Goal: Task Accomplishment & Management: Manage account settings

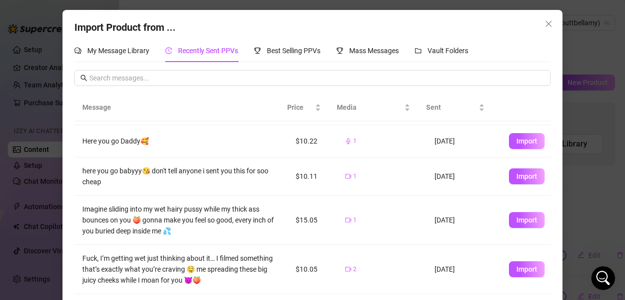
scroll to position [198, 0]
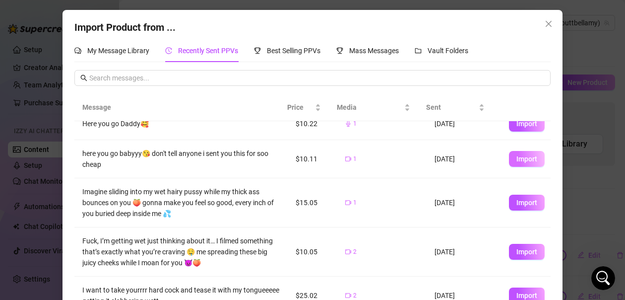
click at [521, 159] on span "Import" at bounding box center [526, 159] width 21 height 8
type textarea "here you go babyyy😘 don't tell anyone i sent you this for soo cheap"
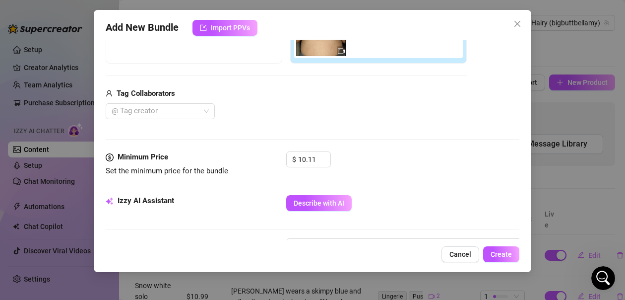
scroll to position [234, 0]
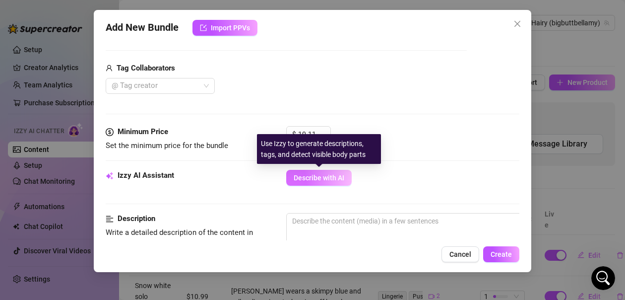
click at [333, 176] on span "Describe with AI" at bounding box center [319, 178] width 51 height 8
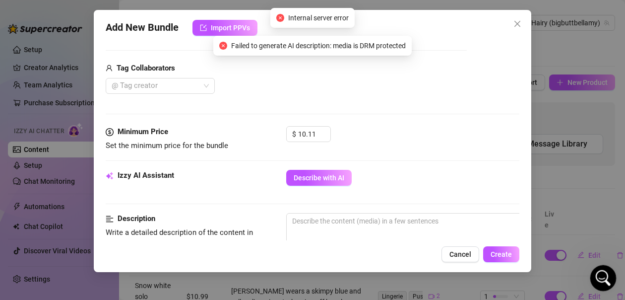
click at [599, 273] on icon "Open Intercom Messenger" at bounding box center [602, 276] width 16 height 16
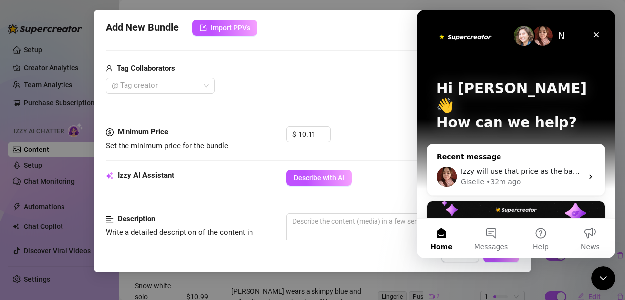
click at [595, 32] on icon "Close" at bounding box center [596, 35] width 8 height 8
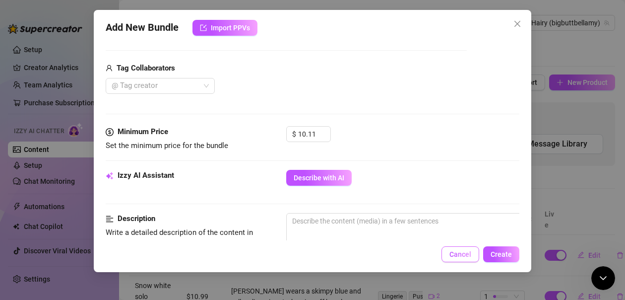
click at [461, 255] on span "Cancel" at bounding box center [461, 254] width 22 height 8
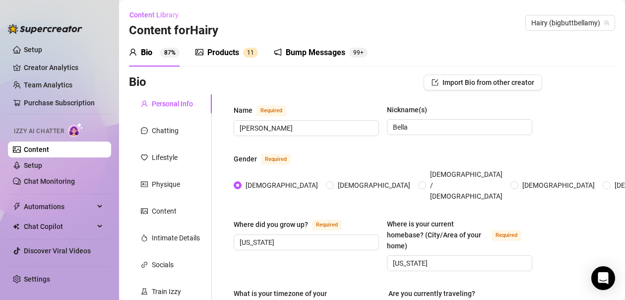
radio input "true"
type input "[DATE]"
click at [238, 57] on div "Products" at bounding box center [223, 53] width 32 height 12
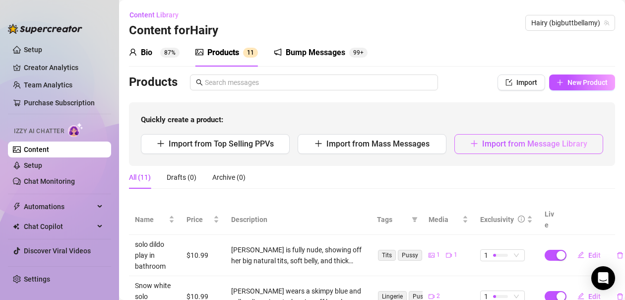
click at [537, 142] on span "Import from Message Library" at bounding box center [534, 143] width 105 height 9
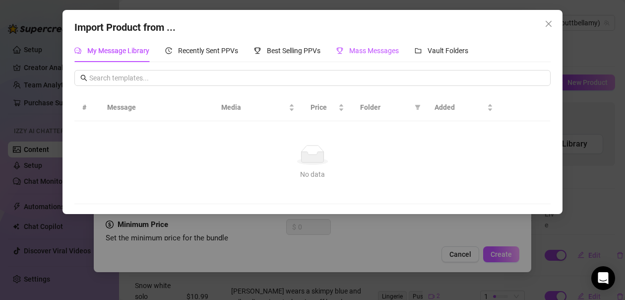
click at [350, 52] on div "Mass Messages" at bounding box center [367, 50] width 63 height 11
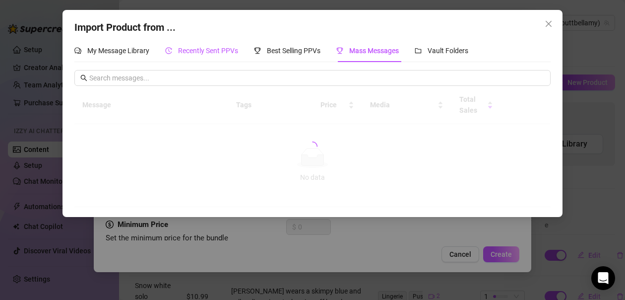
click at [230, 49] on span "Recently Sent PPVs" at bounding box center [208, 51] width 60 height 8
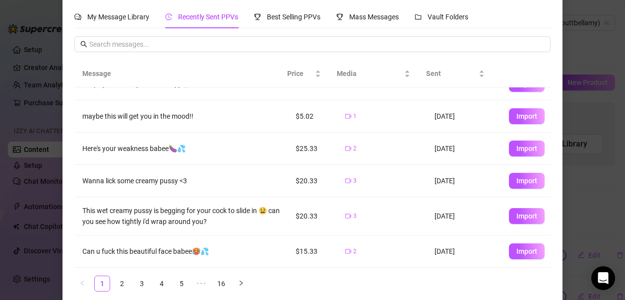
scroll to position [43, 0]
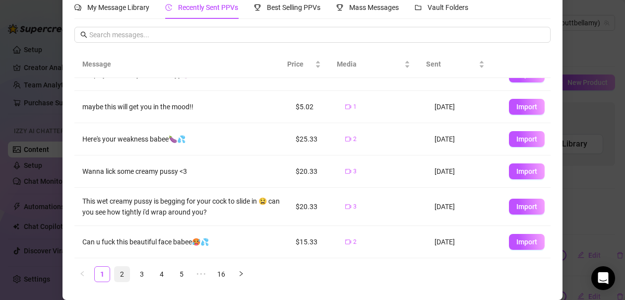
click at [116, 274] on link "2" at bounding box center [122, 273] width 15 height 15
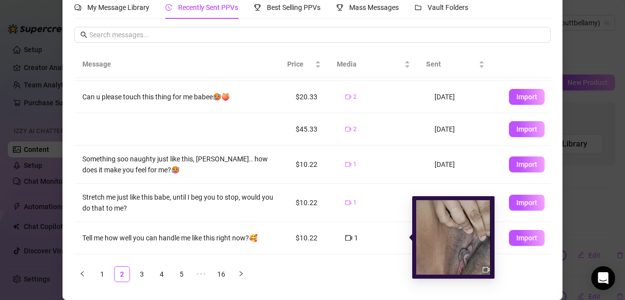
scroll to position [177, 0]
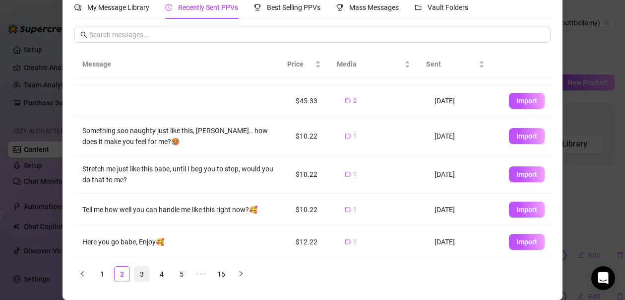
click at [138, 273] on link "3" at bounding box center [141, 273] width 15 height 15
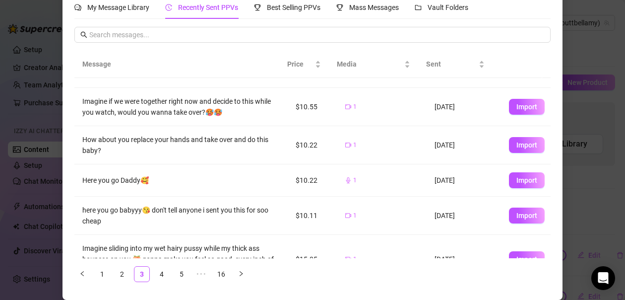
scroll to position [149, 0]
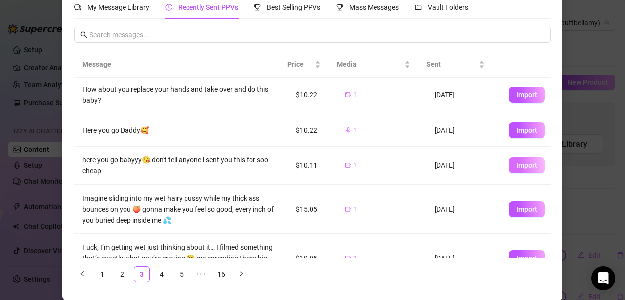
click at [518, 162] on span "Import" at bounding box center [526, 165] width 21 height 8
type textarea "here you go babyyy😘 don't tell anyone i sent you this for soo cheap"
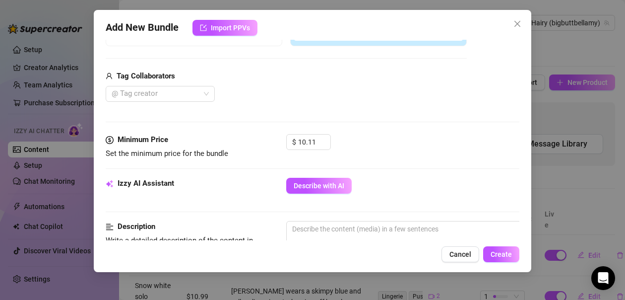
scroll to position [234, 0]
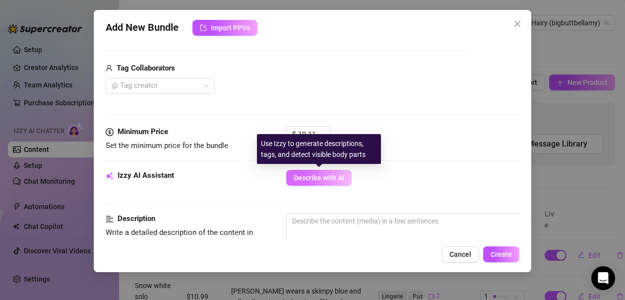
click at [334, 178] on span "Describe with AI" at bounding box center [319, 178] width 51 height 8
click at [319, 174] on span "Describe with AI" at bounding box center [319, 178] width 51 height 8
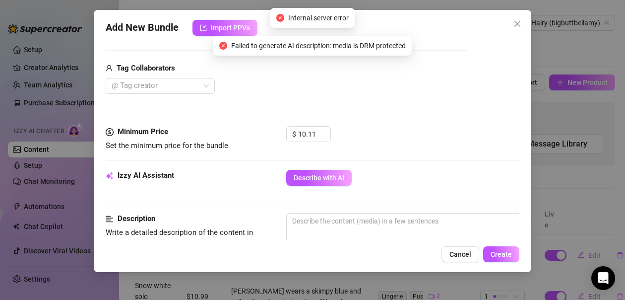
click at [411, 146] on div "$ 10.11" at bounding box center [402, 138] width 233 height 25
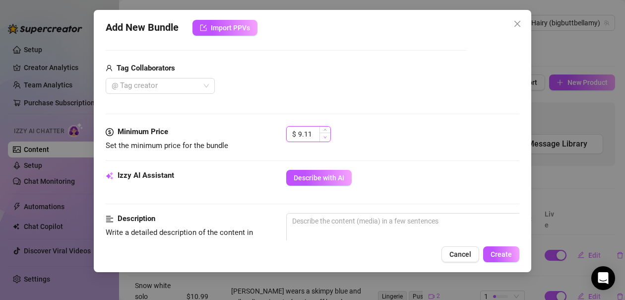
click at [323, 135] on span "Decrease Value" at bounding box center [325, 136] width 11 height 9
drag, startPoint x: 317, startPoint y: 133, endPoint x: 283, endPoint y: 129, distance: 34.0
click at [281, 132] on div "Minimum Price Set the minimum price for the bundle $ 9.11" at bounding box center [313, 138] width 414 height 25
type input "10.99"
click at [373, 147] on div "$ 10.99" at bounding box center [402, 138] width 233 height 25
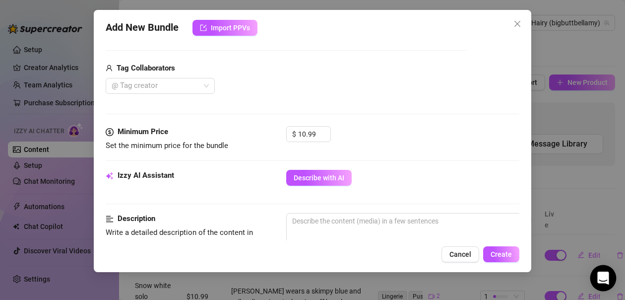
click at [598, 275] on icon "Open Intercom Messenger" at bounding box center [603, 277] width 13 height 13
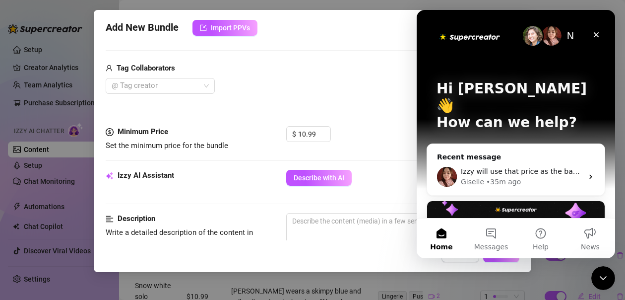
scroll to position [0, 0]
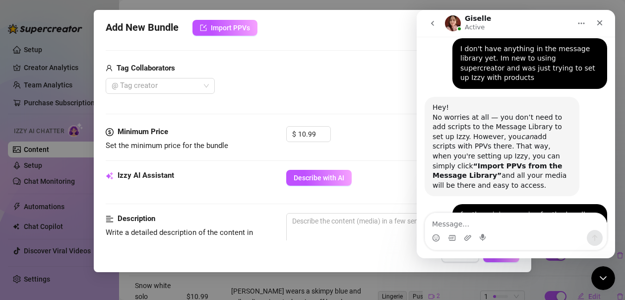
scroll to position [1012, 0]
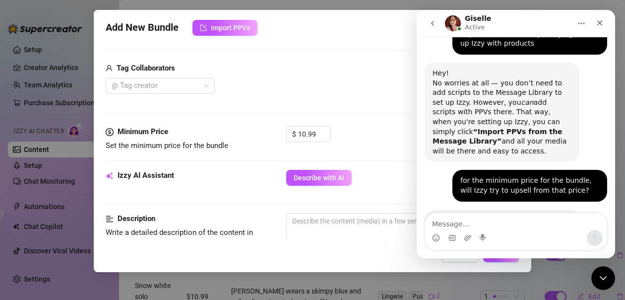
click at [495, 223] on textarea "Message…" at bounding box center [516, 221] width 182 height 17
type textarea "ok perfect!!!!"
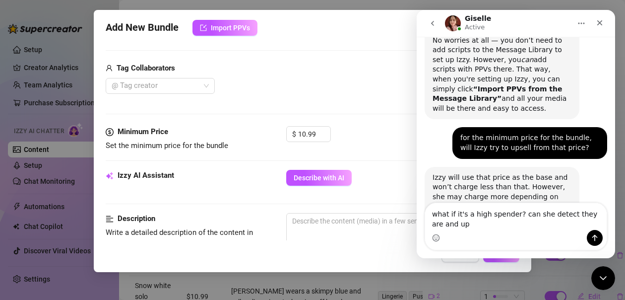
scroll to position [1078, 0]
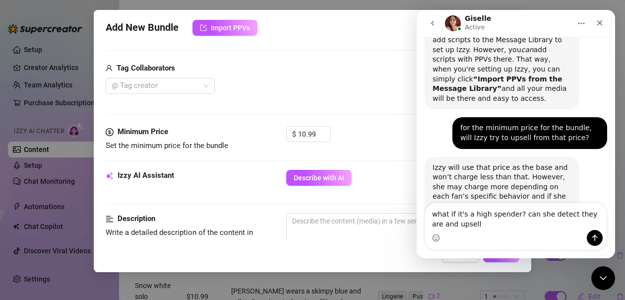
type textarea "what if it's a high spender? can she detect they are and upsell?"
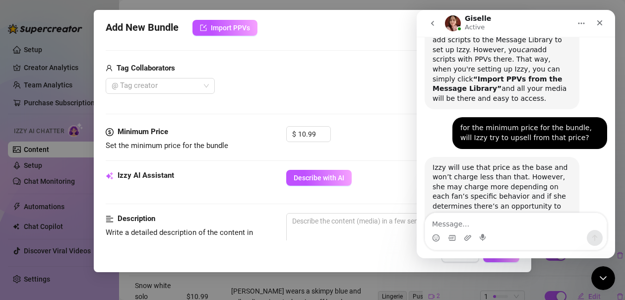
scroll to position [1101, 0]
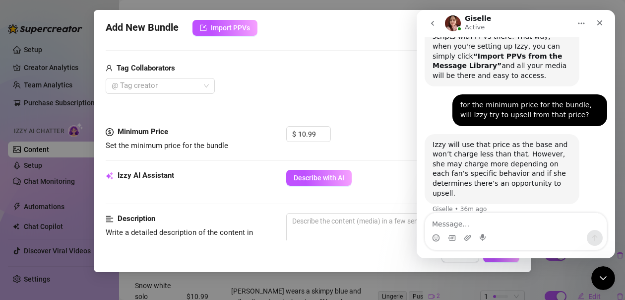
click at [456, 225] on textarea "Message…" at bounding box center [516, 221] width 182 height 17
click at [600, 275] on icon "Close Intercom Messenger" at bounding box center [601, 276] width 7 height 4
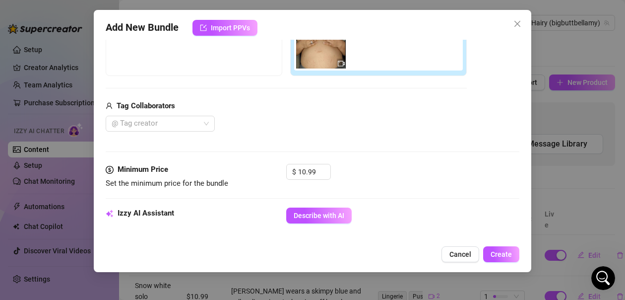
scroll to position [198, 0]
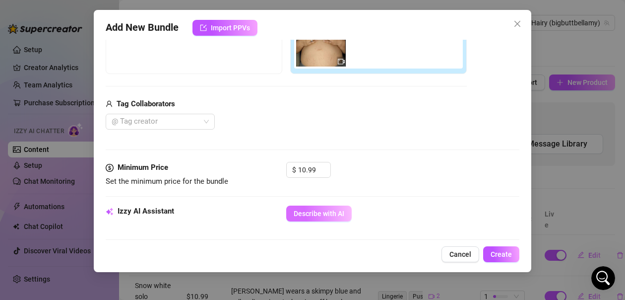
click at [315, 210] on span "Describe with AI" at bounding box center [319, 213] width 51 height 8
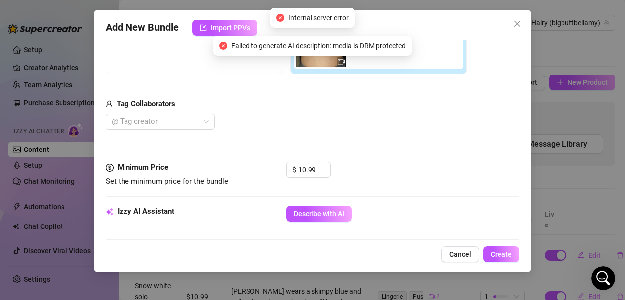
click at [475, 98] on div "Add Media from Vault Free preview Pay to view Tag Collaborators @ Tag creator" at bounding box center [313, 51] width 414 height 158
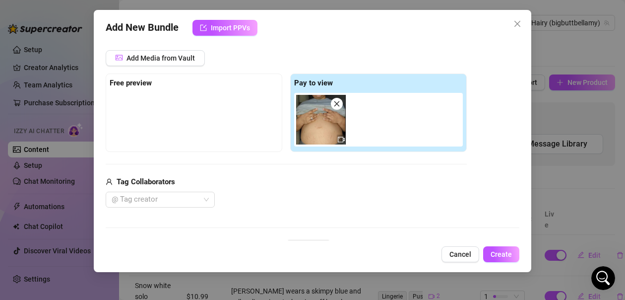
scroll to position [0, 0]
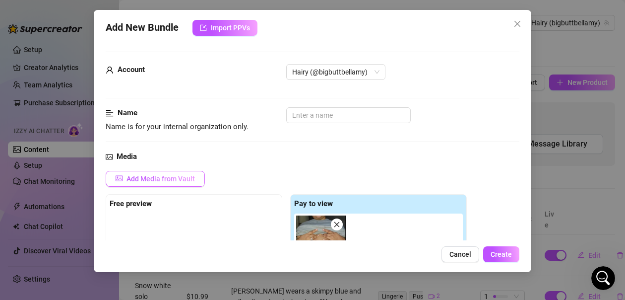
click at [196, 175] on button "Add Media from Vault" at bounding box center [155, 179] width 99 height 16
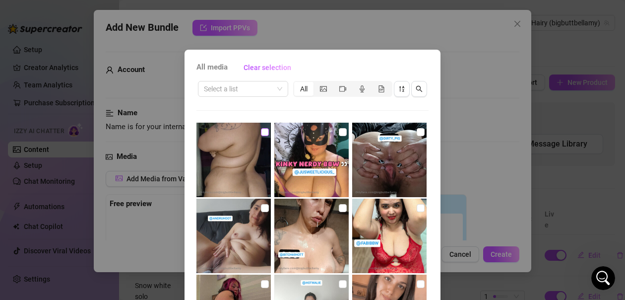
click at [261, 134] on input "checkbox" at bounding box center [265, 132] width 8 height 8
checkbox input "true"
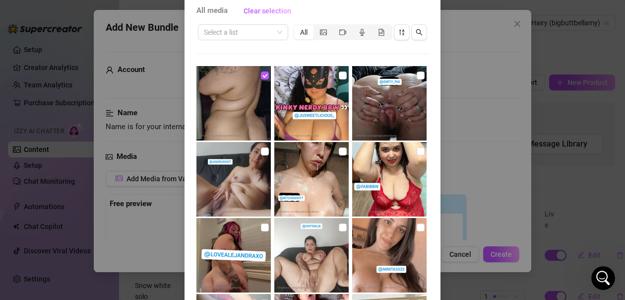
scroll to position [115, 0]
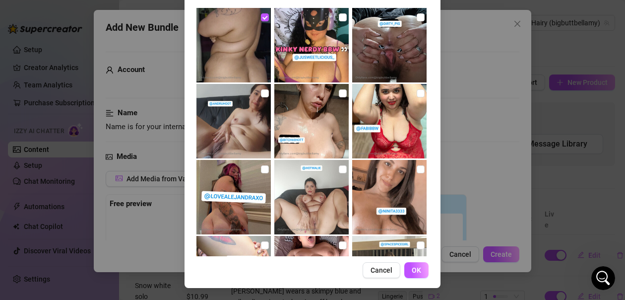
click at [419, 266] on button "OK" at bounding box center [416, 270] width 24 height 16
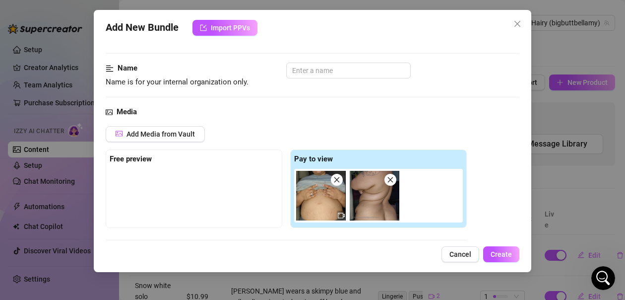
scroll to position [149, 0]
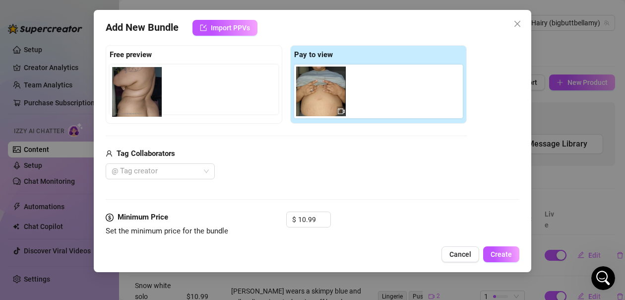
drag, startPoint x: 383, startPoint y: 102, endPoint x: 142, endPoint y: 102, distance: 240.6
click at [142, 102] on div "Free preview Pay to view" at bounding box center [286, 84] width 361 height 78
drag, startPoint x: 369, startPoint y: 109, endPoint x: 127, endPoint y: 107, distance: 242.1
click at [127, 107] on div "Free preview Pay to view" at bounding box center [286, 84] width 361 height 78
click at [447, 182] on div "Media Add Media from Vault Free preview Pay to view Tag Collaborators @ Tag cre…" at bounding box center [313, 106] width 414 height 209
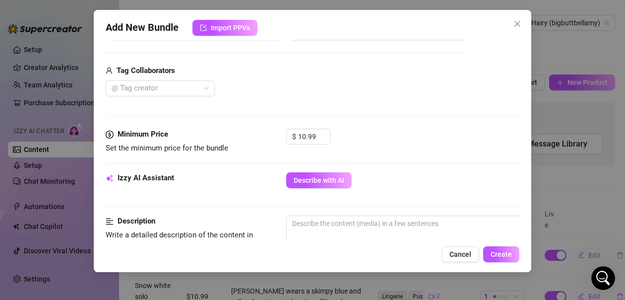
scroll to position [248, 0]
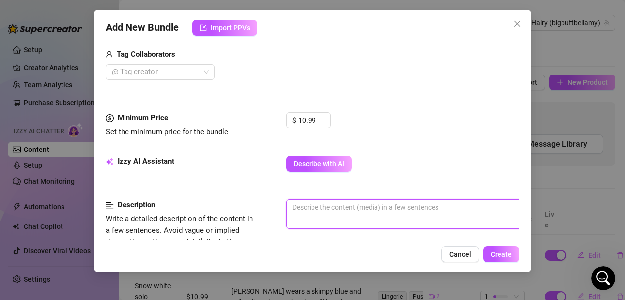
click at [329, 207] on textarea at bounding box center [460, 206] width 346 height 15
type textarea "B"
type textarea "Be"
type textarea "Bel"
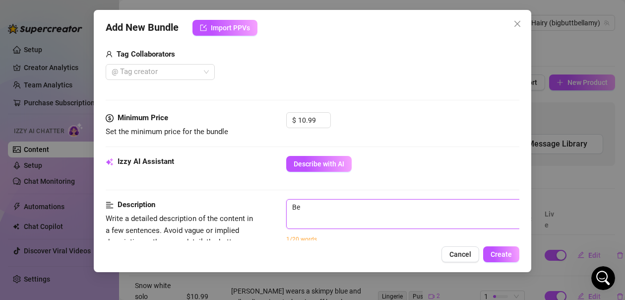
type textarea "Bel"
type textarea "Bell"
type textarea "Bella"
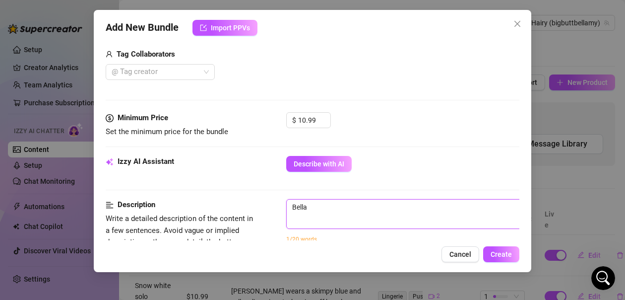
type textarea "Bellam"
type textarea "[PERSON_NAME]"
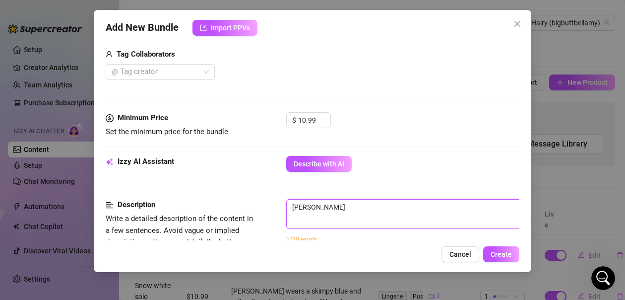
type textarea "[PERSON_NAME]"
type textarea "[PERSON_NAME] s"
type textarea "[PERSON_NAME]"
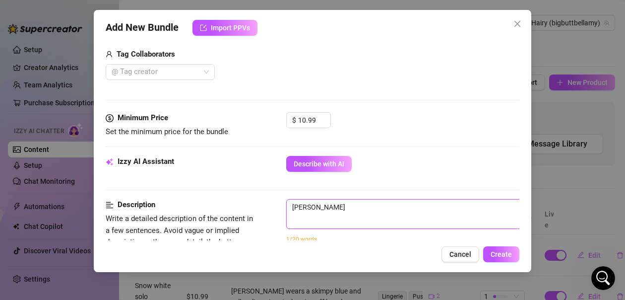
type textarea "[PERSON_NAME] i"
type textarea "[PERSON_NAME] is"
type textarea "[PERSON_NAME] is w"
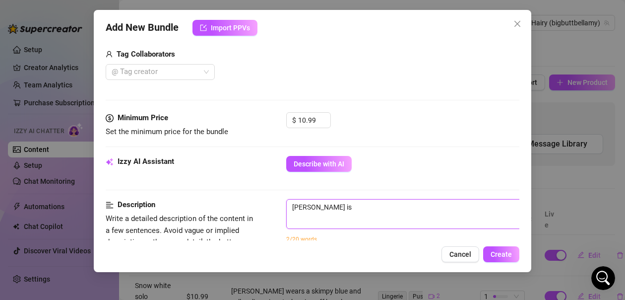
type textarea "[PERSON_NAME] is w"
type textarea "[PERSON_NAME] is wa"
type textarea "[PERSON_NAME] is w"
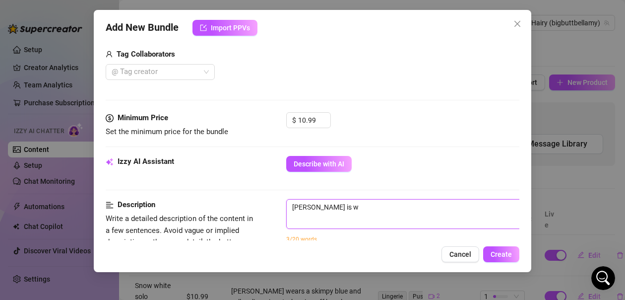
type textarea "[PERSON_NAME] is we"
type textarea "[PERSON_NAME] is wea"
type textarea "[PERSON_NAME] is wear"
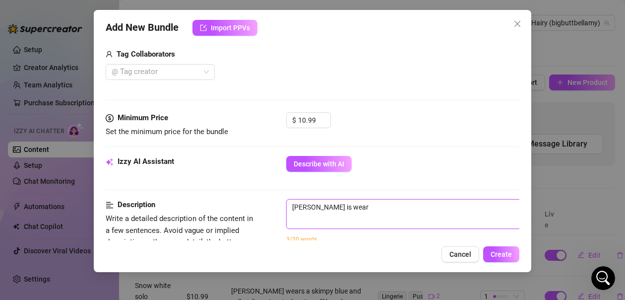
type textarea "[PERSON_NAME] is weari"
type textarea "[PERSON_NAME] is wearin"
type textarea "[PERSON_NAME] is wearing"
type textarea "[PERSON_NAME] is wearing a"
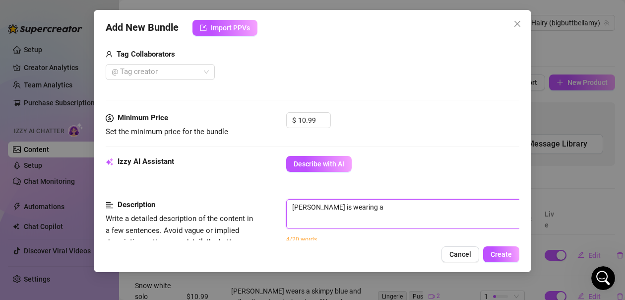
type textarea "[PERSON_NAME] is wearing a"
type textarea "[PERSON_NAME] is wearing a g"
type textarea "[PERSON_NAME] is wearing a gr"
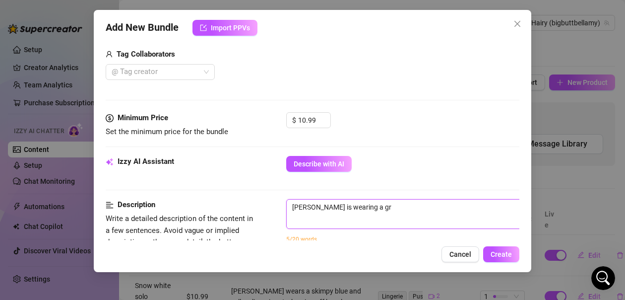
type textarea "[PERSON_NAME] is wearing a gre"
type textarea "[PERSON_NAME] is wearing a grey"
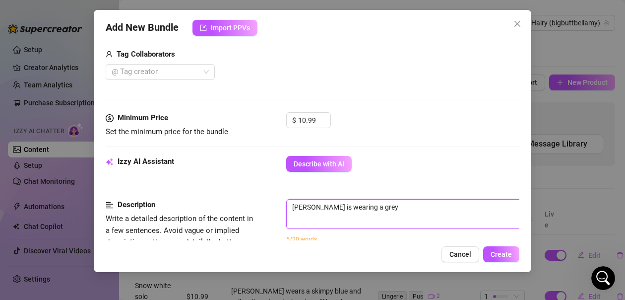
type textarea "[PERSON_NAME] is wearing a grey t"
type textarea "[PERSON_NAME] is wearing a grey ts"
type textarea "[PERSON_NAME] is wearing a grey tsh"
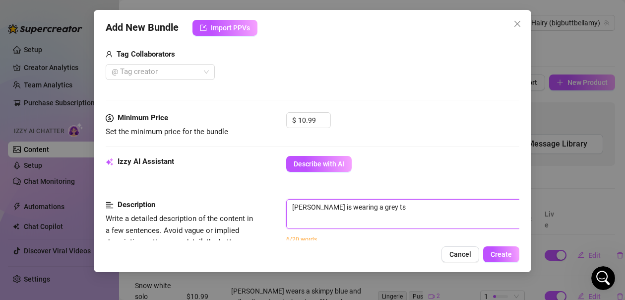
type textarea "[PERSON_NAME] is wearing a grey tsh"
type textarea "[PERSON_NAME] is wearing a grey tshi"
type textarea "[PERSON_NAME] is wearing a grey tshir"
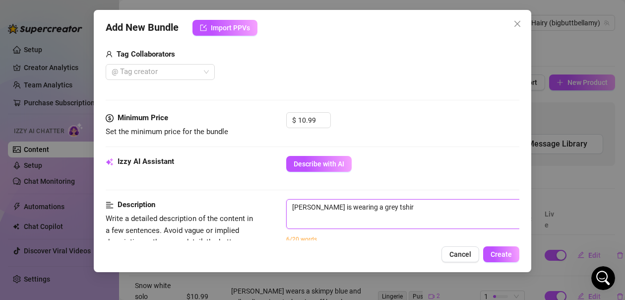
type textarea "[PERSON_NAME] is wearing a grey tshirt"
type textarea "[PERSON_NAME] is wearing a grey tshirta"
type textarea "[PERSON_NAME] is wearing a grey tshirt"
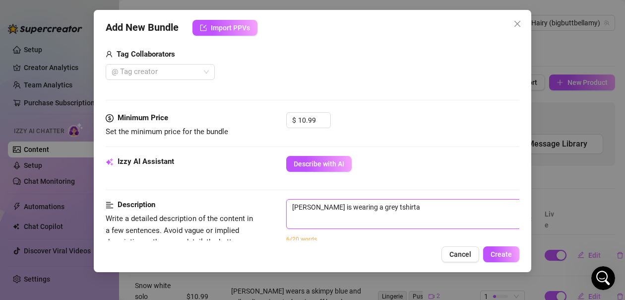
type textarea "[PERSON_NAME] is wearing a grey tshirt"
type textarea "[PERSON_NAME] is wearing a grey tshirt a"
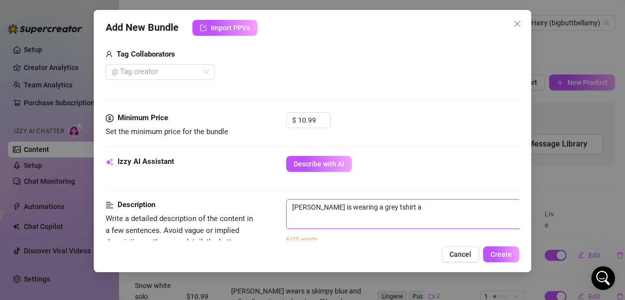
type textarea "[PERSON_NAME] is wearing a grey tshirt an"
type textarea "[PERSON_NAME] is wearing a grey tshirt and"
type textarea "[PERSON_NAME] is wearing a grey tshirt and g"
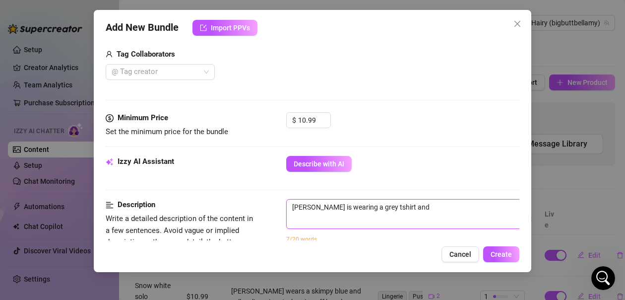
type textarea "[PERSON_NAME] is wearing a grey tshirt and g"
type textarea "[PERSON_NAME] is wearing a grey tshirt and gr"
type textarea "[PERSON_NAME] is wearing a grey tshirt and gre"
type textarea "[PERSON_NAME] is wearing a grey tshirt and grey"
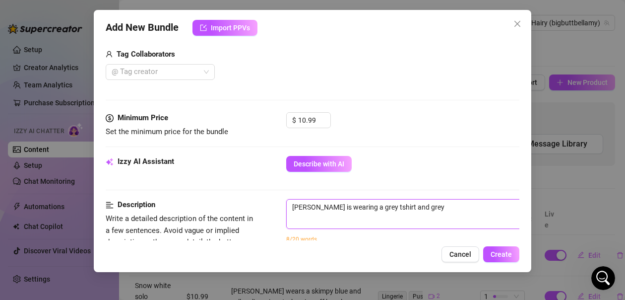
type textarea "[PERSON_NAME] is wearing a grey tshirt and grey"
type textarea "[PERSON_NAME] is wearing a grey tshirt and grey s"
type textarea "[PERSON_NAME] is wearing a grey tshirt and grey so"
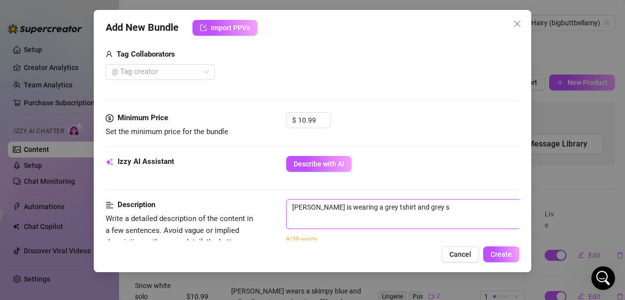
type textarea "[PERSON_NAME] is wearing a grey tshirt and grey so"
type textarea "[PERSON_NAME] is wearing a grey tshirt and grey s"
type textarea "[PERSON_NAME] is wearing a grey tshirt and grey sh"
type textarea "[PERSON_NAME] is wearing a grey tshirt and grey sho"
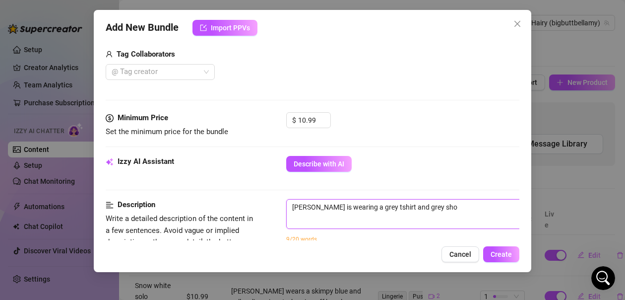
type textarea "[PERSON_NAME] is wearing a grey tshirt and grey shor"
type textarea "[PERSON_NAME] is wearing a grey tshirt and grey short"
type textarea "[PERSON_NAME] is wearing a grey tshirt and grey shorts"
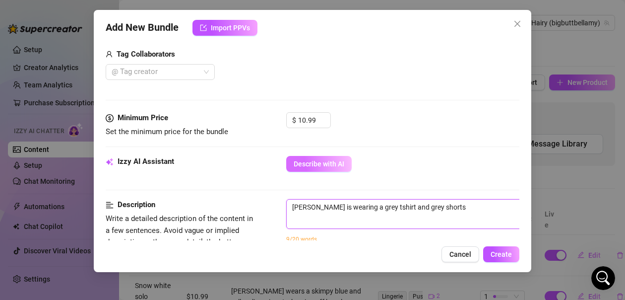
type textarea "[PERSON_NAME] is wearing a grey tshirt and grey shorts"
click at [320, 166] on span "Describe with AI" at bounding box center [319, 164] width 51 height 8
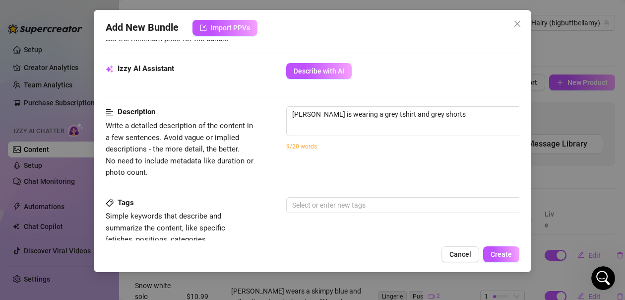
scroll to position [347, 0]
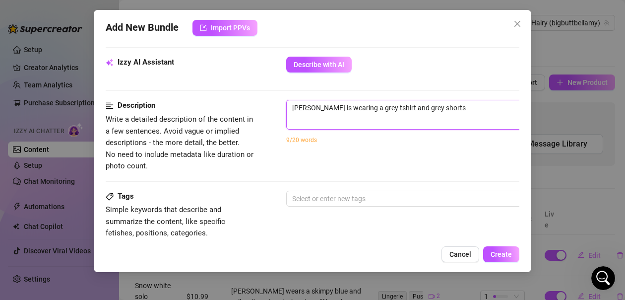
click at [457, 111] on textarea "[PERSON_NAME] is wearing a grey tshirt and grey shorts" at bounding box center [460, 107] width 346 height 15
type textarea "[PERSON_NAME] is wearing a grey tshirt and grey shorts."
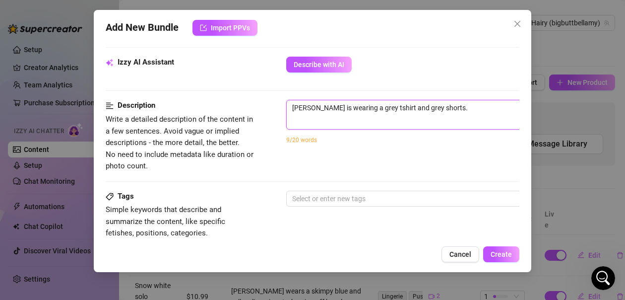
type textarea "[PERSON_NAME] is wearing a grey tshirt and grey shorts. s"
type textarea "[PERSON_NAME] is wearing a grey tshirt and grey shorts. sh"
type textarea "[PERSON_NAME] is wearing a grey tshirt and grey shorts. she"
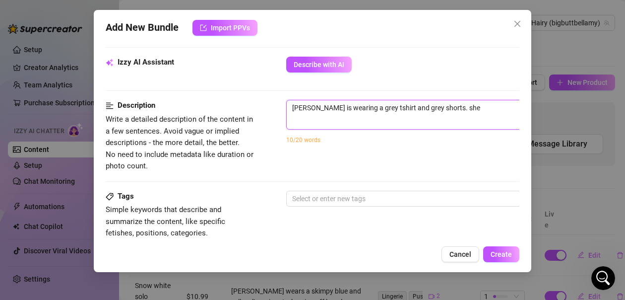
type textarea "[PERSON_NAME] is wearing a grey tshirt and grey shorts. she"
type textarea "[PERSON_NAME] is wearing a grey tshirt and grey shorts. she l"
type textarea "[PERSON_NAME] is wearing a grey tshirt and grey shorts. she li"
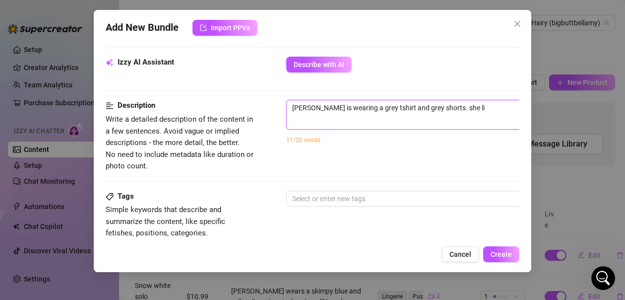
type textarea "[PERSON_NAME] is wearing a grey tshirt and grey shorts. she lif"
type textarea "[PERSON_NAME] is wearing a grey tshirt and grey shorts. she lift"
type textarea "[PERSON_NAME] is wearing a grey tshirt and grey shorts. she lifts"
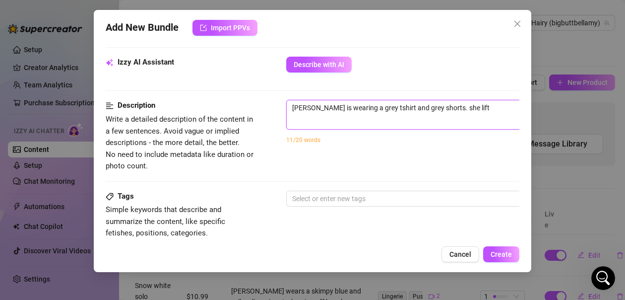
type textarea "[PERSON_NAME] is wearing a grey tshirt and grey shorts. she lifts"
type textarea "[PERSON_NAME] is wearing a grey tshirt and grey shorts. she lifts h"
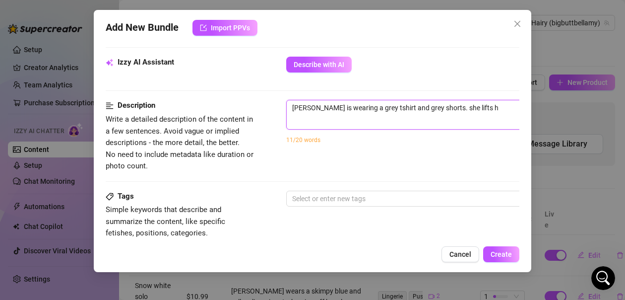
type textarea "[PERSON_NAME] is wearing a grey tshirt and grey shorts. she lifts he"
type textarea "[PERSON_NAME] is wearing a grey tshirt and grey shorts. she lifts her"
type textarea "[PERSON_NAME] is wearing a grey tshirt and grey shorts. she lifts her s"
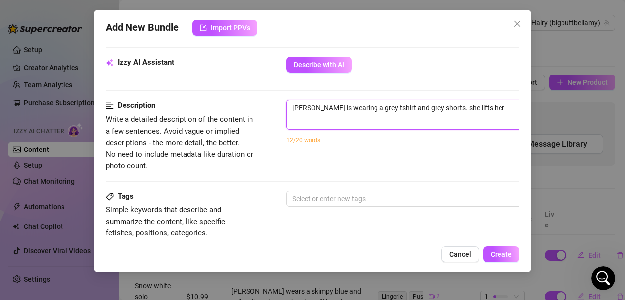
type textarea "[PERSON_NAME] is wearing a grey tshirt and grey shorts. she lifts her s"
type textarea "[PERSON_NAME] is wearing a grey tshirt and grey shorts. she lifts her sh"
type textarea "[PERSON_NAME] is wearing a grey tshirt and grey shorts. she lifts her shi"
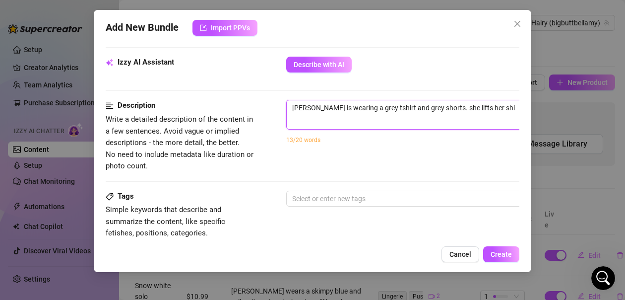
type textarea "[PERSON_NAME] is wearing a grey tshirt and grey shorts. she lifts her shit"
type textarea "[PERSON_NAME] is wearing a grey tshirt and grey shorts. she lifts her shi"
type textarea "[PERSON_NAME] is wearing a grey tshirt and grey shorts. she lifts her shir"
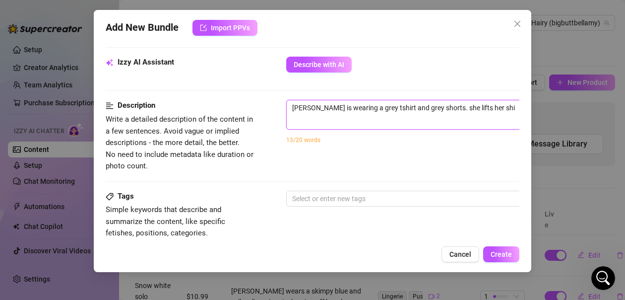
type textarea "[PERSON_NAME] is wearing a grey tshirt and grey shorts. she lifts her shir"
type textarea "[PERSON_NAME] is wearing a grey tshirt and grey shorts. she lifts her shirt"
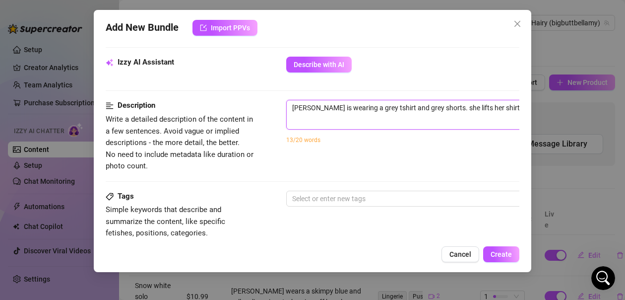
type textarea "[PERSON_NAME] is wearing a grey tshirt and grey shorts. she lifts her shirt u"
type textarea "[PERSON_NAME] is wearing a grey tshirt and grey shorts. she lifts her shirt up"
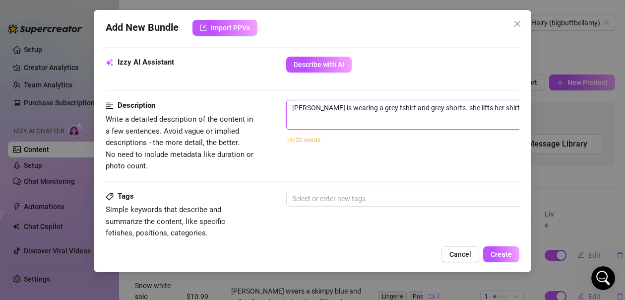
type textarea "[PERSON_NAME] is wearing a grey tshirt and grey shorts. she lifts her shirt up"
type textarea "[PERSON_NAME] is wearing a grey tshirt and grey shorts. she lifts her shirt up a"
type textarea "[PERSON_NAME] is wearing a grey tshirt and grey shorts. she lifts her shirt up …"
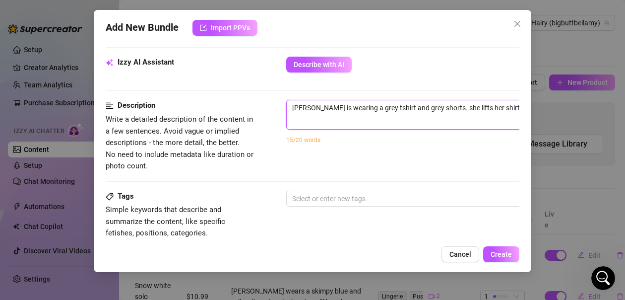
scroll to position [347, 6]
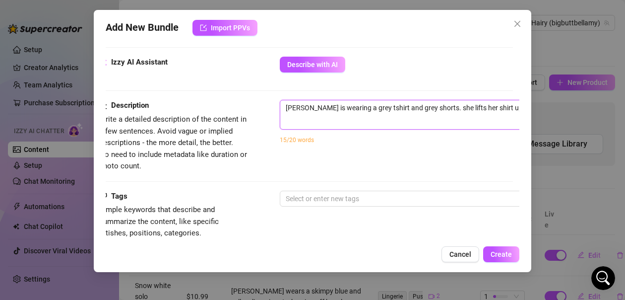
type textarea "[PERSON_NAME] is wearing a grey tshirt and grey shorts. she lifts her shirt up …"
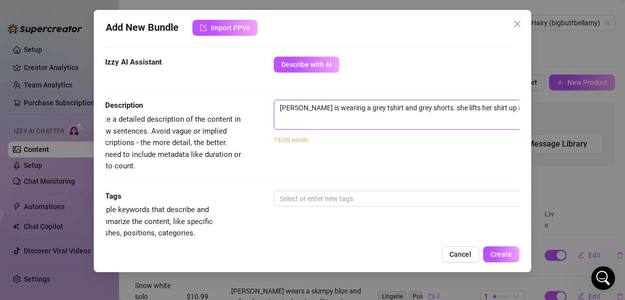
type textarea "[PERSON_NAME] is wearing a grey tshirt and grey shorts. she lifts her shirt up …"
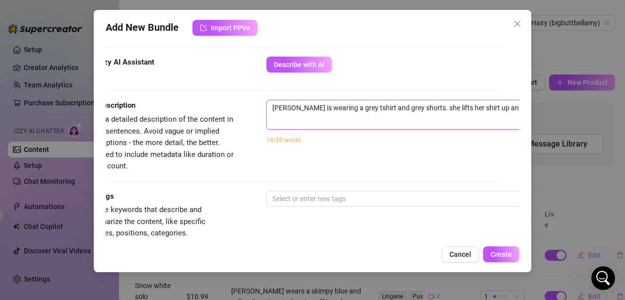
type textarea "[PERSON_NAME] is wearing a grey tshirt and grey shorts. she lifts her shirt up …"
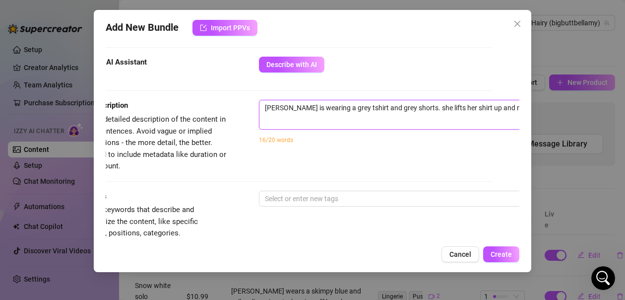
type textarea "[PERSON_NAME] is wearing a grey tshirt and grey shorts. she lifts her shirt up …"
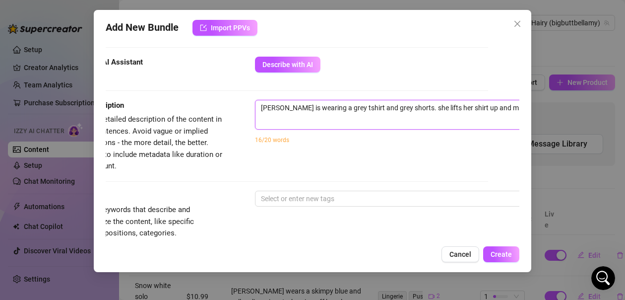
type textarea "[PERSON_NAME] is wearing a grey tshirt and grey shorts. she lifts her shirt up …"
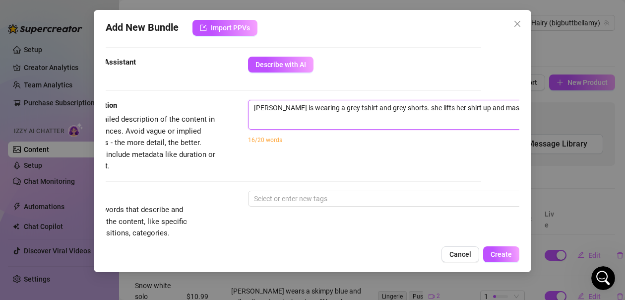
type textarea "[PERSON_NAME] is wearing a grey tshirt and grey shorts. she lifts her shirt up …"
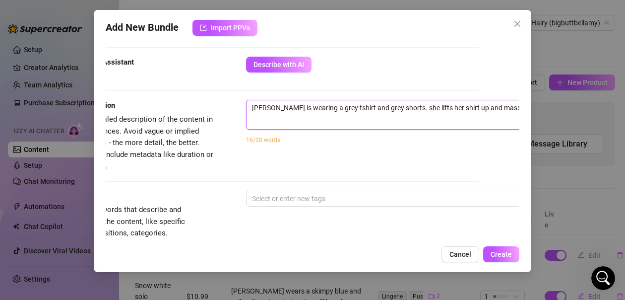
type textarea "[PERSON_NAME] is wearing a grey tshirt and grey shorts. she lifts her shirt up …"
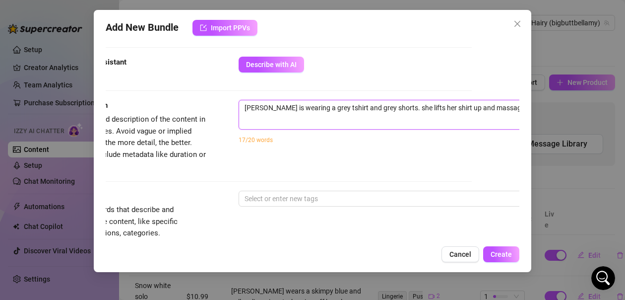
type textarea "[PERSON_NAME] is wearing a grey tshirt and grey shorts. she lifts her shirt up …"
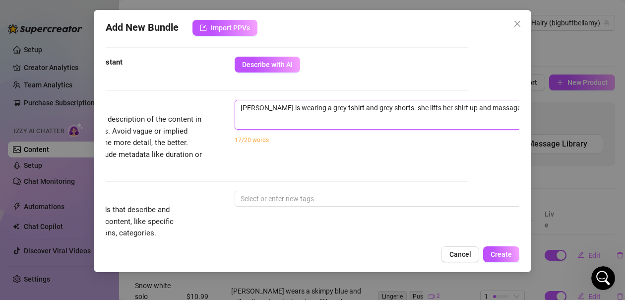
type textarea "[PERSON_NAME] is wearing a grey tshirt and grey shorts. she lifts her shirt up …"
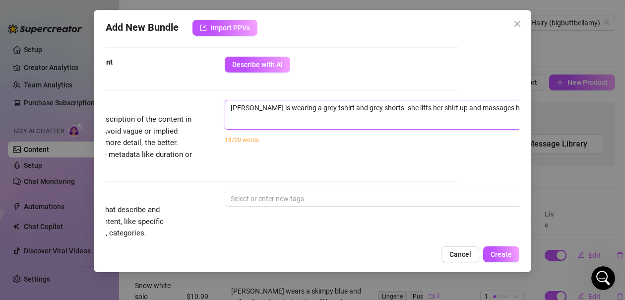
type textarea "[PERSON_NAME] is wearing a grey tshirt and grey shorts. she lifts her shirt up …"
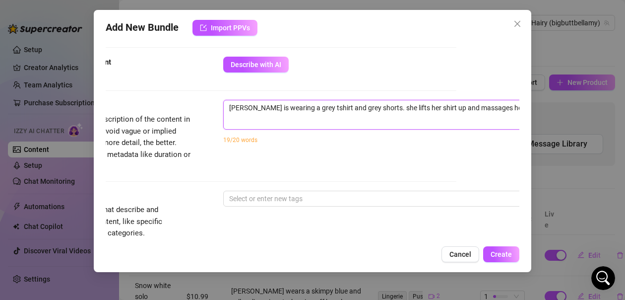
type textarea "[PERSON_NAME] is wearing a grey tshirt and grey shorts. she lifts her shirt up …"
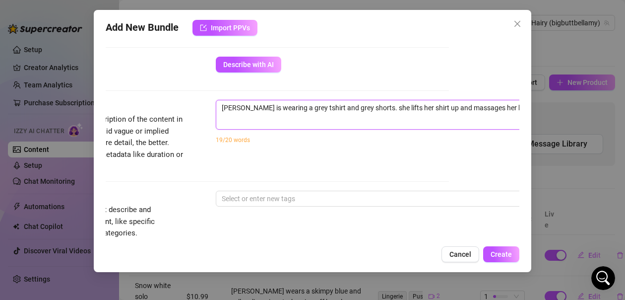
type textarea "[PERSON_NAME] is wearing a grey tshirt and grey shorts. she lifts her shirt up …"
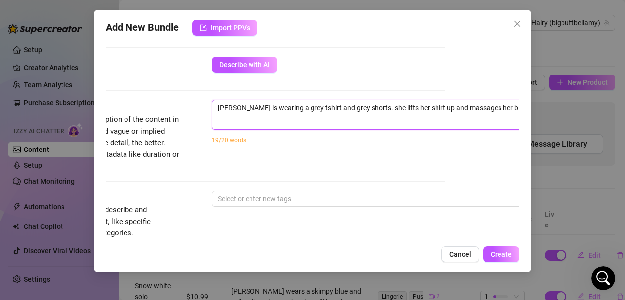
type textarea "[PERSON_NAME] is wearing a grey tshirt and grey shorts. she lifts her shirt up …"
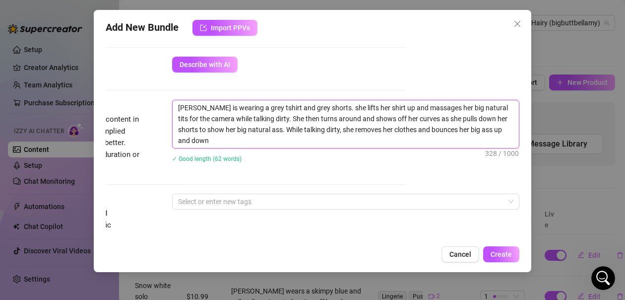
scroll to position [0, 0]
click at [258, 110] on textarea "[PERSON_NAME] is wearing a grey tshirt and grey shorts. she lifts her shirt up …" at bounding box center [346, 124] width 346 height 48
click at [258, 141] on textarea "[PERSON_NAME] is wearing a grey t-shirt and grey shorts. she lifts her shirt up…" at bounding box center [346, 124] width 346 height 48
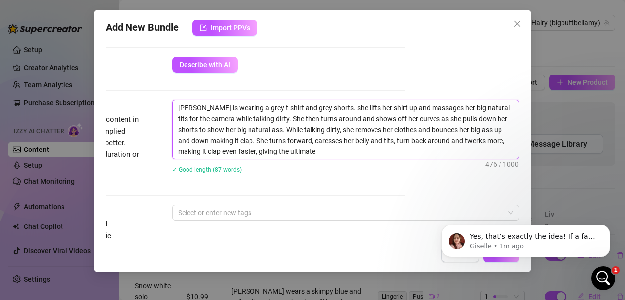
click at [330, 107] on textarea "[PERSON_NAME] is wearing a grey t-shirt and grey shorts. she lifts her shirt up…" at bounding box center [346, 129] width 346 height 59
click at [331, 152] on textarea "[PERSON_NAME] is wearing a grey t-shirt and grey shorts. She lifts her shirt up…" at bounding box center [346, 129] width 346 height 59
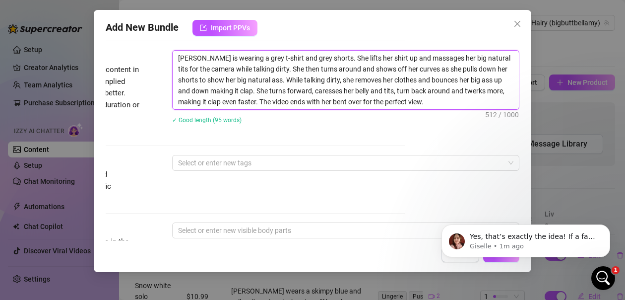
scroll to position [447, 116]
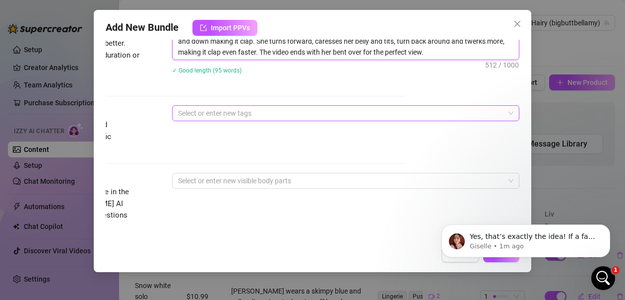
click at [303, 114] on div at bounding box center [340, 113] width 333 height 14
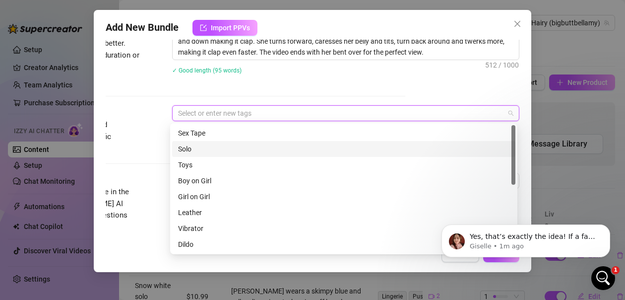
click at [196, 148] on div "Solo" at bounding box center [343, 148] width 331 height 11
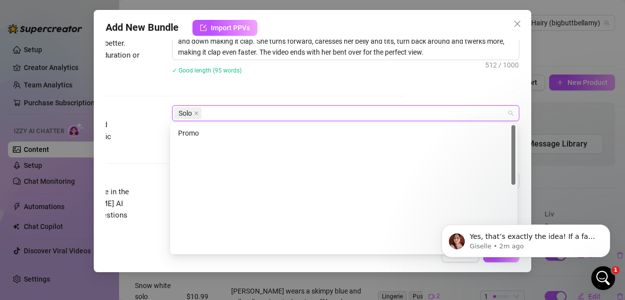
scroll to position [0, 0]
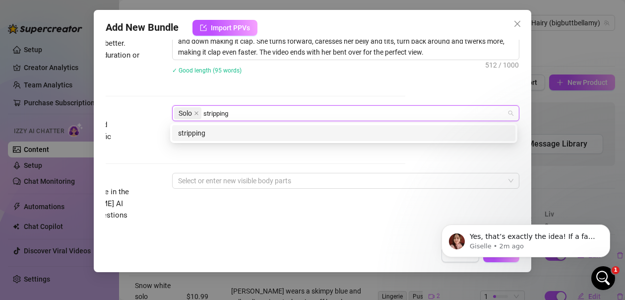
click at [216, 129] on div "stripping" at bounding box center [343, 133] width 331 height 11
click at [242, 132] on div "twerking" at bounding box center [343, 133] width 331 height 11
click at [298, 134] on div "dirty talk" at bounding box center [343, 133] width 331 height 11
click at [316, 130] on div "making it clap" at bounding box center [343, 133] width 331 height 11
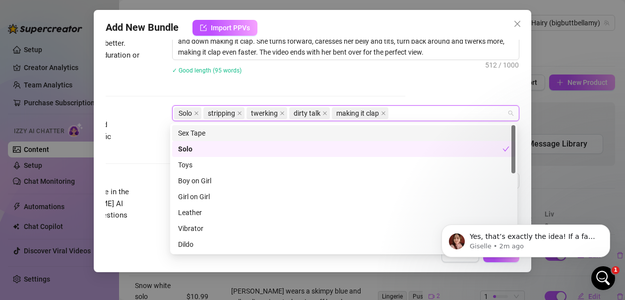
click at [334, 78] on div "✓ Good length (95 words)" at bounding box center [345, 70] width 347 height 16
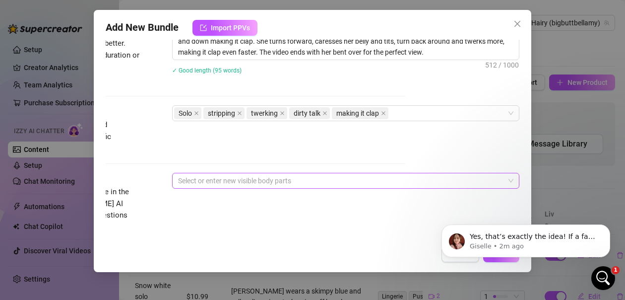
click at [248, 179] on div at bounding box center [340, 181] width 333 height 14
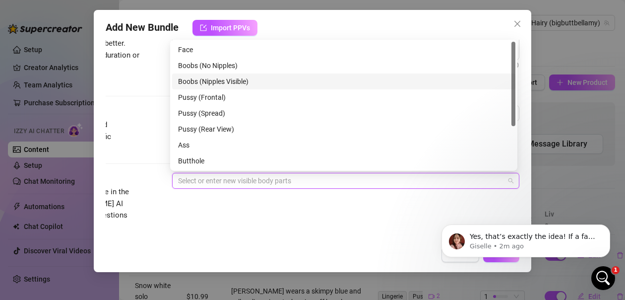
click at [233, 81] on div "Boobs (Nipples Visible)" at bounding box center [343, 81] width 331 height 11
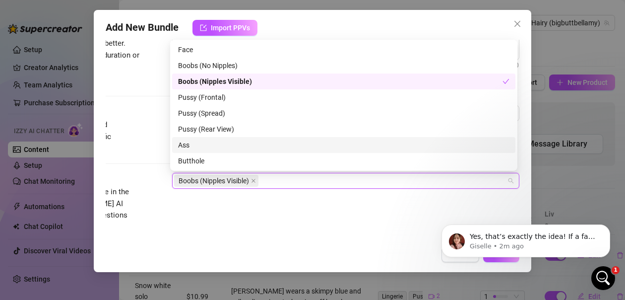
click at [191, 145] on div "Ass" at bounding box center [343, 144] width 331 height 11
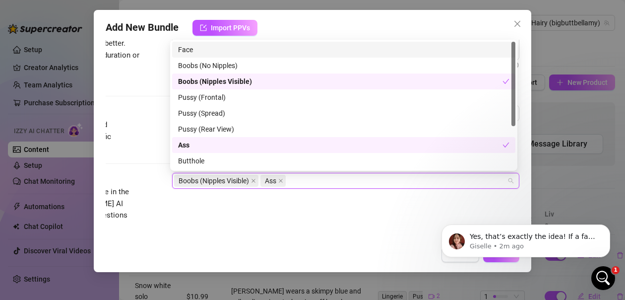
click at [186, 49] on div "Face" at bounding box center [343, 49] width 331 height 11
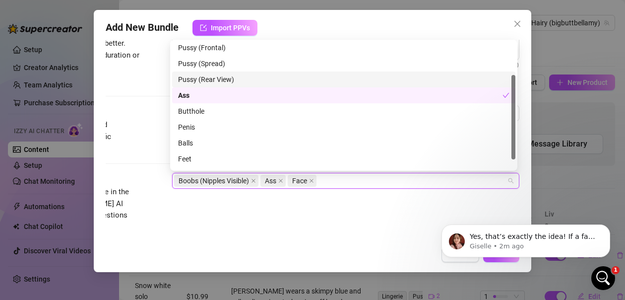
scroll to position [64, 0]
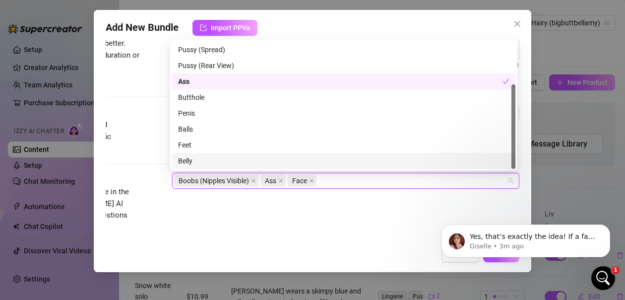
click at [190, 162] on div "Belly" at bounding box center [343, 160] width 331 height 11
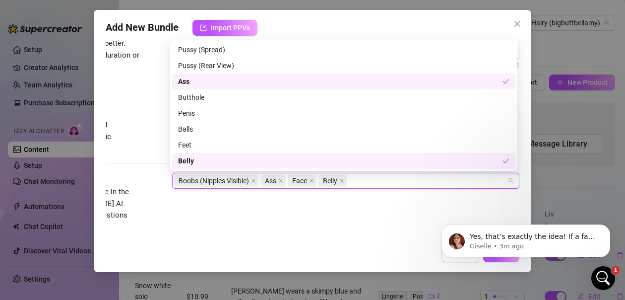
click at [240, 213] on div "Visible Body Parts Select the body parts clearly visible in the content. This h…" at bounding box center [199, 203] width 414 height 61
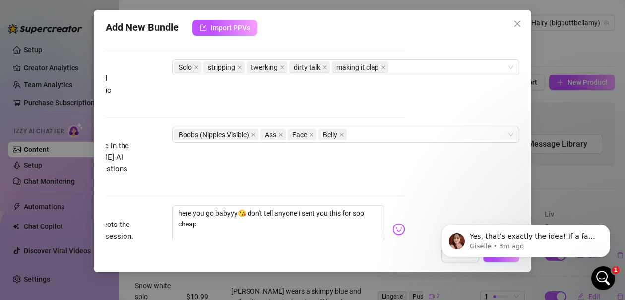
scroll to position [546, 116]
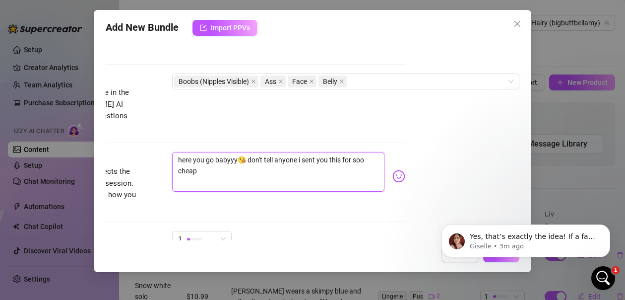
drag, startPoint x: 205, startPoint y: 163, endPoint x: 169, endPoint y: 145, distance: 41.0
click at [169, 152] on div "Caption Example Provide a sample caption that reflects the exact style you'd us…" at bounding box center [199, 182] width 414 height 61
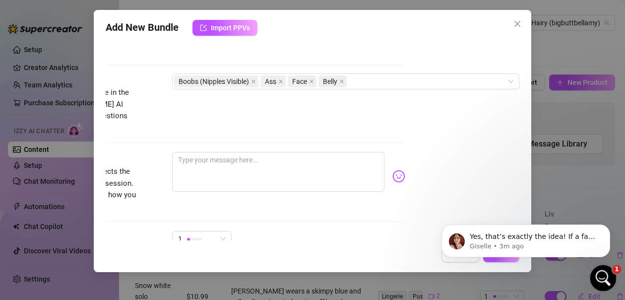
click at [600, 274] on icon "Open Intercom Messenger" at bounding box center [602, 276] width 16 height 16
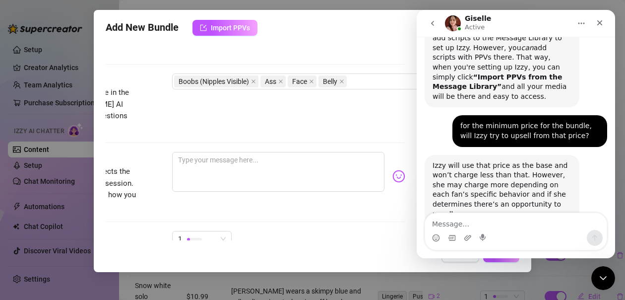
scroll to position [1160, 0]
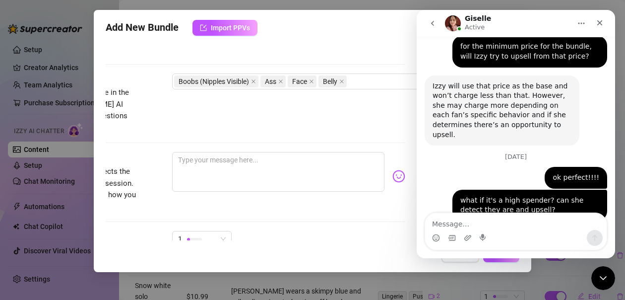
click at [481, 224] on textarea "Message…" at bounding box center [516, 221] width 182 height 17
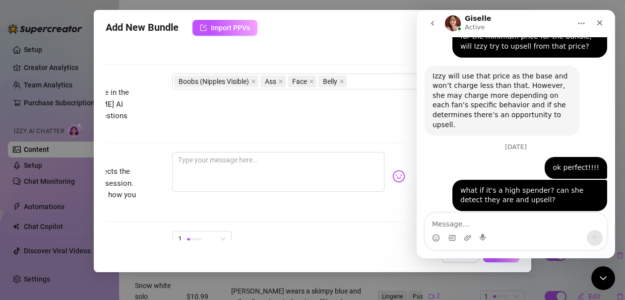
scroll to position [1199, 0]
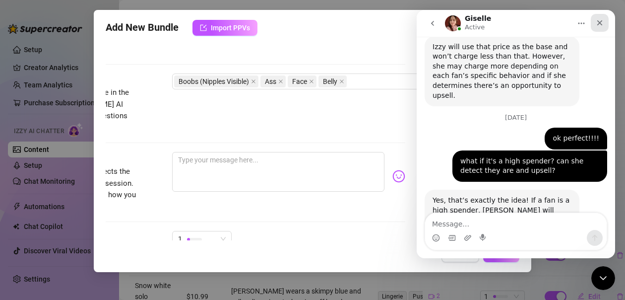
click at [599, 20] on icon "Close" at bounding box center [600, 23] width 8 height 8
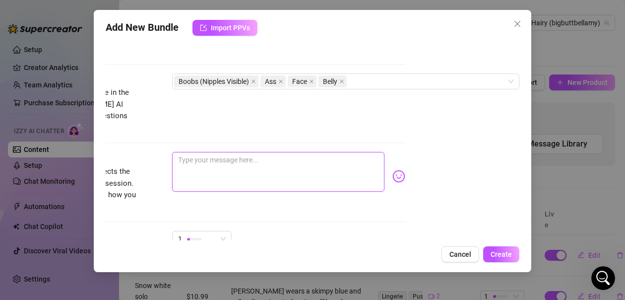
click at [264, 152] on textarea at bounding box center [278, 172] width 212 height 40
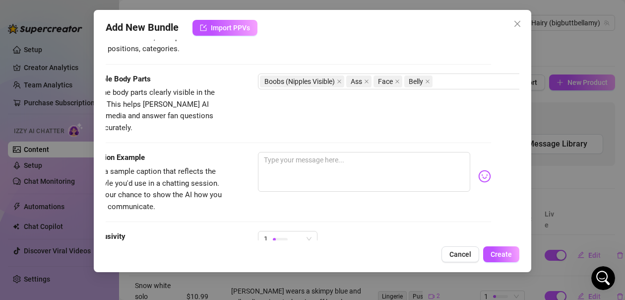
scroll to position [546, 0]
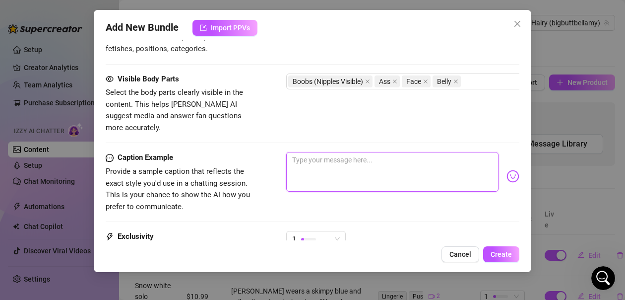
click at [341, 152] on textarea at bounding box center [392, 172] width 212 height 40
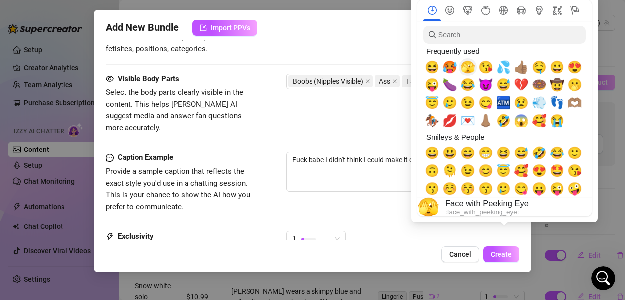
click at [466, 67] on span "🫣" at bounding box center [467, 67] width 15 height 14
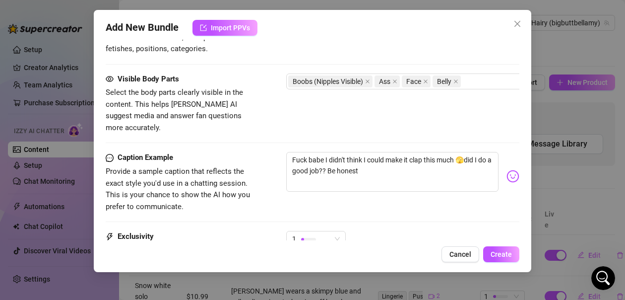
click at [505, 166] on body "Setup Creator Analytics Team Analytics Purchase Subscription Izzy AI Chatter Co…" at bounding box center [312, 150] width 625 height 300
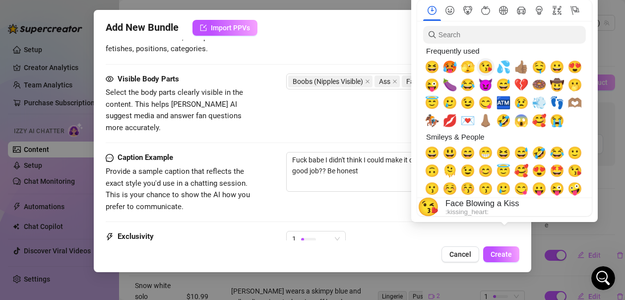
click at [485, 67] on span "😘" at bounding box center [485, 67] width 15 height 14
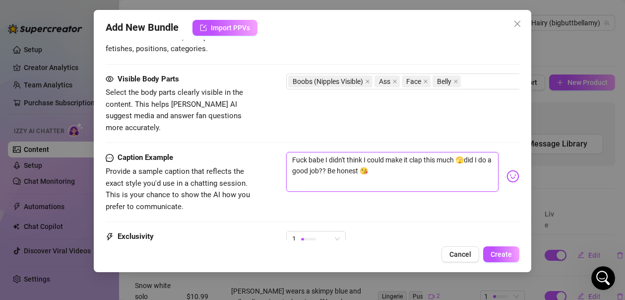
click at [391, 170] on textarea "Fuck babe I didn't think I could make it clap this much 🫣did I do a good job?? …" at bounding box center [392, 172] width 212 height 40
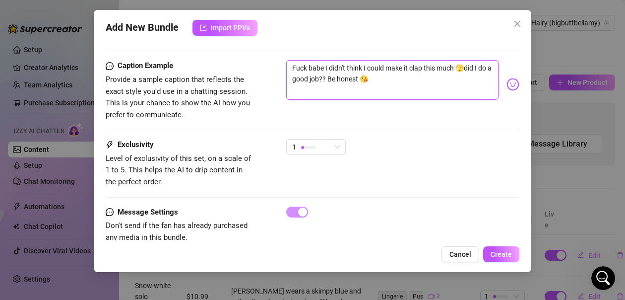
scroll to position [656, 0]
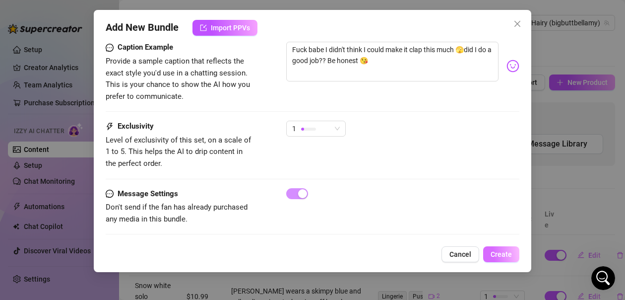
click at [499, 253] on span "Create" at bounding box center [501, 254] width 21 height 8
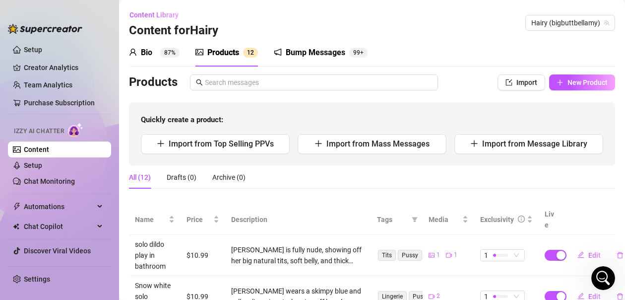
click at [171, 54] on sup "87%" at bounding box center [169, 53] width 19 height 10
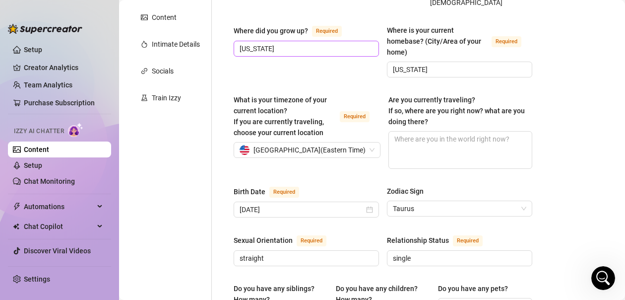
scroll to position [198, 0]
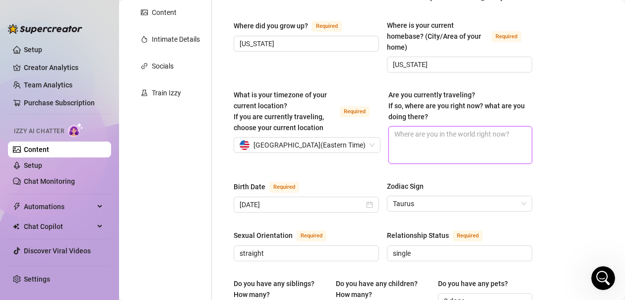
click at [436, 127] on textarea "Are you currently traveling? If so, where are you right now? what are you doing…" at bounding box center [460, 145] width 143 height 37
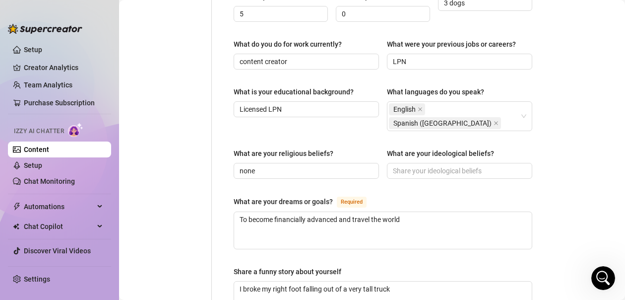
scroll to position [546, 0]
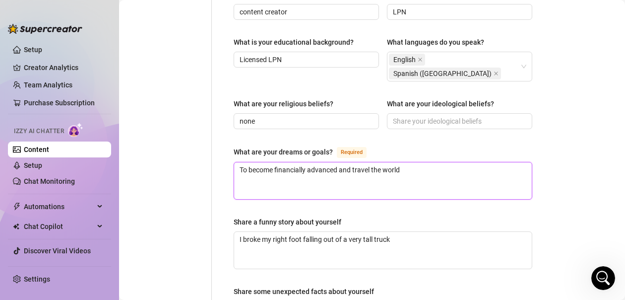
drag, startPoint x: 416, startPoint y: 143, endPoint x: 234, endPoint y: 144, distance: 181.6
click at [234, 162] on textarea "To become financially advanced and travel the world" at bounding box center [383, 180] width 298 height 37
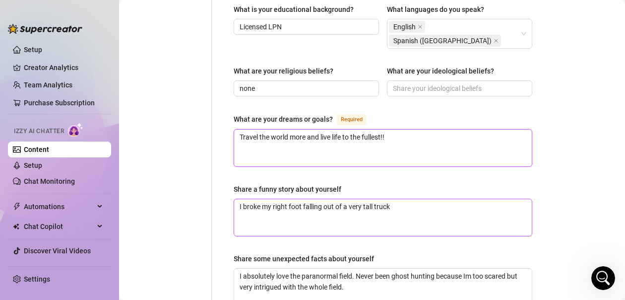
scroll to position [595, 0]
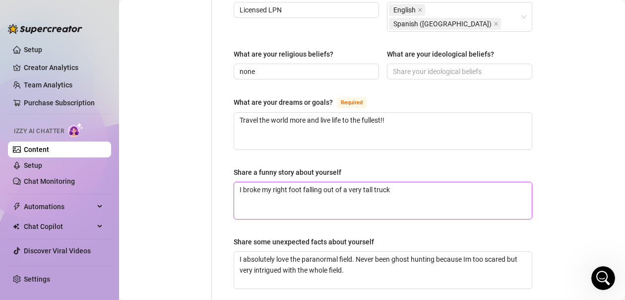
click at [401, 182] on textarea "I broke my right foot falling out of a very tall truck" at bounding box center [383, 200] width 298 height 37
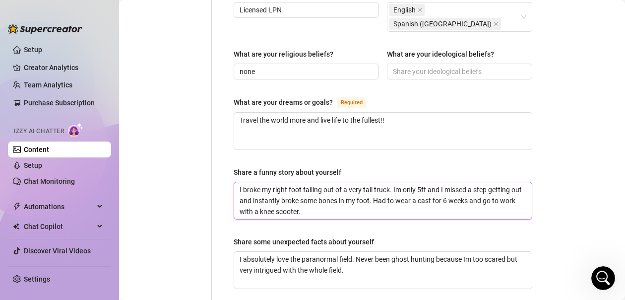
click at [397, 182] on textarea "I broke my right foot falling out of a very tall truck. Im only 5ft and I misse…" at bounding box center [383, 200] width 298 height 37
click at [338, 183] on textarea "I broke my right foot falling out of a very tall truck. I'm only 5ft and I miss…" at bounding box center [383, 200] width 298 height 37
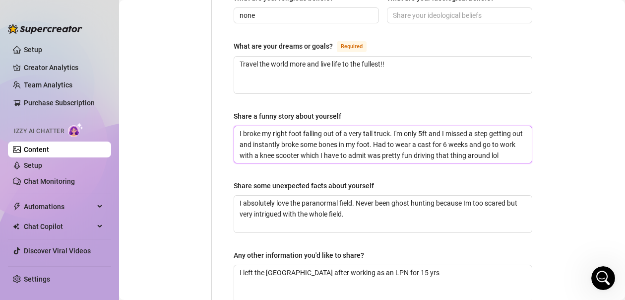
scroll to position [695, 0]
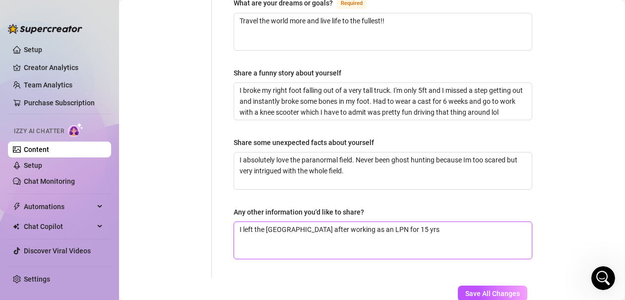
click at [423, 222] on textarea "I left the [GEOGRAPHIC_DATA] after working as an LPN for 15 yrs" at bounding box center [383, 240] width 298 height 37
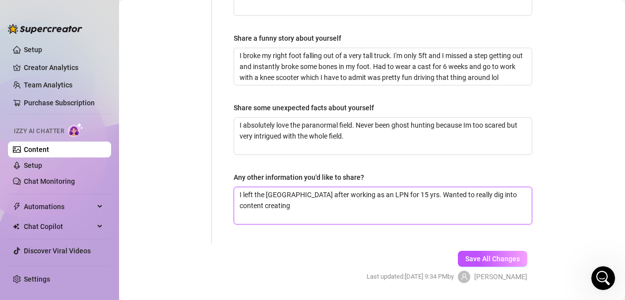
scroll to position [732, 0]
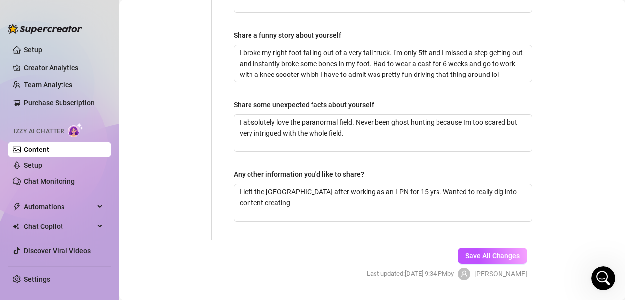
click at [465, 252] on span "Save All Changes" at bounding box center [492, 256] width 55 height 8
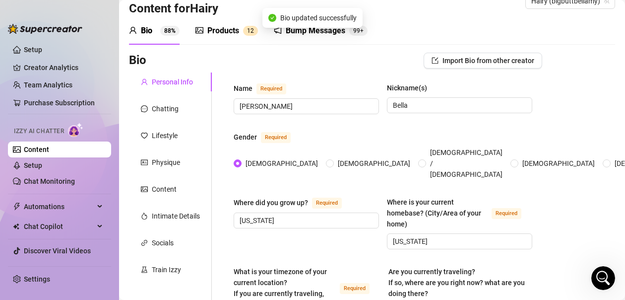
scroll to position [0, 0]
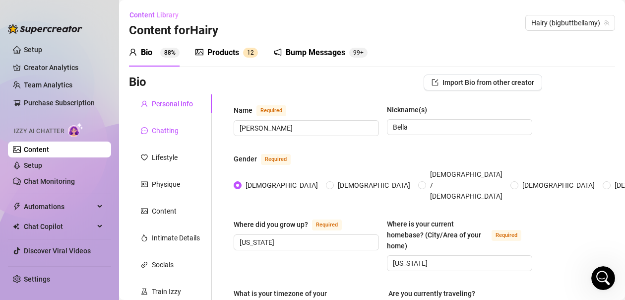
click at [170, 131] on div "Chatting" at bounding box center [165, 130] width 27 height 11
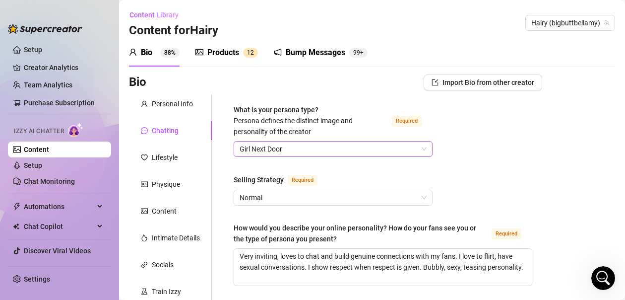
click at [297, 151] on span "Girl Next Door" at bounding box center [333, 148] width 187 height 15
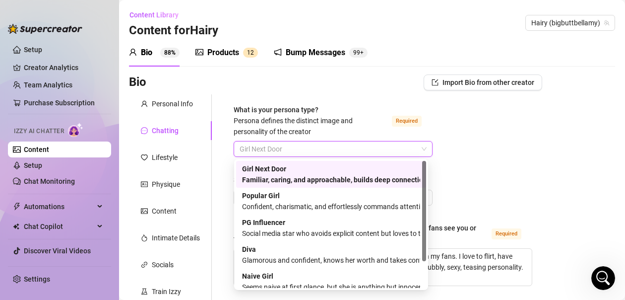
click at [290, 178] on div "Familiar, caring, and approachable, builds deep connections with fans" at bounding box center [331, 179] width 178 height 11
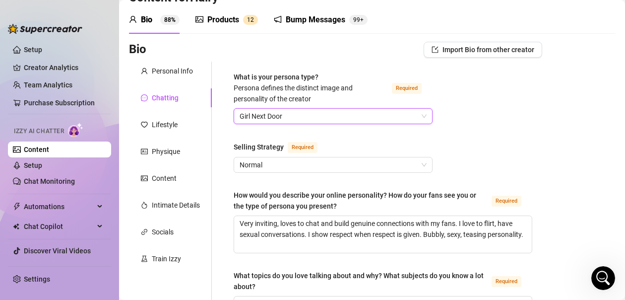
scroll to position [50, 0]
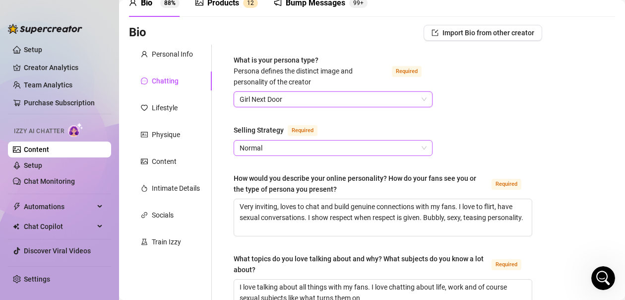
click at [328, 143] on span "Normal" at bounding box center [333, 147] width 187 height 15
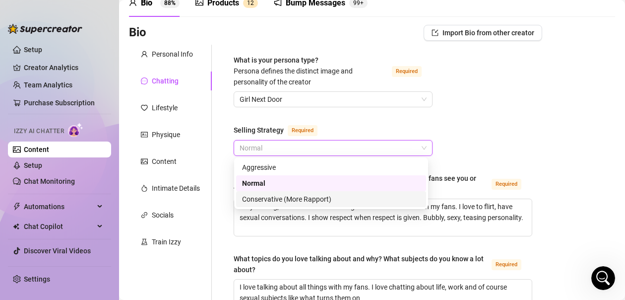
click at [271, 199] on div "Conservative (More Rapport)" at bounding box center [331, 199] width 178 height 11
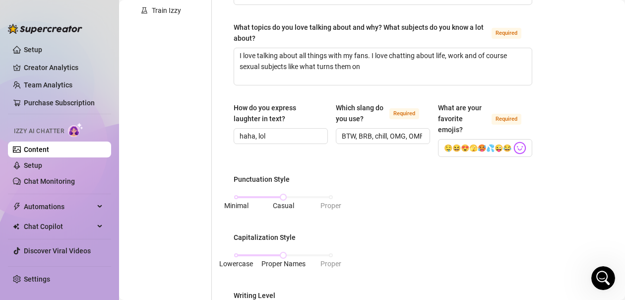
scroll to position [298, 0]
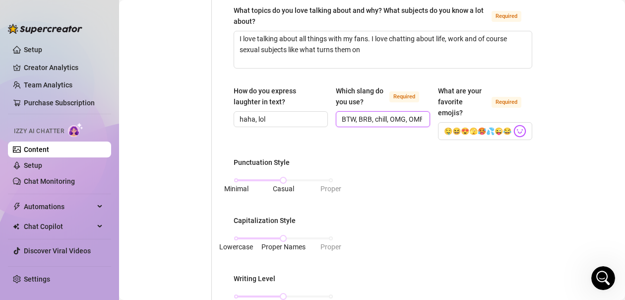
click at [413, 119] on input "BTW, BRB, chill, OMG, OMFG" at bounding box center [382, 119] width 80 height 11
click at [418, 118] on span "BTW, BRB, chill, OMG, OMFG" at bounding box center [383, 119] width 94 height 16
click at [415, 118] on input "BTW, BRB, chill, OMG, OMFG" at bounding box center [382, 119] width 80 height 11
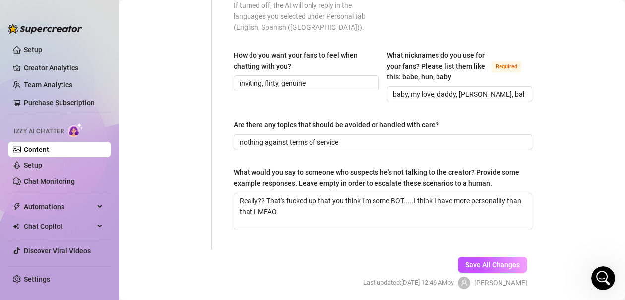
scroll to position [695, 0]
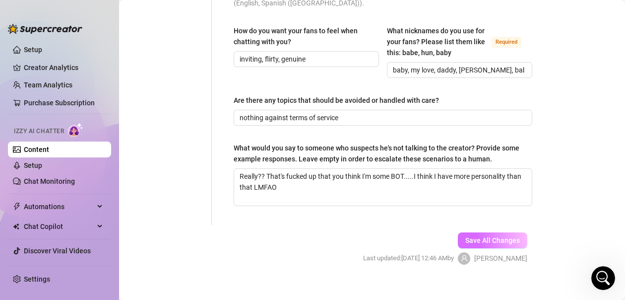
click at [508, 247] on button "Save All Changes" at bounding box center [492, 240] width 69 height 16
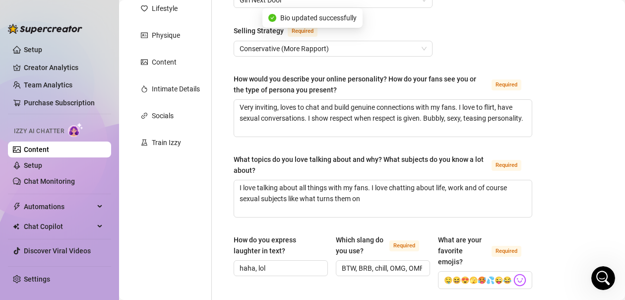
scroll to position [0, 0]
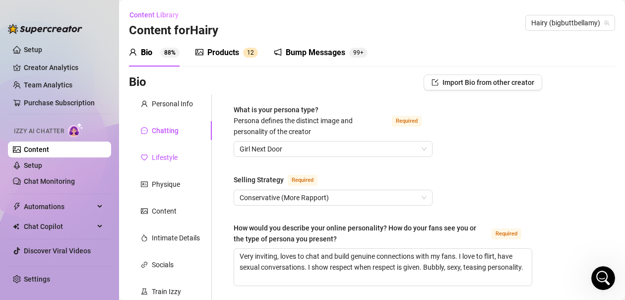
click at [167, 162] on div "Lifestyle" at bounding box center [165, 157] width 26 height 11
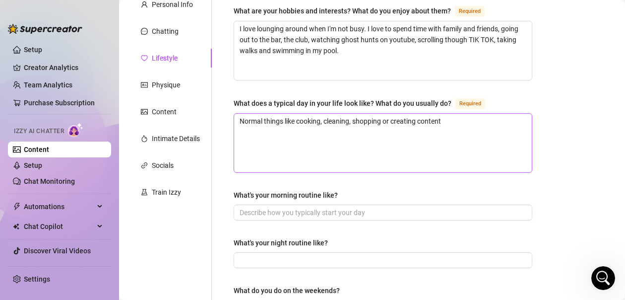
scroll to position [149, 0]
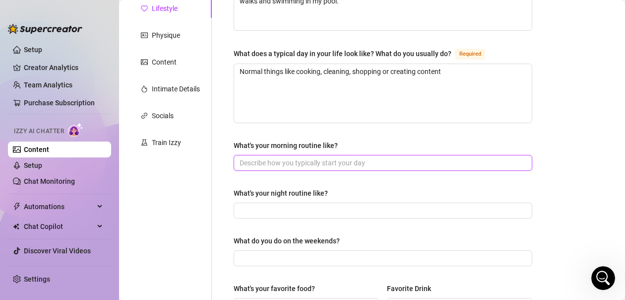
click at [386, 161] on input "What's your morning routine like?" at bounding box center [382, 162] width 285 height 11
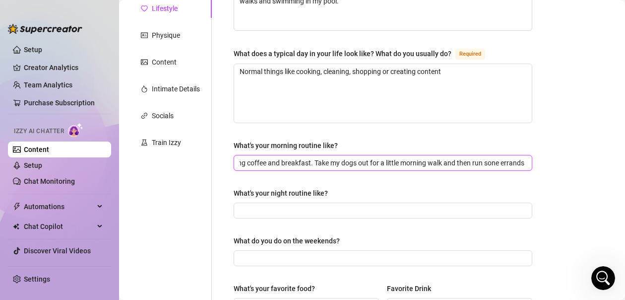
scroll to position [0, 85]
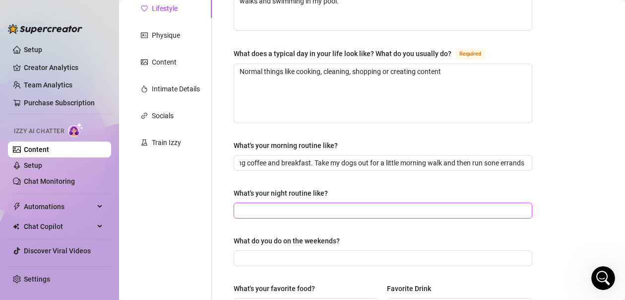
click at [316, 210] on input "What's your night routine like?" at bounding box center [382, 210] width 285 height 11
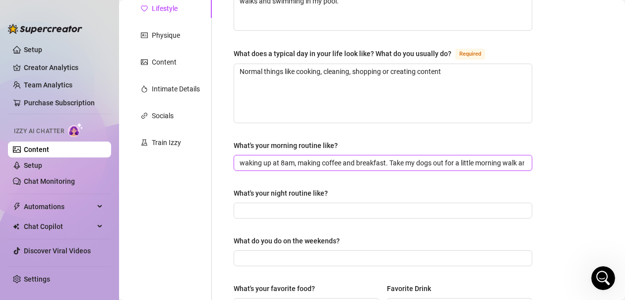
click at [245, 162] on input "waking up at 8am, making coffee and breakfast. Take my dogs out for a little mo…" at bounding box center [382, 162] width 285 height 11
click at [286, 162] on input "Waking up at 8am, making coffee and breakfast. Take my dogs out for a little mo…" at bounding box center [382, 162] width 285 height 11
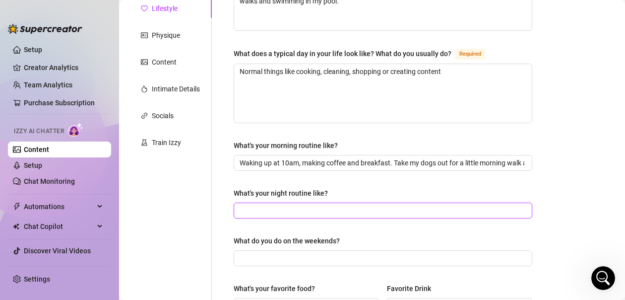
click at [297, 207] on input "What's your night routine like?" at bounding box center [382, 210] width 285 height 11
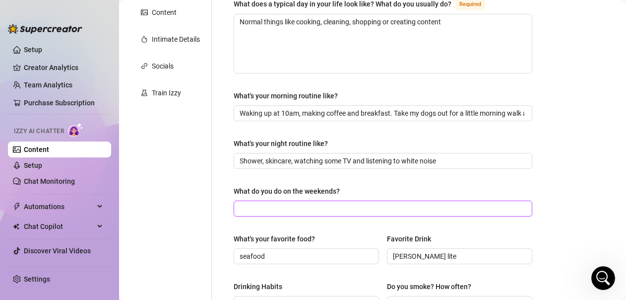
click at [322, 206] on input "What do you do on the weekends?" at bounding box center [382, 208] width 285 height 11
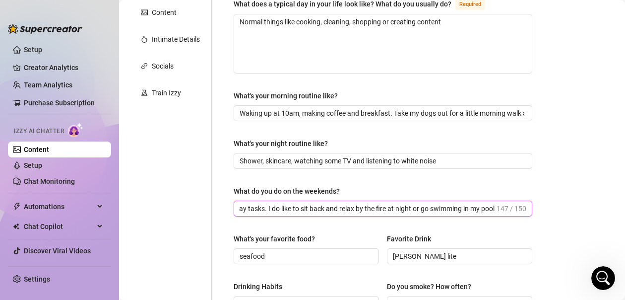
scroll to position [0, 194]
click at [303, 208] on input "I'm such a home body. I just do cleaning, laundry and everyday tasks. I do like…" at bounding box center [367, 208] width 255 height 11
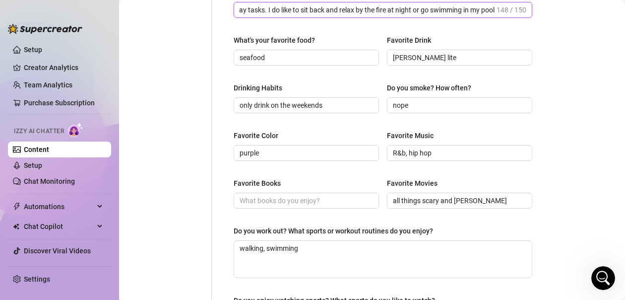
scroll to position [447, 0]
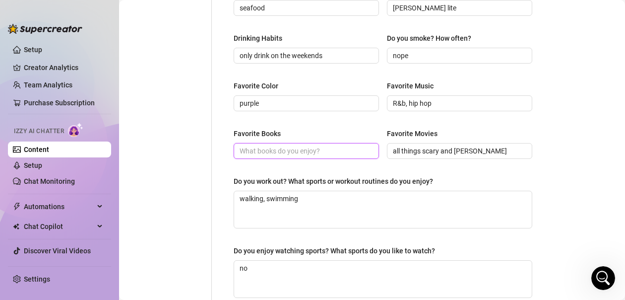
click at [320, 151] on input "Favorite Books" at bounding box center [305, 150] width 131 height 11
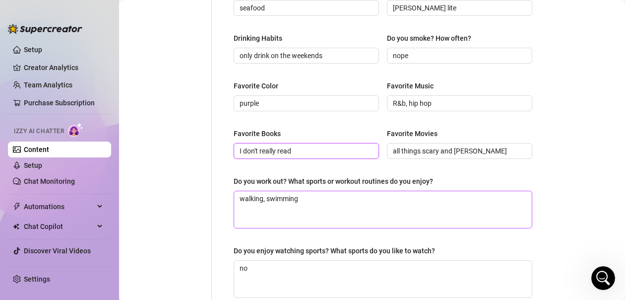
scroll to position [496, 0]
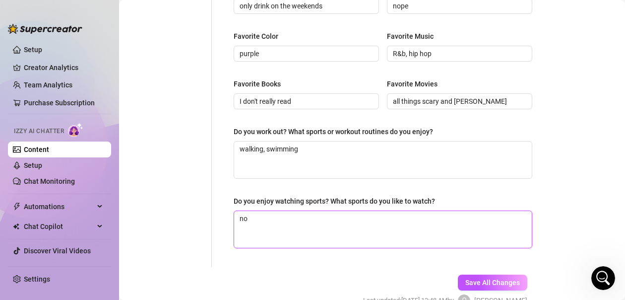
click at [267, 222] on textarea "no" at bounding box center [383, 229] width 298 height 37
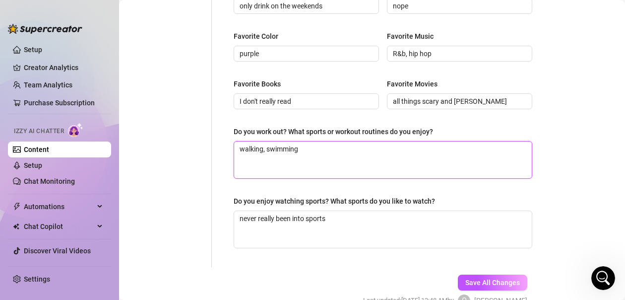
click at [308, 150] on textarea "walking, swimming" at bounding box center [383, 159] width 298 height 37
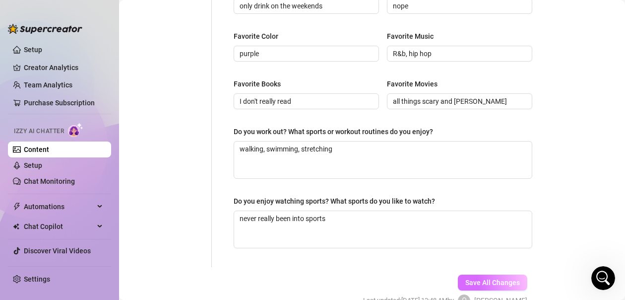
click at [484, 286] on button "Save All Changes" at bounding box center [492, 282] width 69 height 16
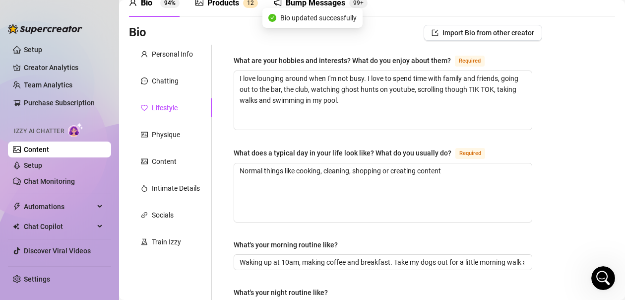
scroll to position [0, 0]
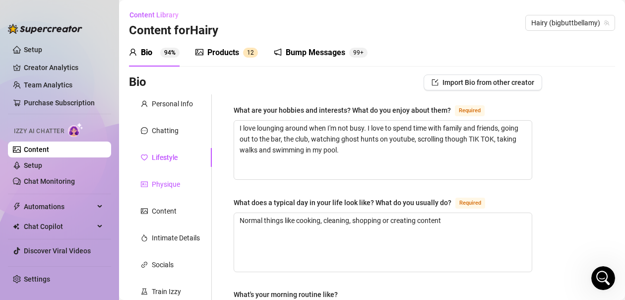
click at [171, 187] on div "Physique" at bounding box center [166, 184] width 28 height 11
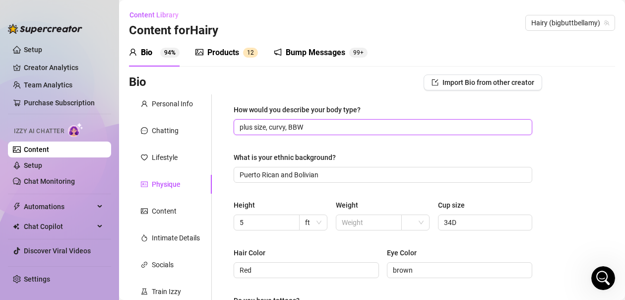
click at [308, 127] on input "plus size, curvy, BBW" at bounding box center [382, 127] width 285 height 11
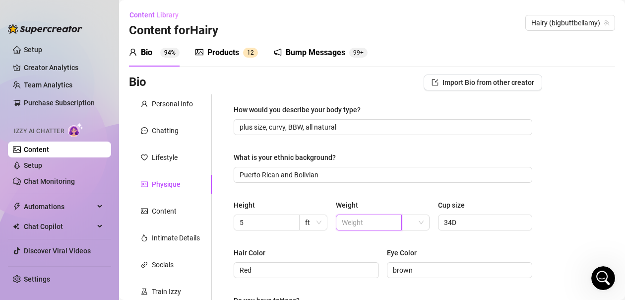
click at [379, 223] on input "text" at bounding box center [368, 222] width 52 height 11
click at [567, 195] on div "Bio Import Bio from other creator Personal Info Chatting Lifestyle Physique Con…" at bounding box center [372, 279] width 486 height 410
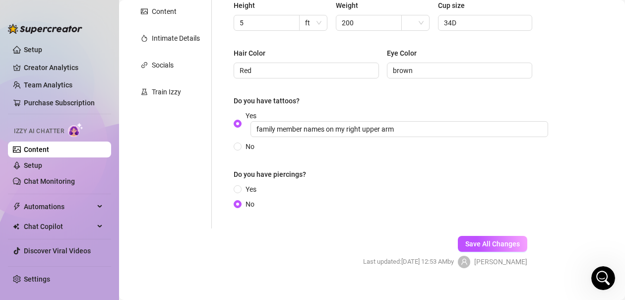
scroll to position [215, 0]
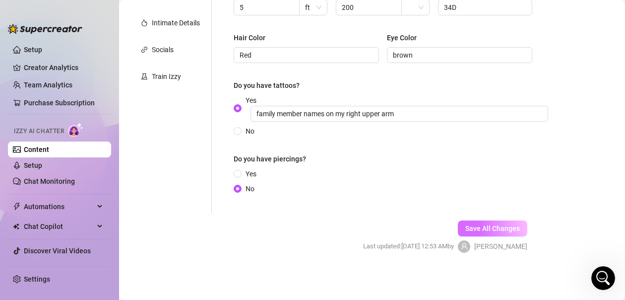
click at [505, 228] on span "Save All Changes" at bounding box center [492, 228] width 55 height 8
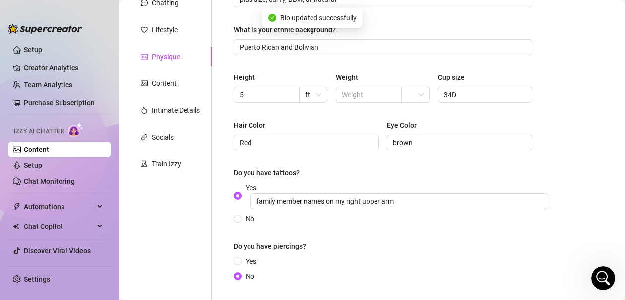
scroll to position [0, 0]
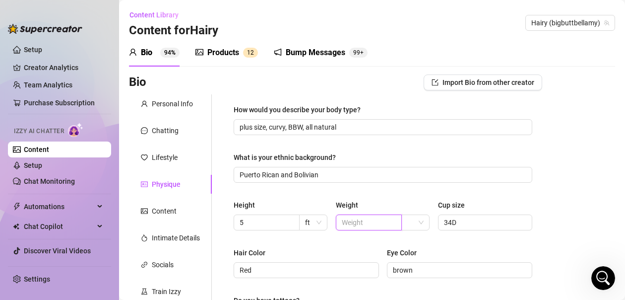
click at [370, 222] on input "text" at bounding box center [368, 222] width 52 height 11
click at [380, 193] on div "How would you describe your body type? plus size, curvy, BBW, all natural What …" at bounding box center [383, 261] width 299 height 314
click at [413, 223] on span at bounding box center [415, 222] width 16 height 15
click at [410, 259] on div "lbs" at bounding box center [410, 258] width 11 height 11
click at [566, 232] on div "Bio Import Bio from other creator Personal Info Chatting Lifestyle Physique Con…" at bounding box center [372, 279] width 486 height 410
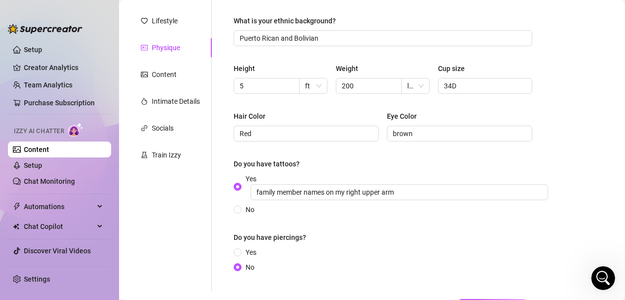
scroll to position [215, 0]
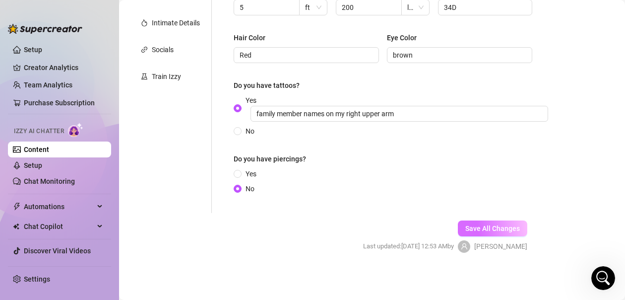
click at [500, 225] on span "Save All Changes" at bounding box center [492, 228] width 55 height 8
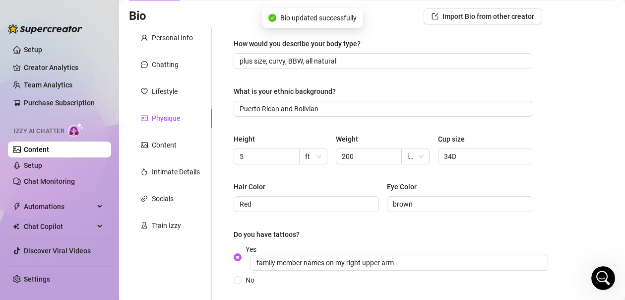
scroll to position [0, 0]
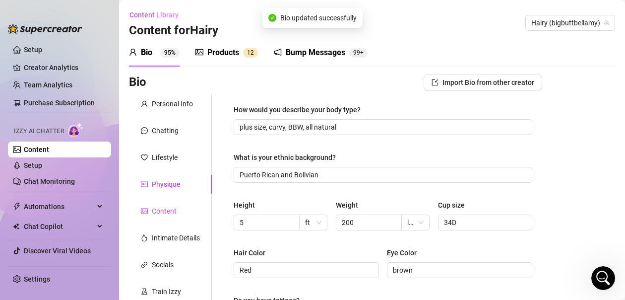
click at [174, 211] on div "Content" at bounding box center [164, 210] width 25 height 11
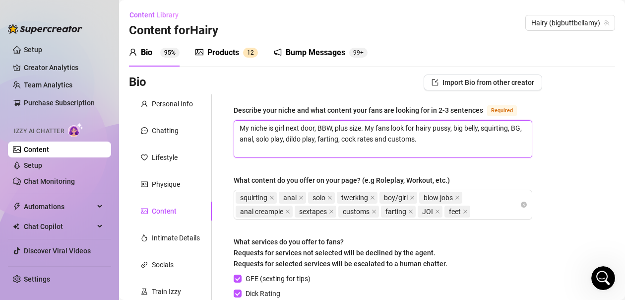
click at [442, 151] on textarea "My niche is girl next door, BBW, plus size. My fans look for hairy pussy, big b…" at bounding box center [383, 139] width 298 height 37
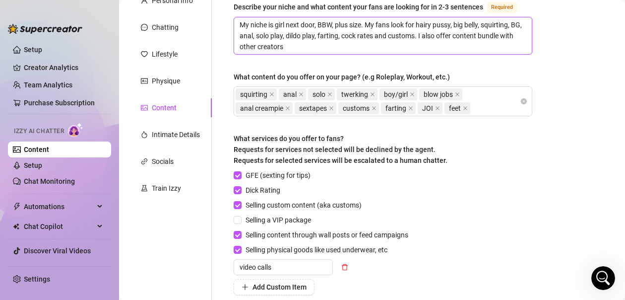
scroll to position [198, 0]
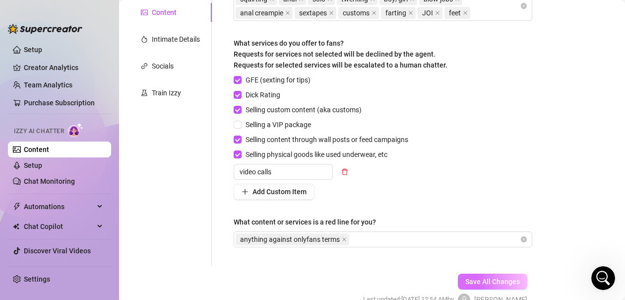
click at [496, 285] on span "Save All Changes" at bounding box center [492, 281] width 55 height 8
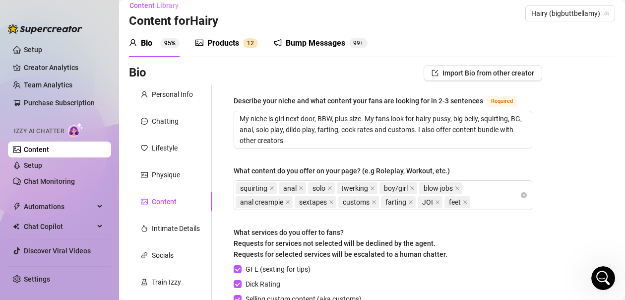
scroll to position [0, 0]
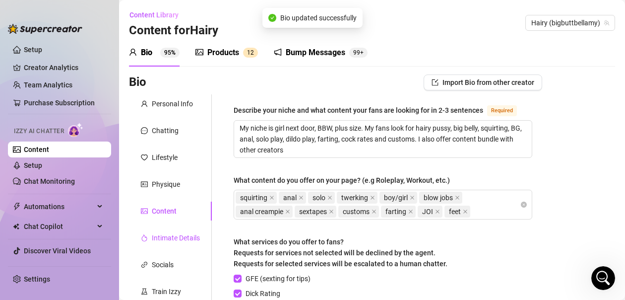
click at [185, 237] on div "Intimate Details" at bounding box center [176, 237] width 48 height 11
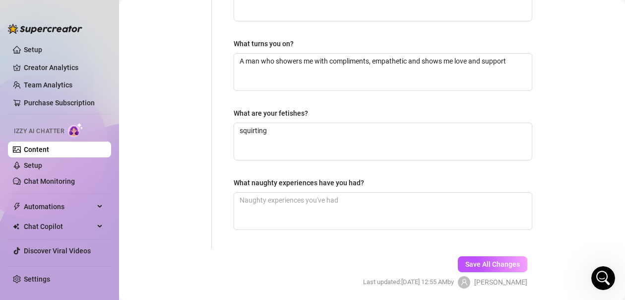
scroll to position [347, 0]
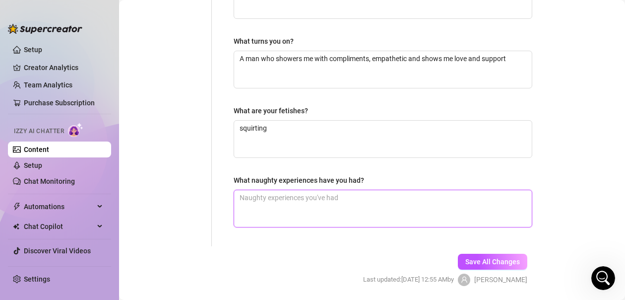
click at [278, 202] on textarea "What naughty experiences have you had?" at bounding box center [383, 208] width 298 height 37
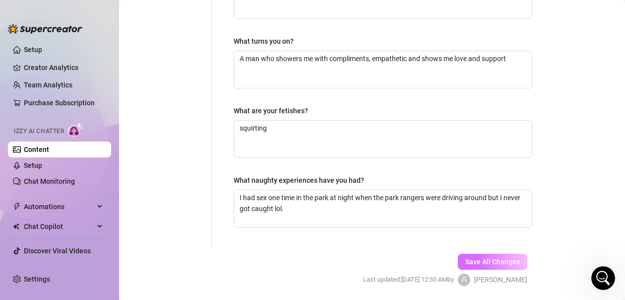
click at [470, 258] on span "Save All Changes" at bounding box center [492, 262] width 55 height 8
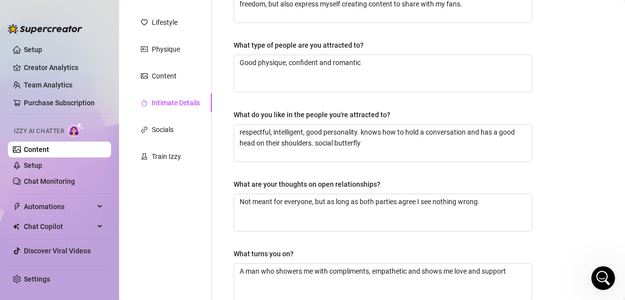
scroll to position [50, 0]
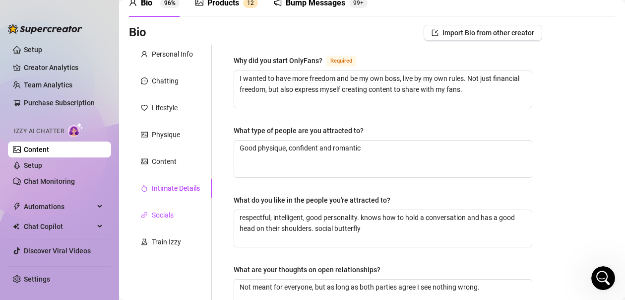
click at [173, 213] on div "Socials" at bounding box center [163, 214] width 22 height 11
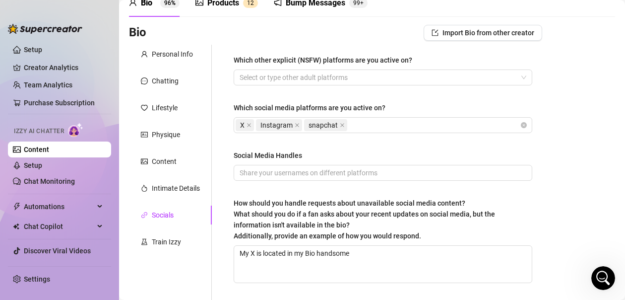
scroll to position [0, 0]
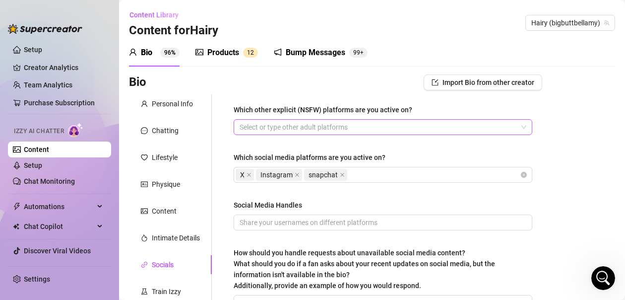
click at [358, 129] on div at bounding box center [378, 127] width 284 height 14
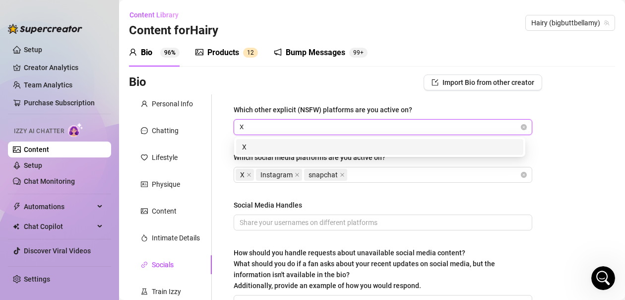
click at [270, 147] on div "X" at bounding box center [379, 146] width 275 height 11
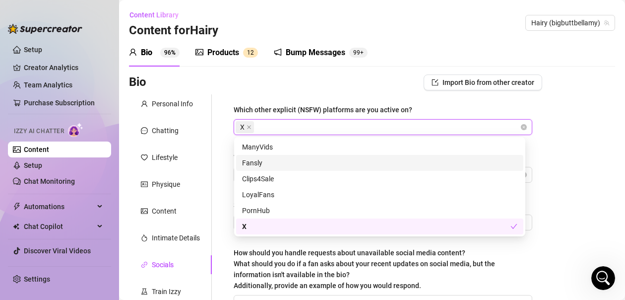
click at [553, 164] on div "Bio Import Bio from other creator Personal Info Chatting Lifestyle Physique Con…" at bounding box center [372, 241] width 486 height 334
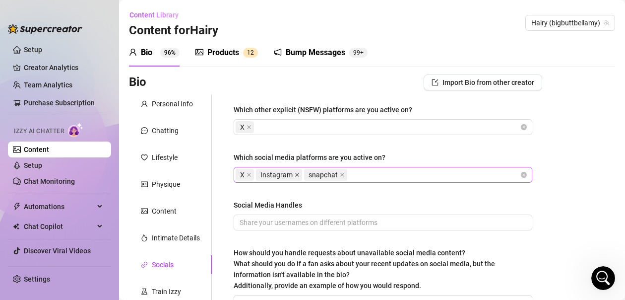
click at [297, 176] on icon "close" at bounding box center [297, 174] width 5 height 5
click at [296, 175] on icon "close" at bounding box center [294, 174] width 5 height 5
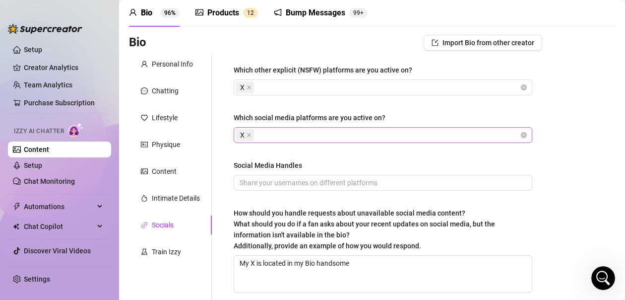
scroll to position [50, 0]
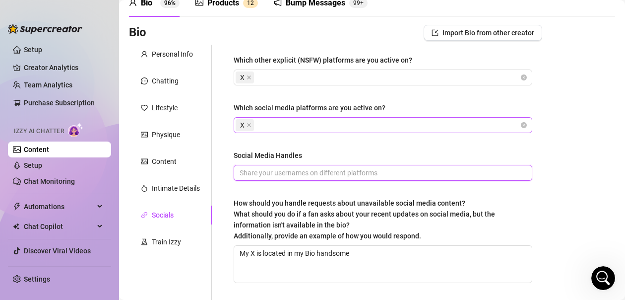
click at [302, 172] on input "Social Media Handles" at bounding box center [382, 172] width 285 height 11
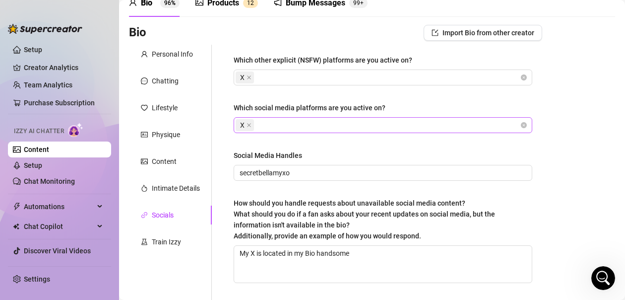
click at [555, 163] on div "Bio Import Bio from other creator Personal Info Chatting Lifestyle Physique Con…" at bounding box center [372, 192] width 486 height 334
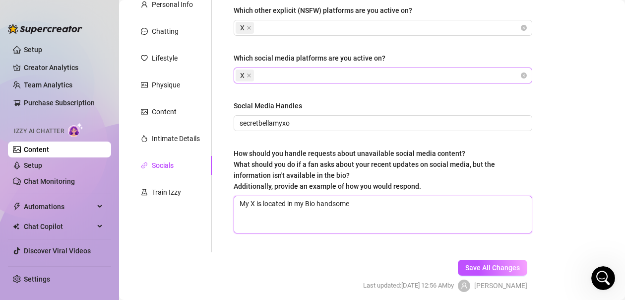
drag, startPoint x: 364, startPoint y: 203, endPoint x: 244, endPoint y: 199, distance: 120.6
click at [244, 199] on textarea "My X is located in my Bio handsome" at bounding box center [383, 214] width 298 height 37
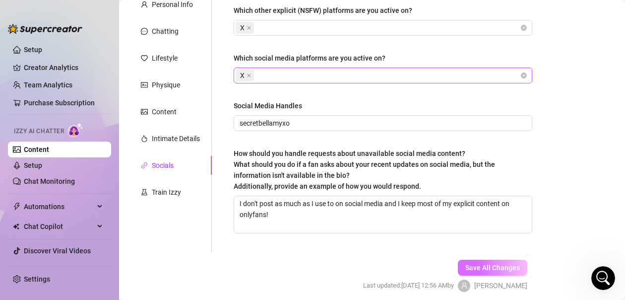
click at [465, 264] on span "Save All Changes" at bounding box center [492, 267] width 55 height 8
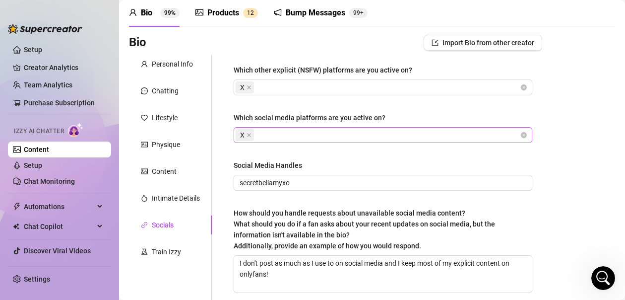
scroll to position [50, 0]
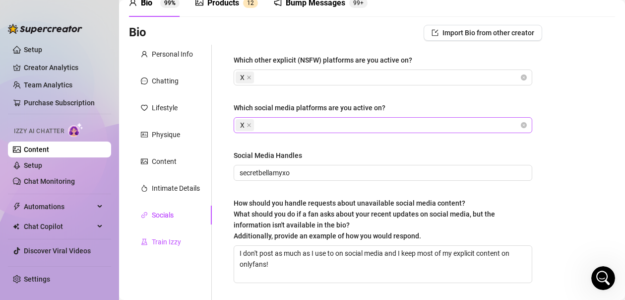
click at [159, 246] on div "Train Izzy" at bounding box center [166, 241] width 29 height 11
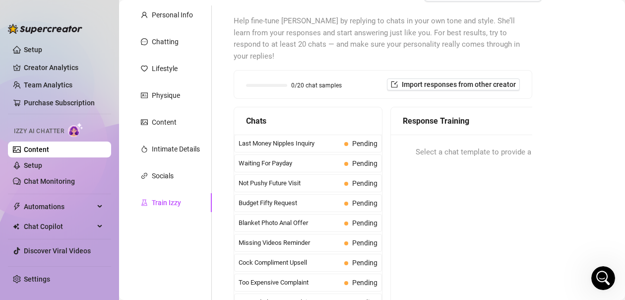
scroll to position [99, 0]
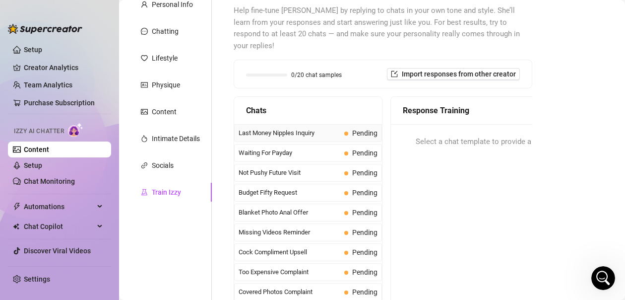
click at [311, 128] on span "Last Money Nipples Inquiry" at bounding box center [290, 133] width 102 height 10
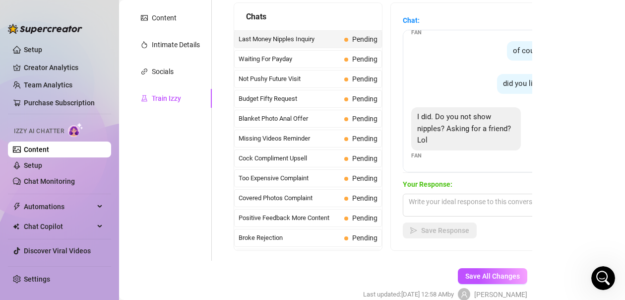
scroll to position [198, 0]
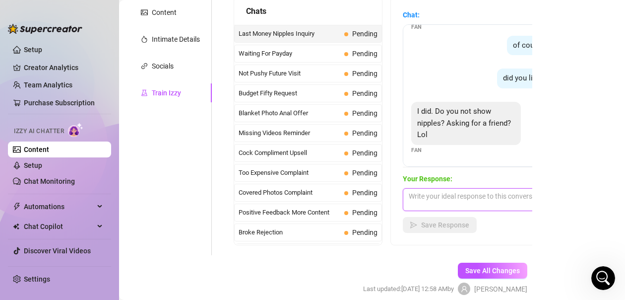
click at [460, 188] on textarea at bounding box center [490, 199] width 174 height 23
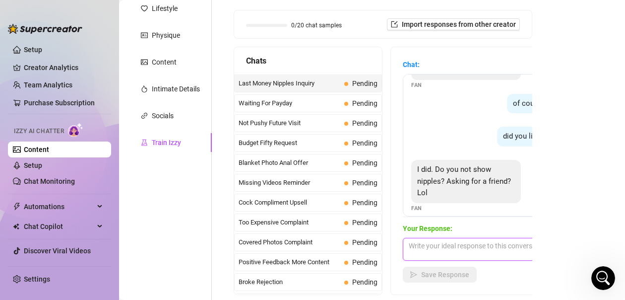
scroll to position [42, 0]
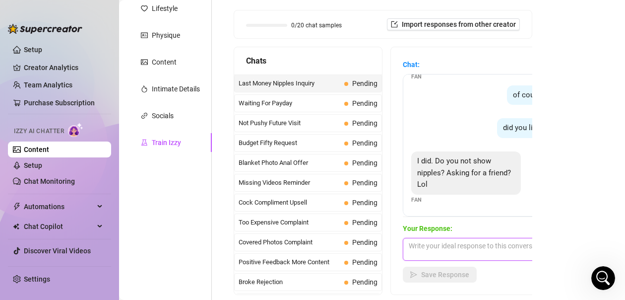
click at [448, 238] on textarea at bounding box center [490, 249] width 174 height 23
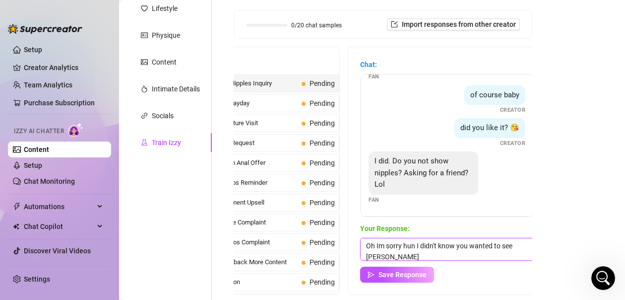
scroll to position [0, 0]
click at [379, 238] on textarea "Oh Im sorry hun I didn't know you wanted to see those" at bounding box center [447, 249] width 174 height 23
click at [387, 242] on textarea "Oh I'm sorry hun I didn't know you wanted to see those" at bounding box center [447, 249] width 174 height 23
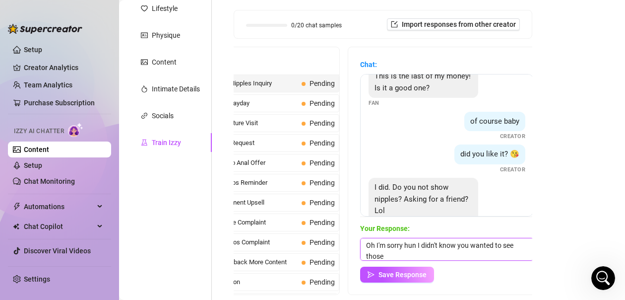
scroll to position [42, 0]
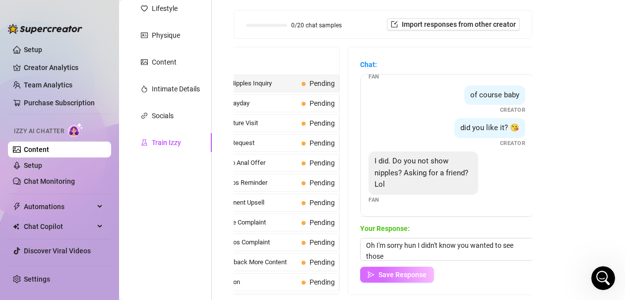
click at [395, 270] on span "Save Response" at bounding box center [403, 274] width 48 height 8
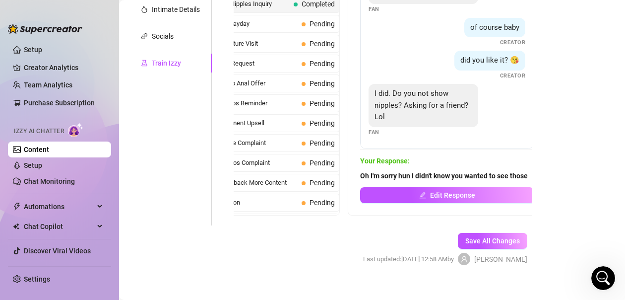
scroll to position [229, 0]
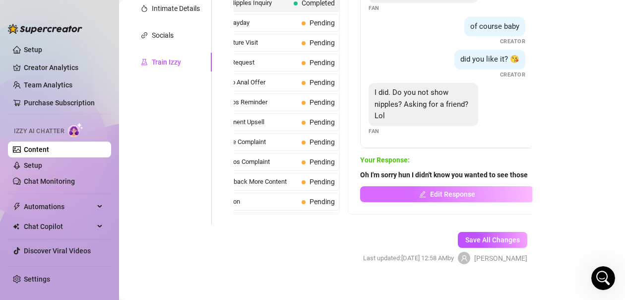
click at [464, 190] on span "Edit Response" at bounding box center [452, 194] width 45 height 8
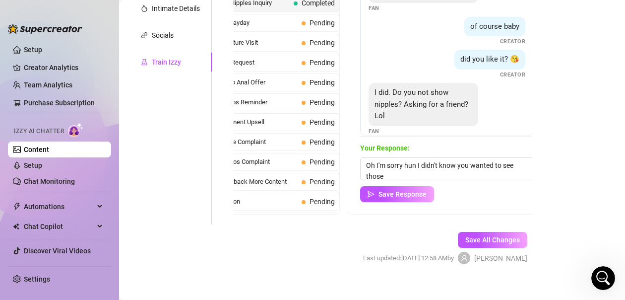
scroll to position [42, 0]
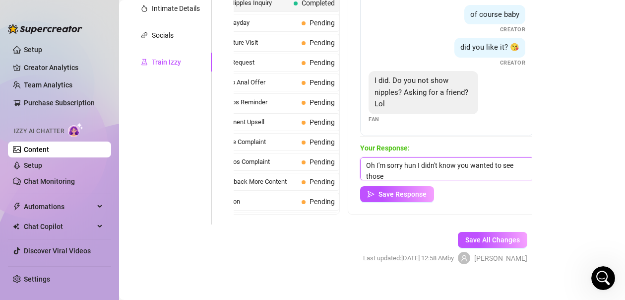
click at [402, 160] on textarea "Oh I'm sorry hun I didn't know you wanted to see those" at bounding box center [447, 168] width 174 height 23
click at [405, 190] on span "Save Response" at bounding box center [403, 194] width 48 height 8
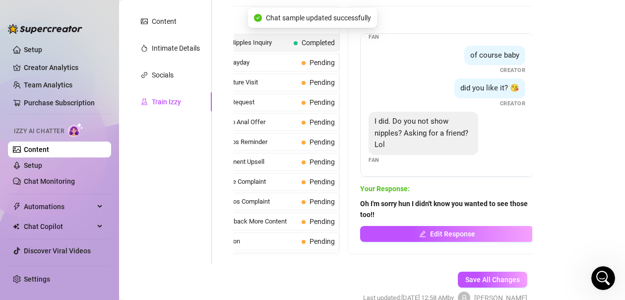
scroll to position [180, 0]
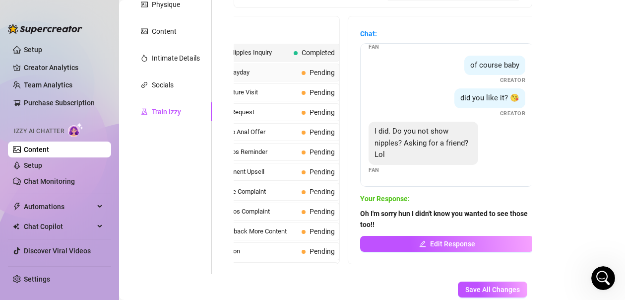
click at [273, 67] on span "Waiting For Payday" at bounding box center [247, 72] width 102 height 10
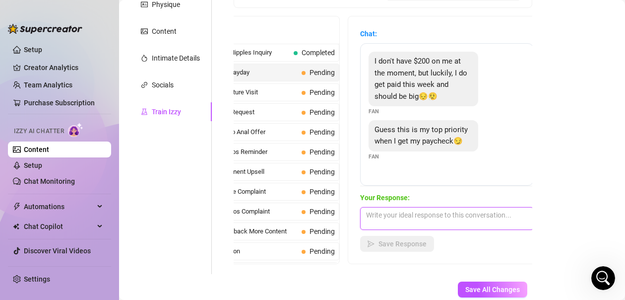
click at [409, 209] on textarea at bounding box center [447, 218] width 174 height 23
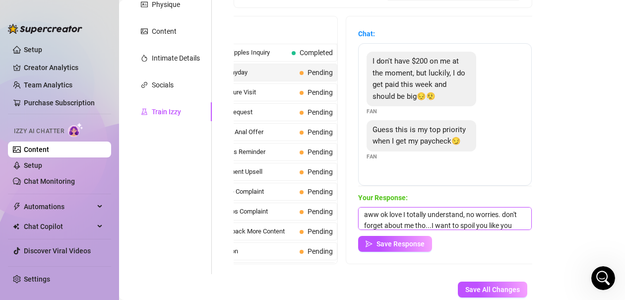
scroll to position [11, 0]
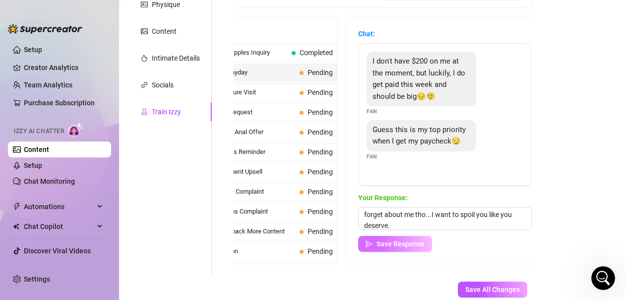
click at [410, 240] on span "Save Response" at bounding box center [401, 244] width 48 height 8
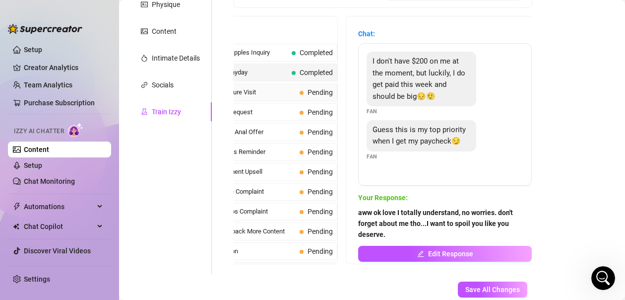
click at [255, 87] on span "Not Pushy Future Visit" at bounding box center [245, 92] width 102 height 10
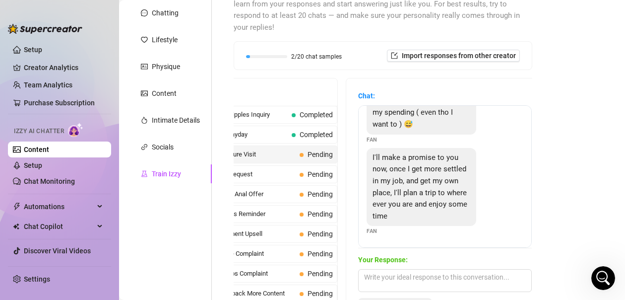
scroll to position [149, 0]
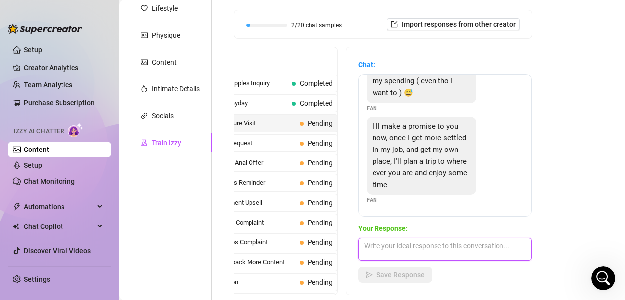
click at [438, 238] on textarea at bounding box center [445, 249] width 174 height 23
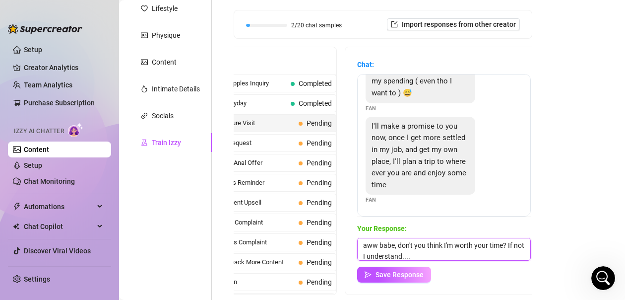
scroll to position [126, 0]
click at [503, 238] on textarea "aww babe, don't you think I'm worth your time? If not I understand...." at bounding box center [444, 249] width 174 height 23
click at [443, 243] on textarea "aww babe, can't lie Im kinda sad that we can't explore our dirtiest fantasies t…" at bounding box center [444, 249] width 174 height 23
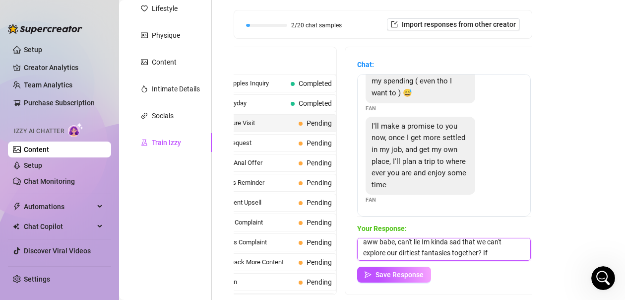
scroll to position [4, 0]
click at [424, 238] on textarea "aww babe, can't lie Im kinda sad that we can't explore our dirtiest fantasies t…" at bounding box center [444, 249] width 174 height 23
click at [487, 243] on textarea "aww babe, can't lie I'm kinda sad that we can't explore our dirtiest fantasies …" at bounding box center [444, 249] width 174 height 23
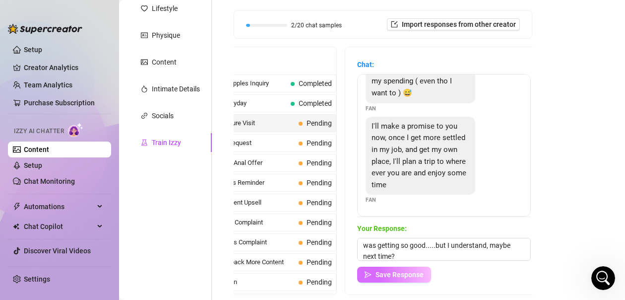
click at [415, 270] on span "Save Response" at bounding box center [400, 274] width 48 height 8
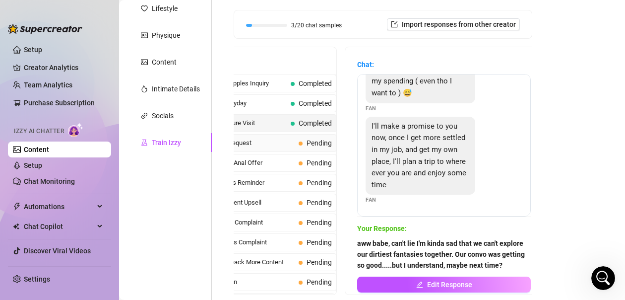
click at [271, 138] on span "Budget Fifty Request" at bounding box center [244, 143] width 102 height 10
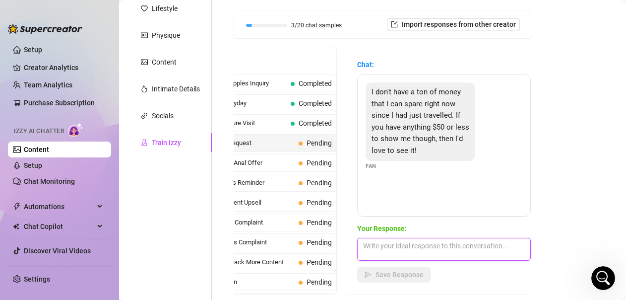
click at [403, 240] on textarea at bounding box center [444, 249] width 174 height 23
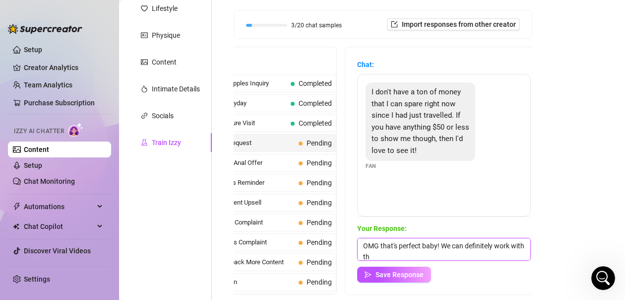
scroll to position [0, 0]
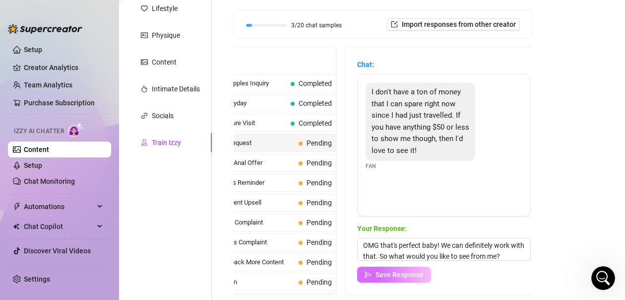
click at [417, 270] on span "Save Response" at bounding box center [400, 274] width 48 height 8
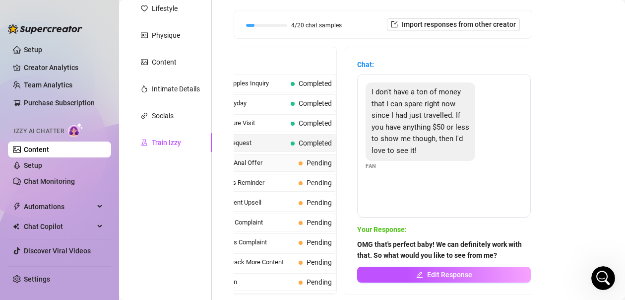
click at [269, 158] on span "Blanket Photo Anal Offer" at bounding box center [244, 163] width 102 height 10
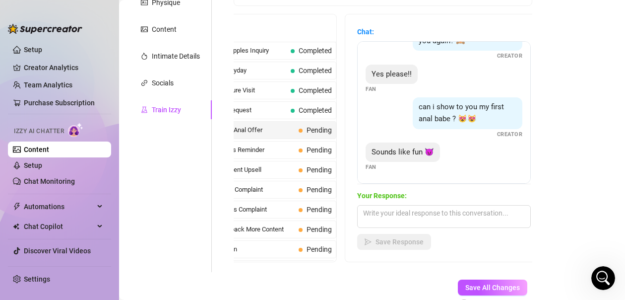
scroll to position [198, 0]
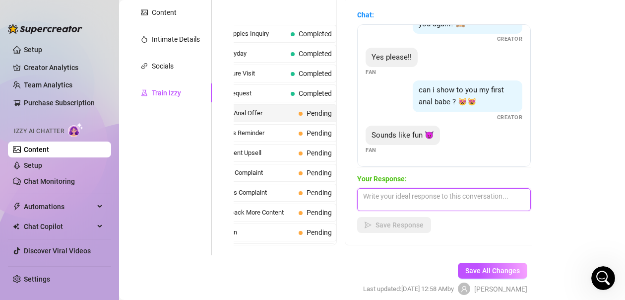
click at [414, 188] on textarea at bounding box center [444, 199] width 174 height 23
click at [457, 188] on textarea at bounding box center [444, 199] width 174 height 23
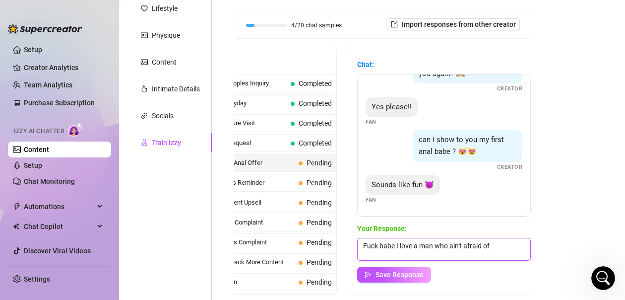
scroll to position [187, 0]
drag, startPoint x: 503, startPoint y: 235, endPoint x: 398, endPoint y: 233, distance: 104.7
click at [398, 238] on textarea "Fuck babe I love a man who ain't afraid of" at bounding box center [444, 249] width 174 height 23
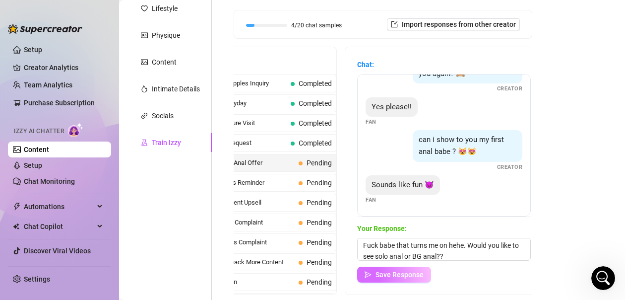
click at [407, 270] on span "Save Response" at bounding box center [400, 274] width 48 height 8
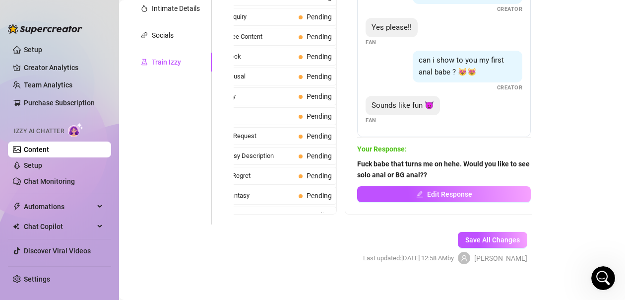
scroll to position [196, 0]
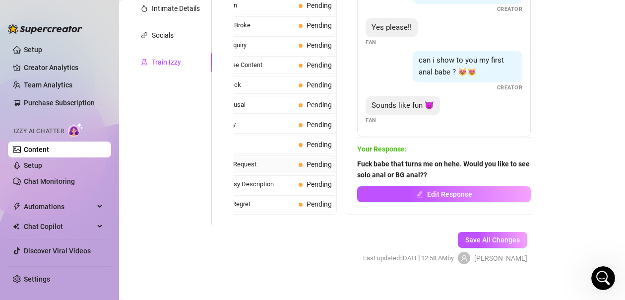
click at [278, 159] on span "First Time Pic Request" at bounding box center [244, 164] width 102 height 10
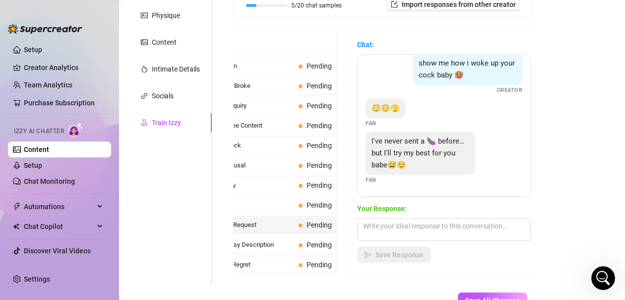
scroll to position [180, 0]
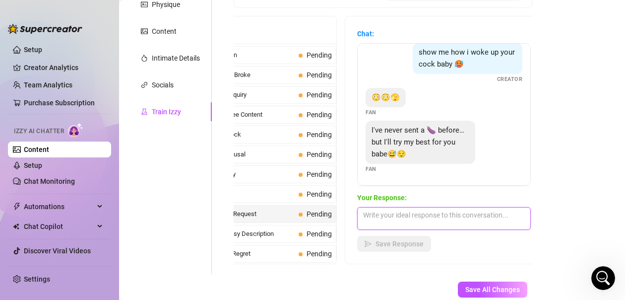
click at [461, 207] on textarea at bounding box center [444, 218] width 174 height 23
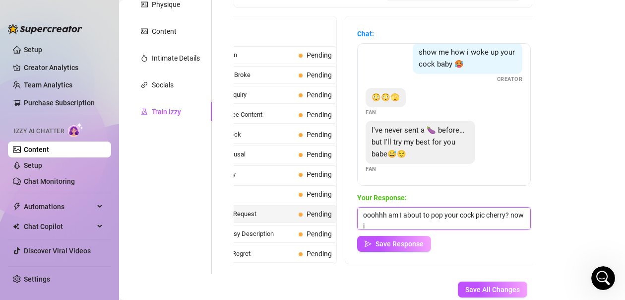
scroll to position [0, 0]
click at [380, 213] on textarea "ooohhh am I about to pop your cock pic cherry? now im intrigued.....hehehe" at bounding box center [444, 218] width 174 height 23
click at [476, 236] on div "Save Response" at bounding box center [444, 244] width 174 height 16
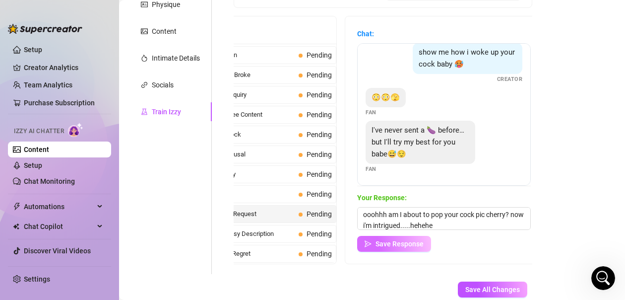
click at [417, 240] on span "Save Response" at bounding box center [400, 244] width 48 height 8
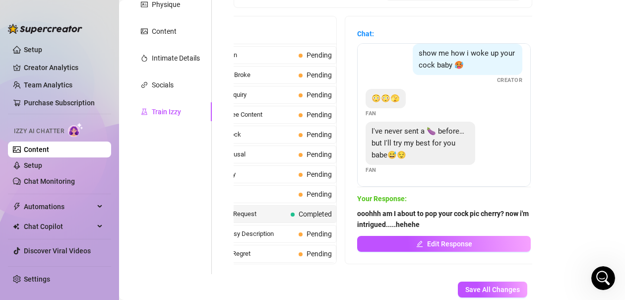
scroll to position [8, 0]
click at [211, 112] on div "Train Izzy" at bounding box center [170, 111] width 83 height 19
drag, startPoint x: 211, startPoint y: 112, endPoint x: 187, endPoint y: 113, distance: 24.4
click at [187, 113] on div "Train Izzy" at bounding box center [170, 111] width 83 height 19
drag, startPoint x: 212, startPoint y: 114, endPoint x: 214, endPoint y: 102, distance: 12.6
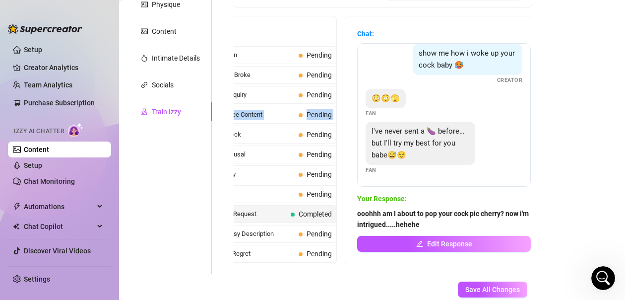
click at [214, 102] on div "Help fine-tune [PERSON_NAME] by replying to chats in your own tone and style. S…" at bounding box center [377, 94] width 330 height 359
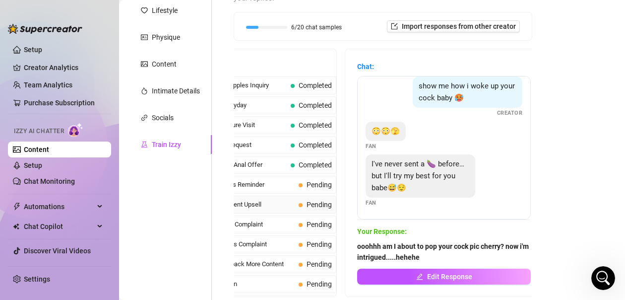
scroll to position [130, 0]
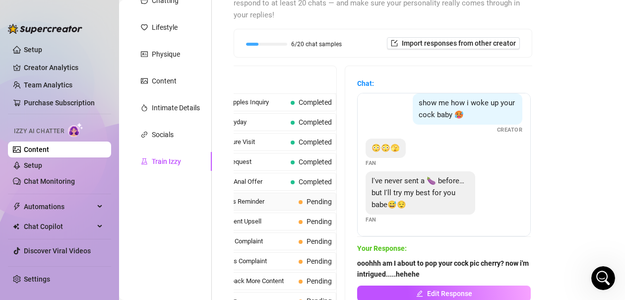
click at [255, 196] on span "Missing Videos Reminder" at bounding box center [244, 201] width 102 height 10
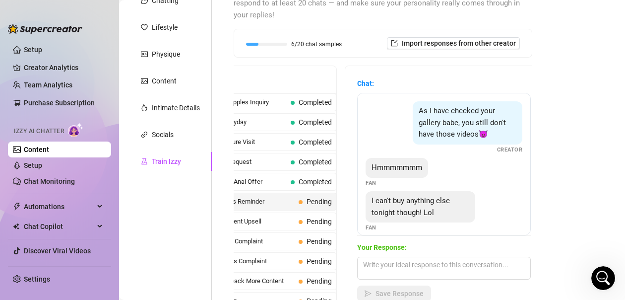
scroll to position [9, 0]
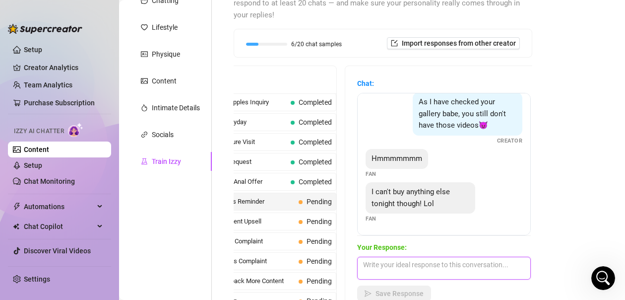
click at [439, 257] on textarea at bounding box center [444, 268] width 174 height 23
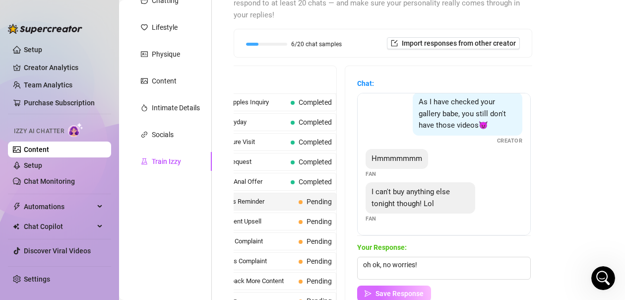
click at [410, 289] on span "Save Response" at bounding box center [400, 293] width 48 height 8
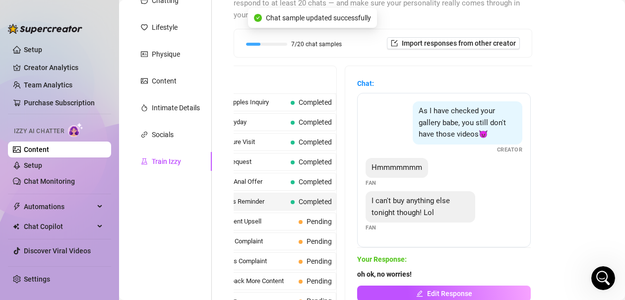
scroll to position [0, 0]
click at [262, 216] on span "Cock Compliment Upsell" at bounding box center [244, 221] width 102 height 10
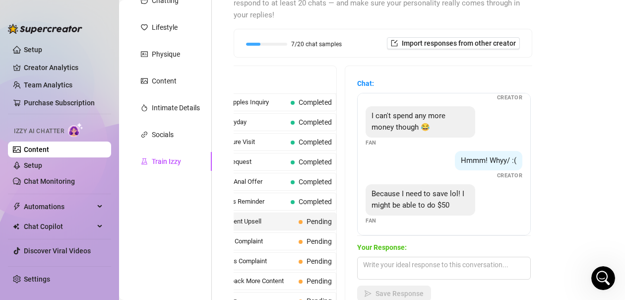
scroll to position [311, 0]
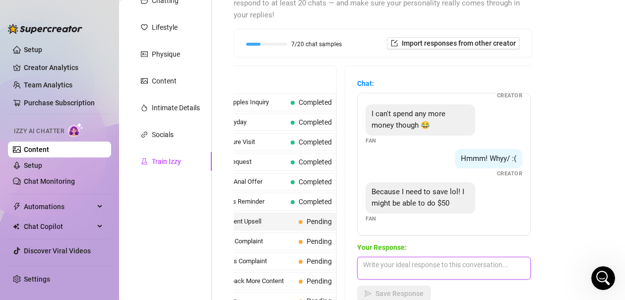
click at [423, 257] on textarea at bounding box center [444, 268] width 174 height 23
click at [424, 257] on textarea at bounding box center [444, 268] width 174 height 23
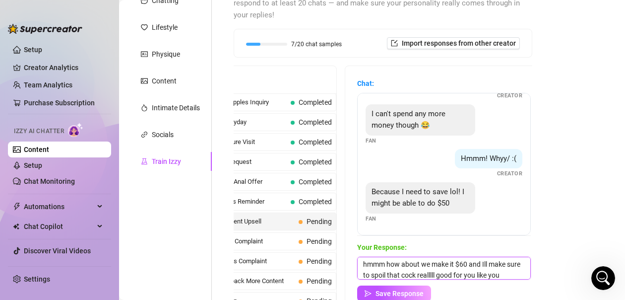
scroll to position [11, 0]
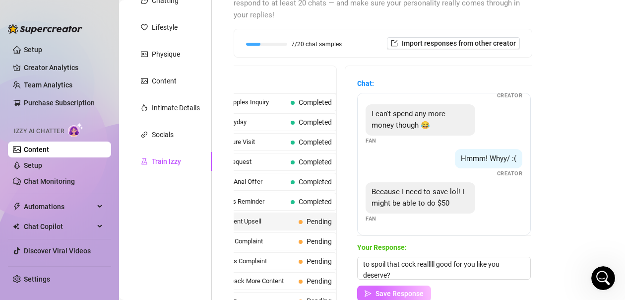
click at [418, 289] on span "Save Response" at bounding box center [400, 293] width 48 height 8
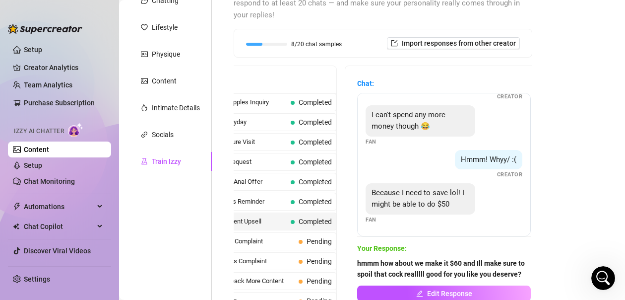
scroll to position [310, 0]
click at [273, 236] on span "Too Expensive Complaint" at bounding box center [244, 241] width 102 height 10
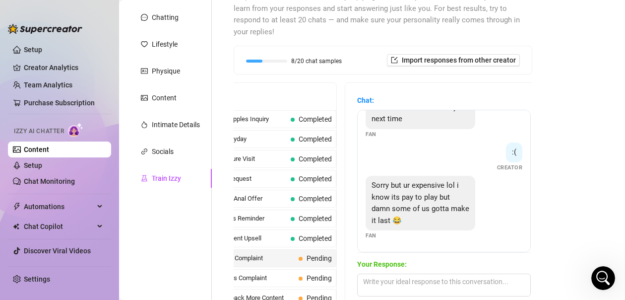
scroll to position [130, 0]
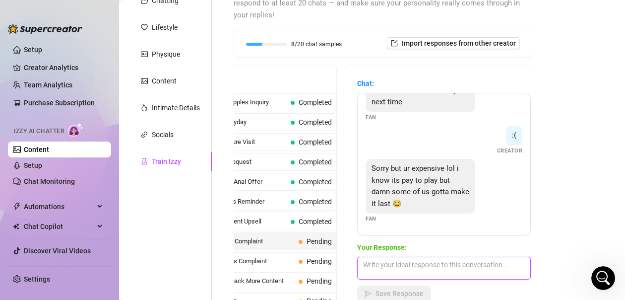
click at [438, 258] on textarea at bounding box center [444, 268] width 174 height 23
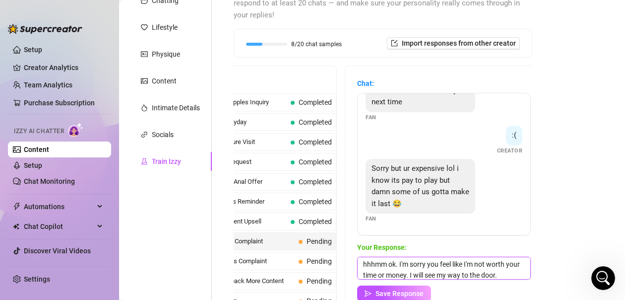
scroll to position [180, 0]
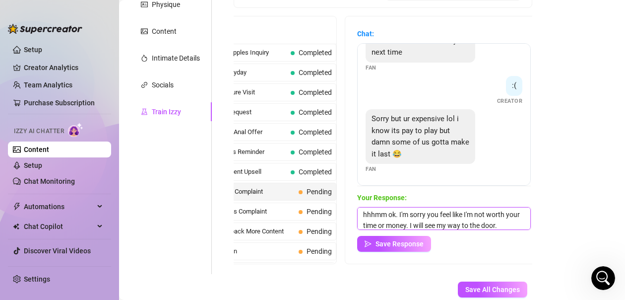
click at [441, 213] on textarea "hhhmm ok. I'm sorry you feel like I'm not worth your time or money. I will see …" at bounding box center [444, 218] width 174 height 23
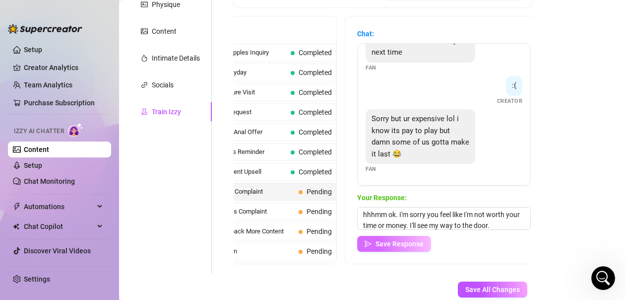
click at [407, 240] on span "Save Response" at bounding box center [400, 244] width 48 height 8
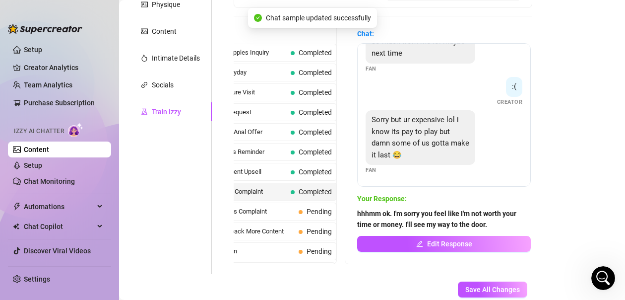
scroll to position [232, 0]
click at [260, 206] on span "Covered Photos Complaint" at bounding box center [244, 211] width 102 height 10
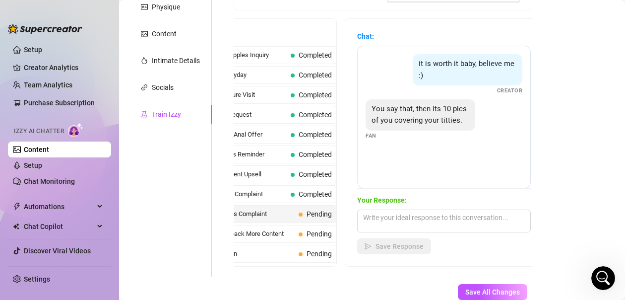
scroll to position [180, 0]
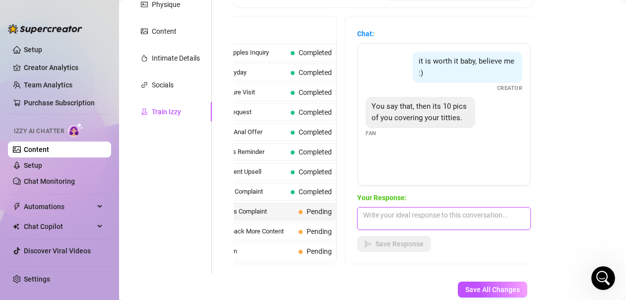
click at [444, 207] on textarea at bounding box center [444, 218] width 174 height 23
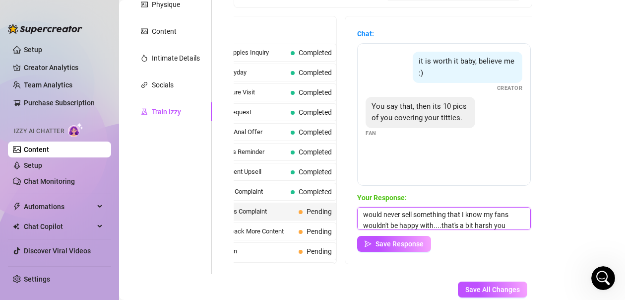
scroll to position [33, 0]
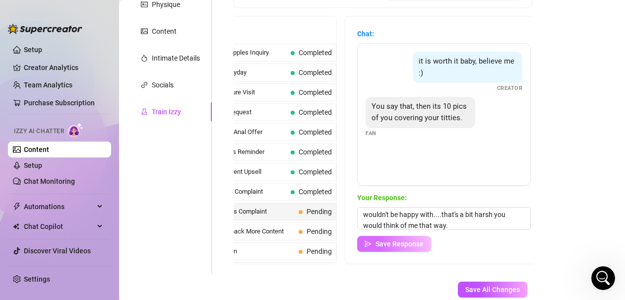
click at [402, 238] on button "Save Response" at bounding box center [394, 244] width 74 height 16
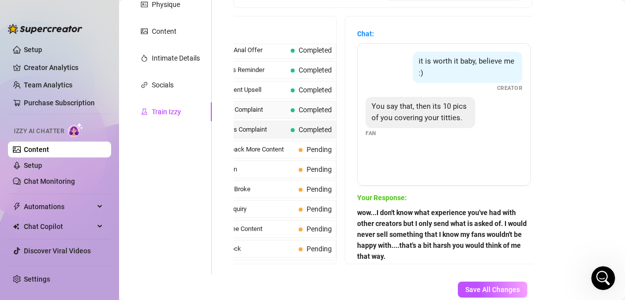
scroll to position [99, 0]
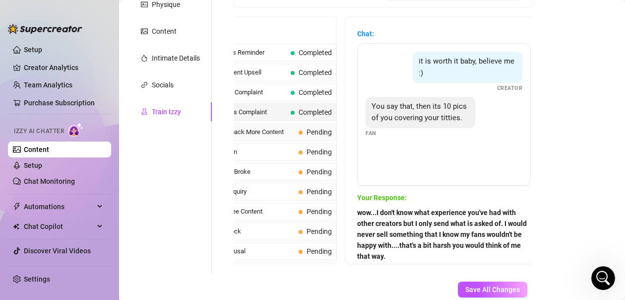
click at [268, 127] on span "Positive Feedback More Content" at bounding box center [244, 132] width 102 height 10
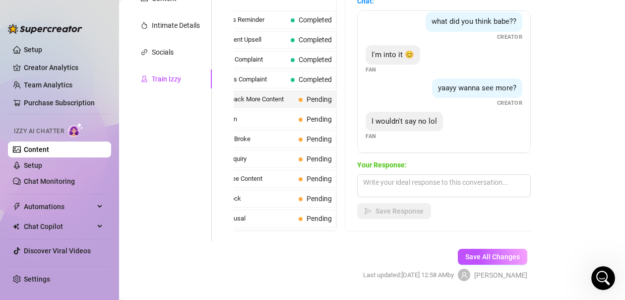
scroll to position [229, 0]
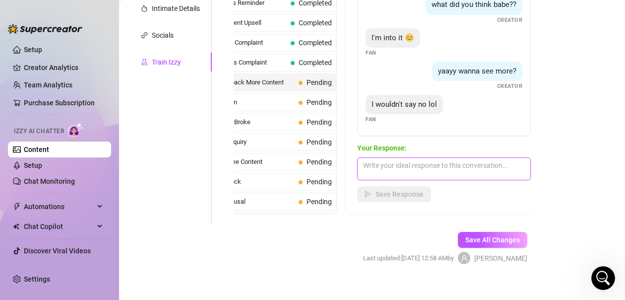
click at [406, 157] on textarea at bounding box center [444, 168] width 174 height 23
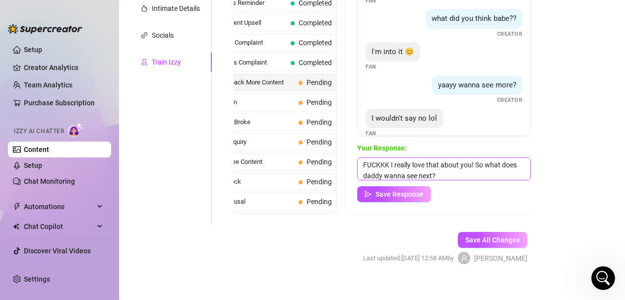
scroll to position [40, 0]
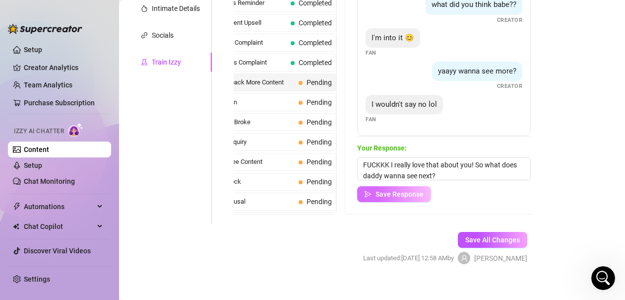
click at [403, 190] on span "Save Response" at bounding box center [400, 194] width 48 height 8
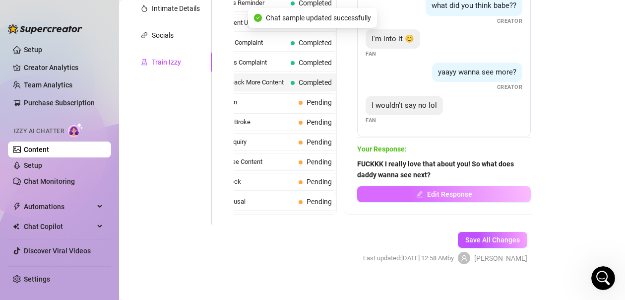
scroll to position [39, 0]
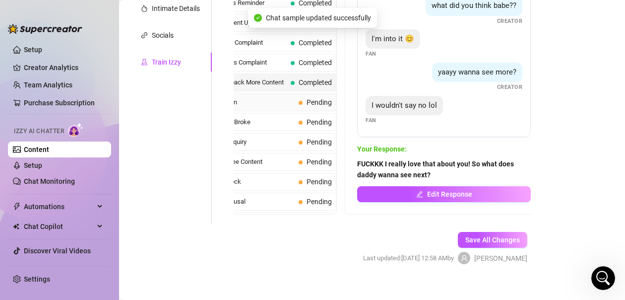
click at [245, 98] on span "Broke Rejection" at bounding box center [244, 102] width 102 height 10
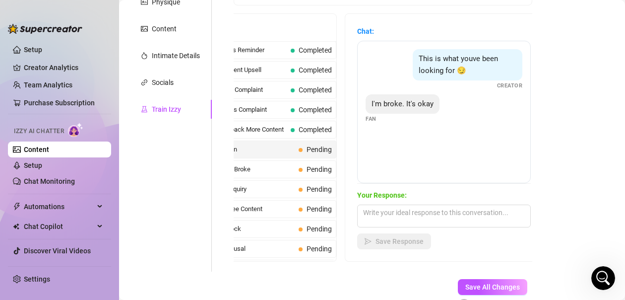
scroll to position [229, 0]
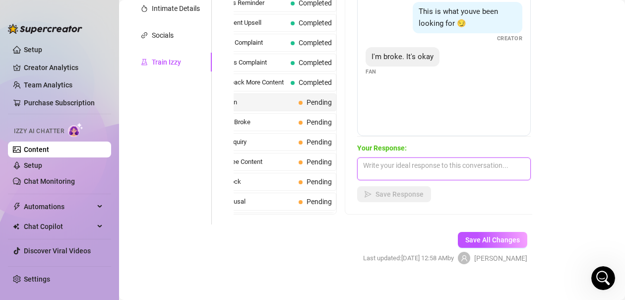
click at [409, 161] on textarea at bounding box center [444, 168] width 174 height 23
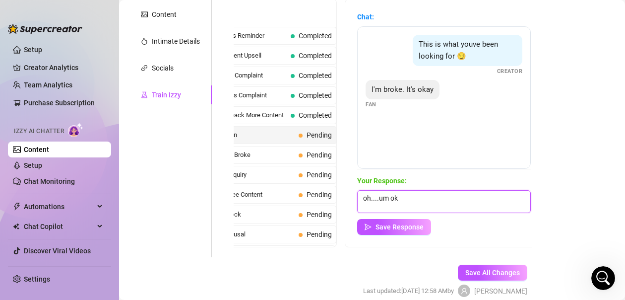
scroll to position [180, 0]
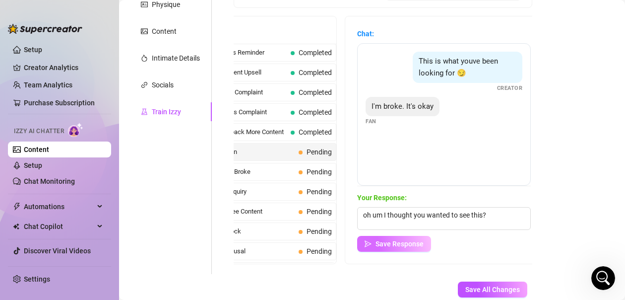
click at [420, 240] on span "Save Response" at bounding box center [400, 244] width 48 height 8
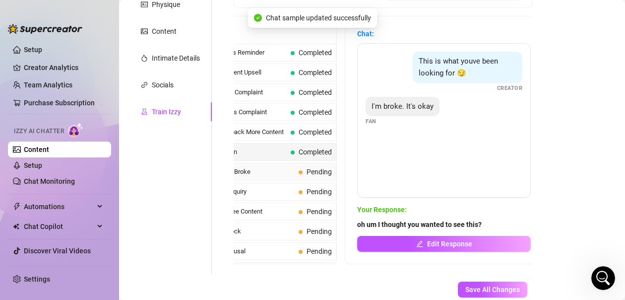
click at [253, 168] on span "Interested But Broke" at bounding box center [244, 172] width 102 height 10
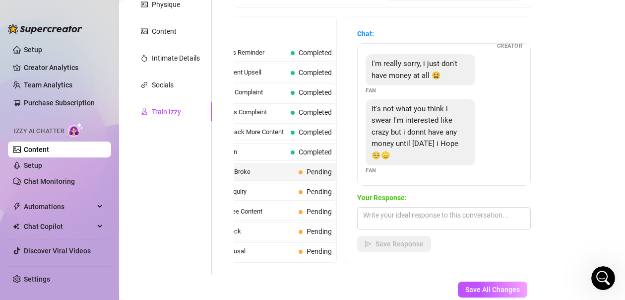
scroll to position [56, 0]
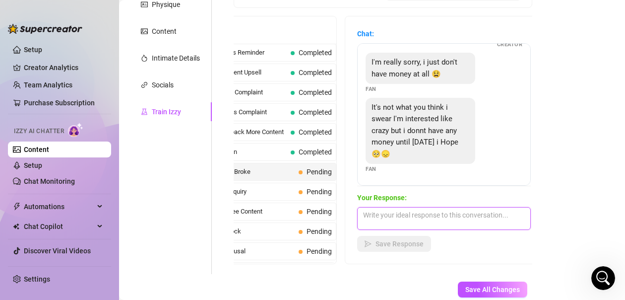
click at [444, 207] on textarea at bounding box center [444, 218] width 174 height 23
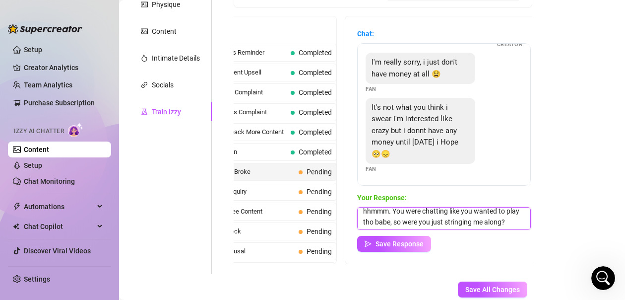
scroll to position [15, 0]
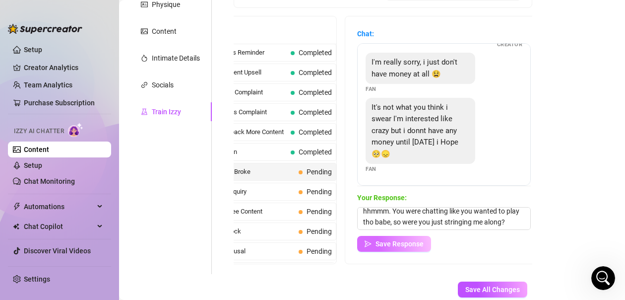
click at [403, 240] on span "Save Response" at bounding box center [400, 244] width 48 height 8
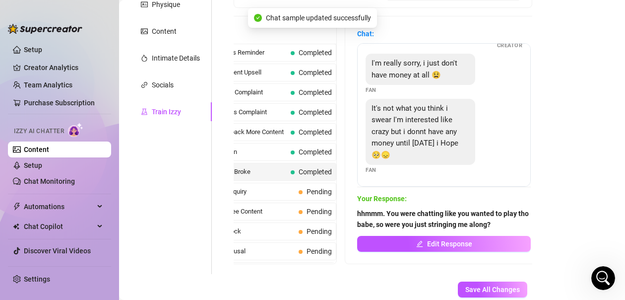
scroll to position [55, 0]
click at [268, 190] on span "VIP Content Inquiry" at bounding box center [244, 192] width 102 height 10
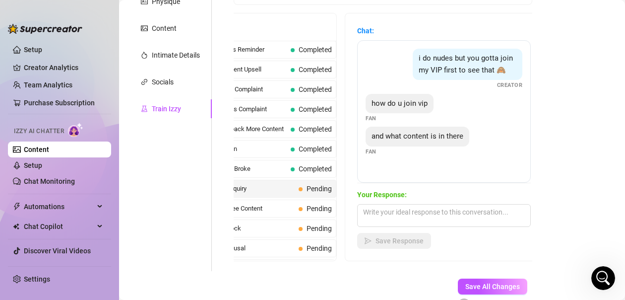
scroll to position [229, 0]
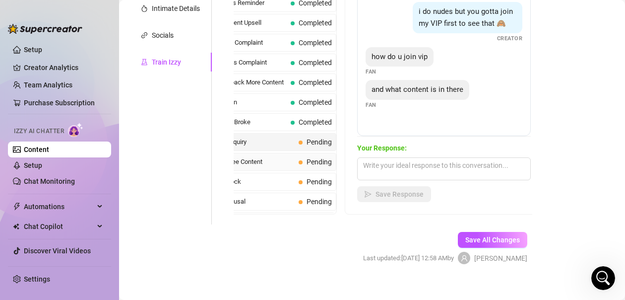
click at [278, 163] on span "Demanding Free Content" at bounding box center [244, 162] width 102 height 10
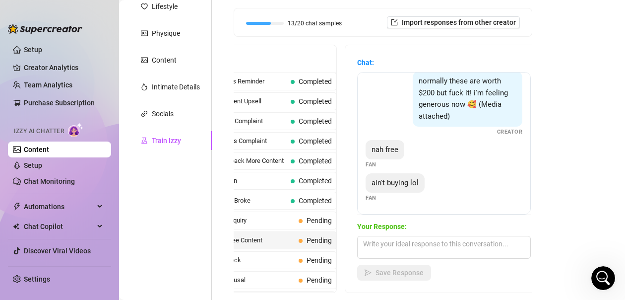
scroll to position [180, 0]
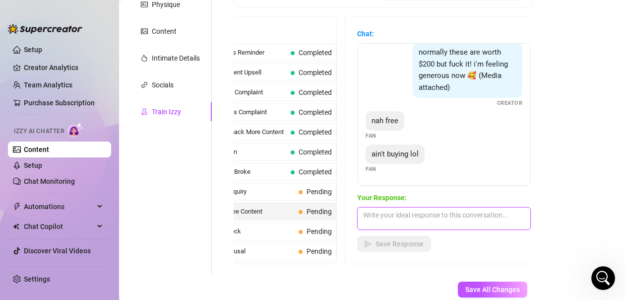
click at [421, 207] on textarea at bounding box center [444, 218] width 174 height 23
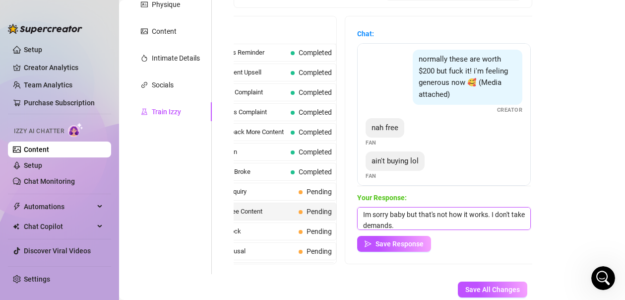
scroll to position [120, 0]
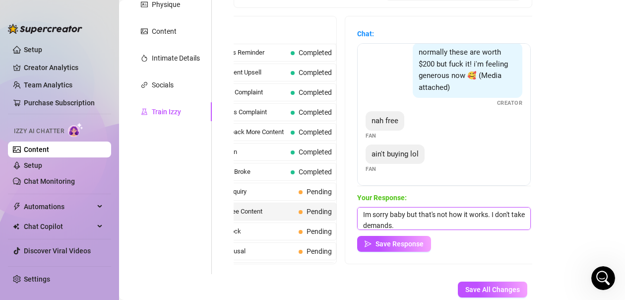
click at [419, 212] on textarea "Im sorry baby but that's not how it works. I don't take demands." at bounding box center [444, 218] width 174 height 23
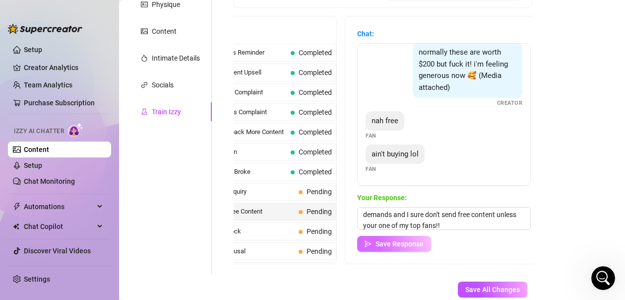
click at [416, 240] on span "Save Response" at bounding box center [400, 244] width 48 height 8
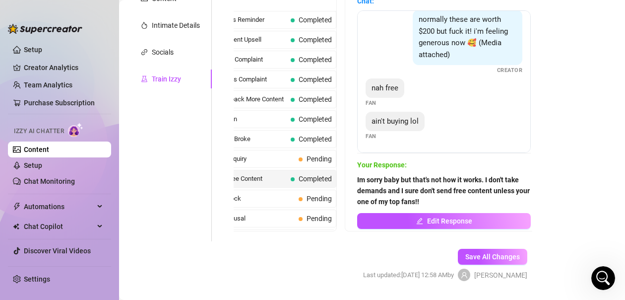
scroll to position [229, 0]
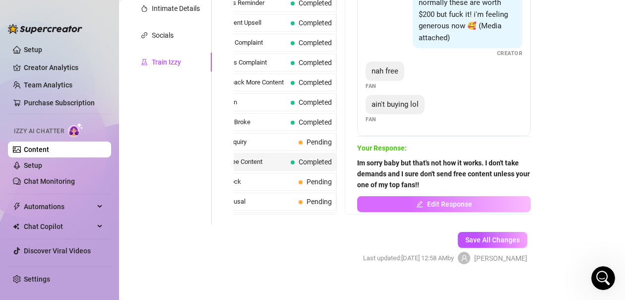
click at [432, 200] on span "Edit Response" at bounding box center [449, 204] width 45 height 8
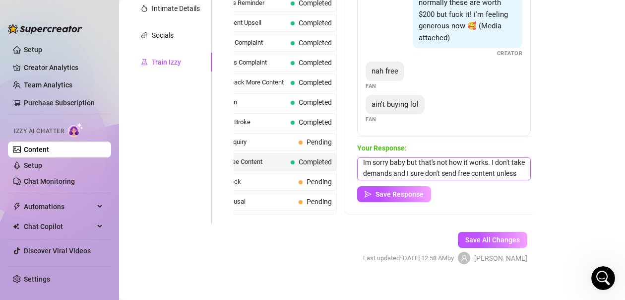
scroll to position [0, 0]
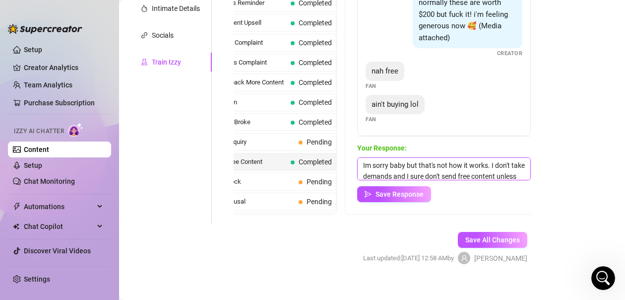
drag, startPoint x: 505, startPoint y: 164, endPoint x: 358, endPoint y: 148, distance: 148.3
click at [358, 157] on textarea "Im sorry baby but that's not how it works. I don't take demands and I sure don'…" at bounding box center [444, 168] width 174 height 23
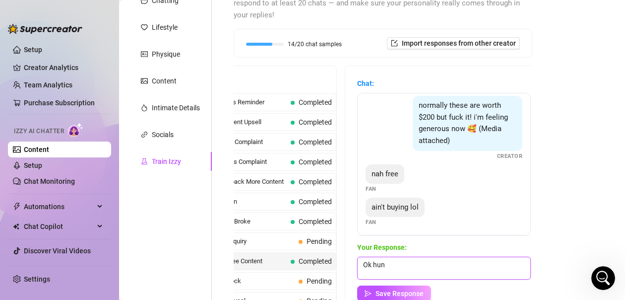
scroll to position [120, 0]
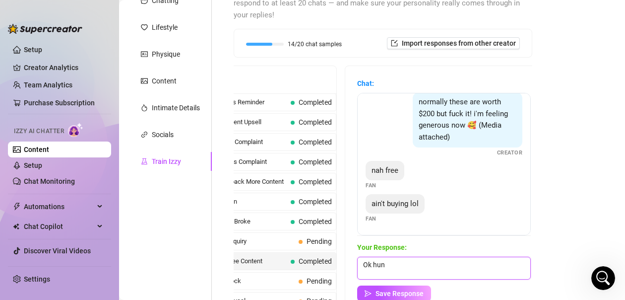
drag, startPoint x: 397, startPoint y: 256, endPoint x: 355, endPoint y: 254, distance: 41.8
click at [355, 254] on div "Chat: i was promised nudes for this Fan nudes or at least topless Fan give me s…" at bounding box center [443, 189] width 197 height 247
click at [425, 258] on textarea at bounding box center [444, 268] width 174 height 23
click at [448, 257] on textarea at bounding box center [444, 268] width 174 height 23
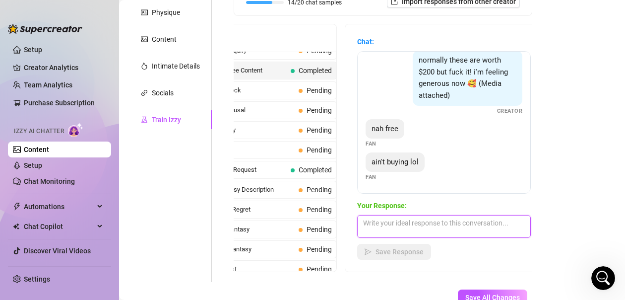
scroll to position [198, 0]
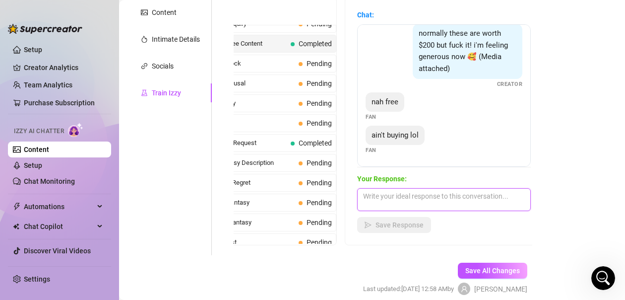
click at [425, 188] on textarea at bounding box center [444, 199] width 174 height 23
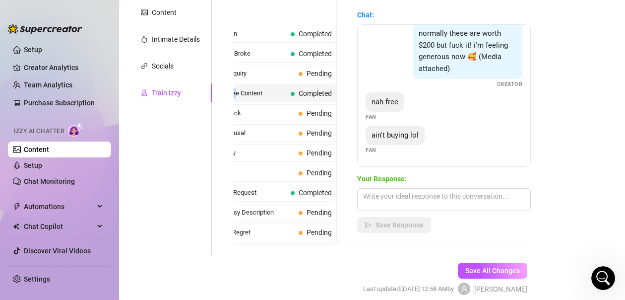
click at [234, 91] on span "Demanding Free Content" at bounding box center [240, 93] width 94 height 10
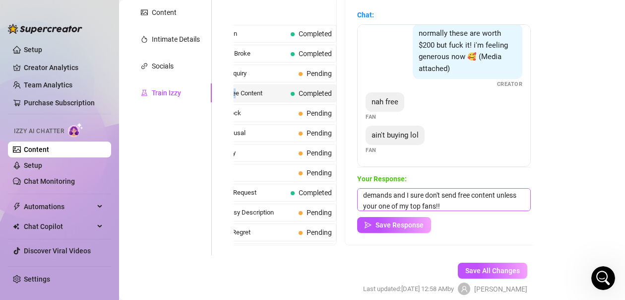
scroll to position [15, 0]
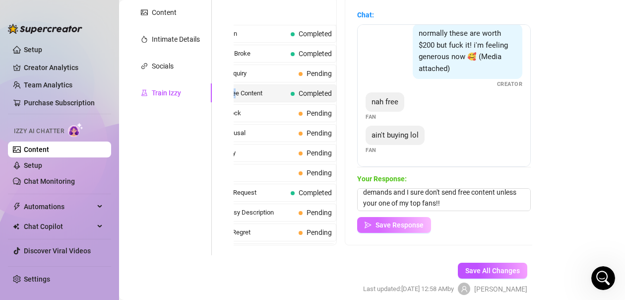
click at [425, 217] on button "Save Response" at bounding box center [394, 225] width 74 height 16
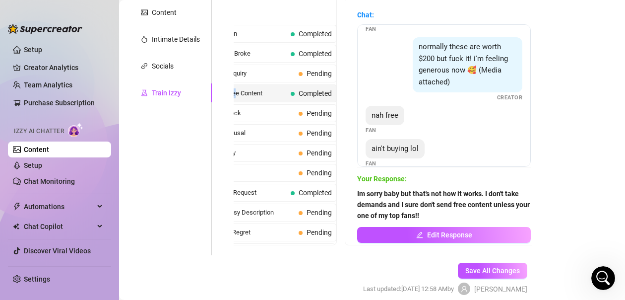
scroll to position [120, 0]
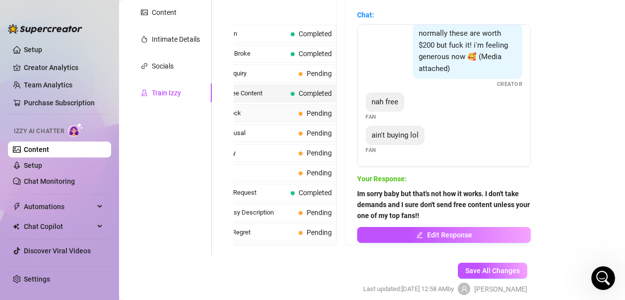
click at [260, 112] on span "Sets Price Shock" at bounding box center [244, 113] width 102 height 10
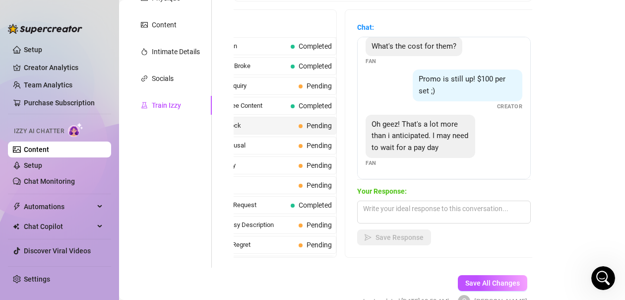
scroll to position [229, 0]
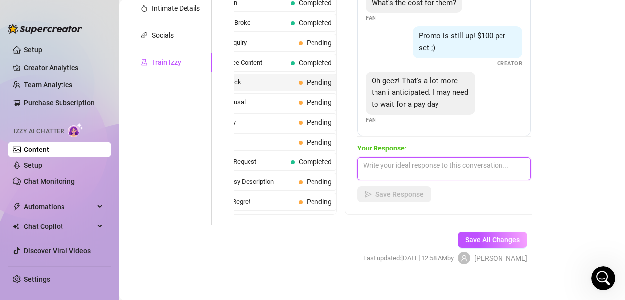
click at [474, 159] on textarea at bounding box center [444, 168] width 174 height 23
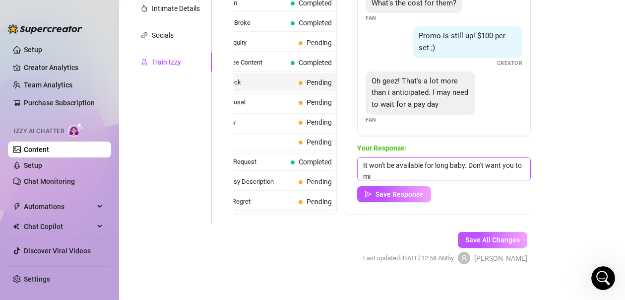
scroll to position [0, 0]
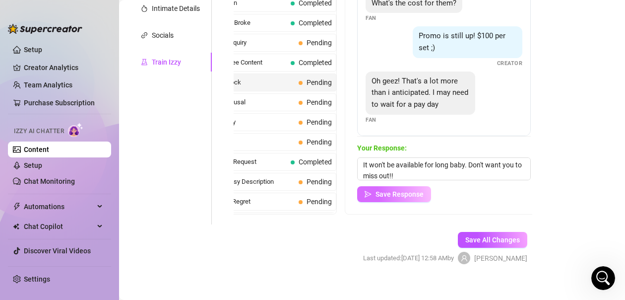
click at [397, 187] on button "Save Response" at bounding box center [394, 194] width 74 height 16
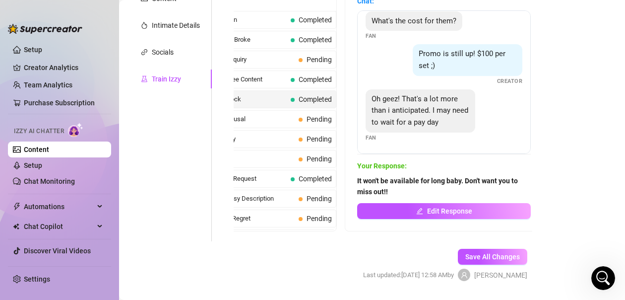
scroll to position [229, 0]
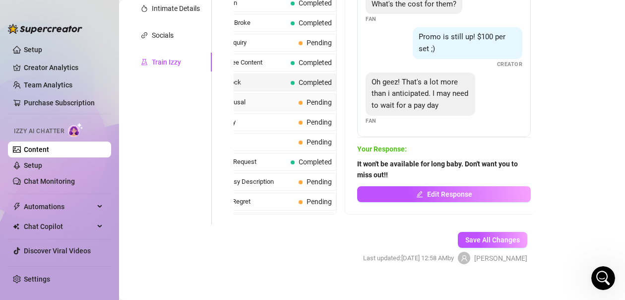
click at [267, 100] on span "Bikini Pics Refusal" at bounding box center [244, 102] width 102 height 10
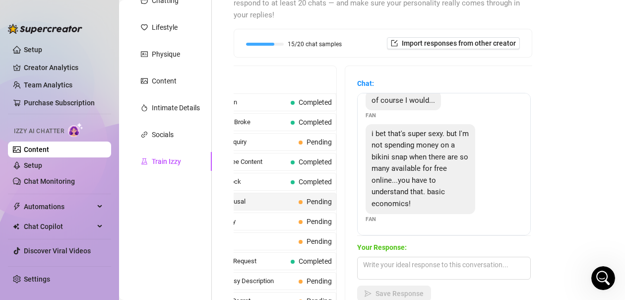
scroll to position [180, 0]
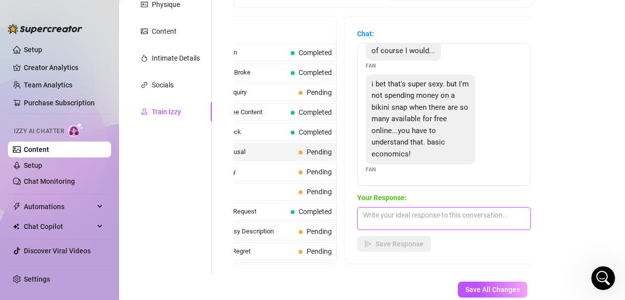
click at [441, 207] on textarea at bounding box center [444, 218] width 174 height 23
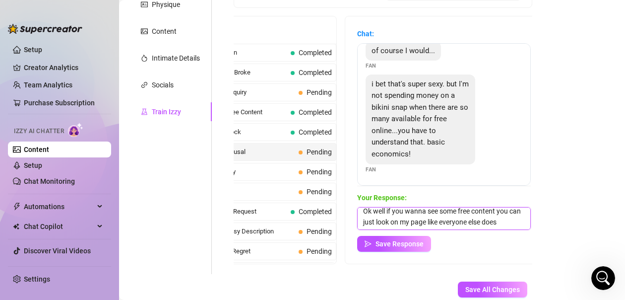
scroll to position [0, 0]
drag, startPoint x: 515, startPoint y: 208, endPoint x: 358, endPoint y: 196, distance: 156.8
click at [358, 207] on textarea "Ok well if you wanna see some free content you can just look on my page like ev…" at bounding box center [444, 218] width 174 height 23
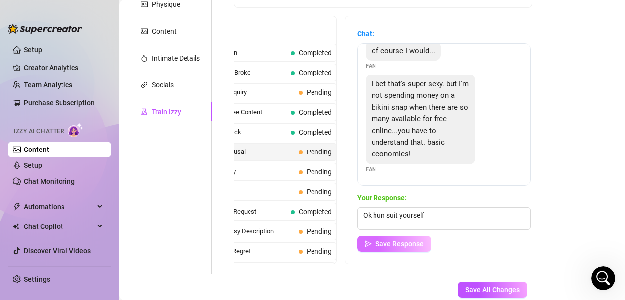
click at [401, 240] on span "Save Response" at bounding box center [400, 244] width 48 height 8
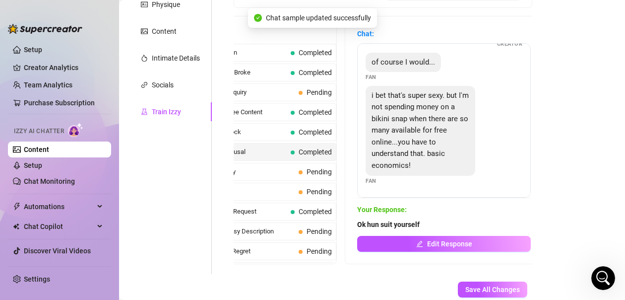
scroll to position [67, 0]
click at [299, 172] on span "Pending" at bounding box center [315, 171] width 33 height 11
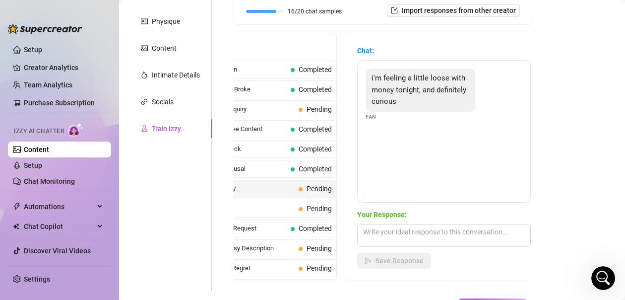
scroll to position [180, 0]
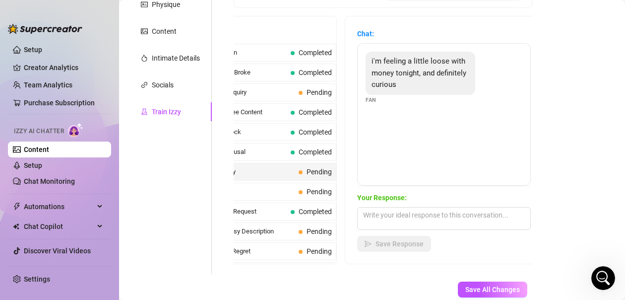
click at [252, 171] on span "Feeling Spendy" at bounding box center [244, 172] width 102 height 10
click at [380, 208] on textarea at bounding box center [444, 218] width 174 height 23
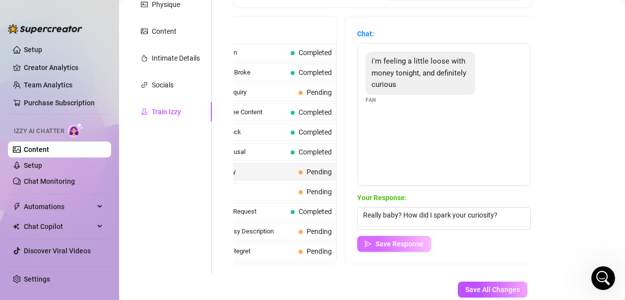
click at [412, 240] on span "Save Response" at bounding box center [400, 244] width 48 height 8
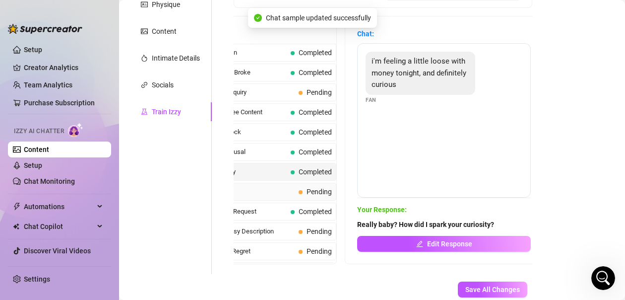
click at [289, 190] on div "Arousal Check Pending" at bounding box center [263, 192] width 148 height 18
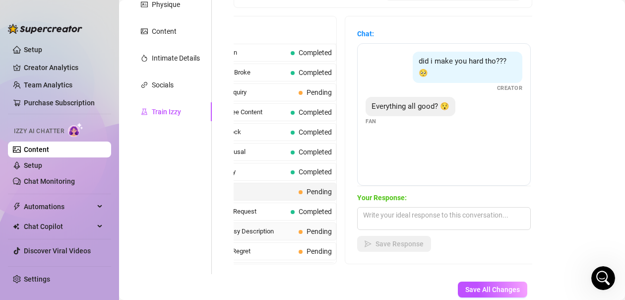
click at [271, 231] on span "Detailed Fantasy Description" at bounding box center [244, 231] width 102 height 10
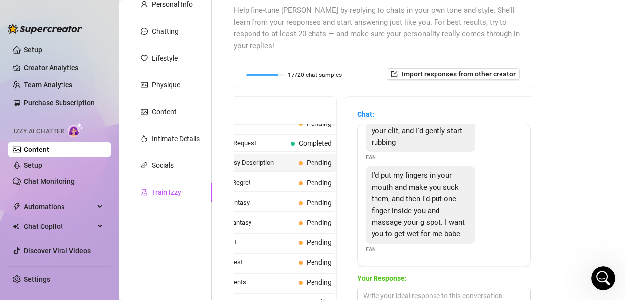
scroll to position [149, 0]
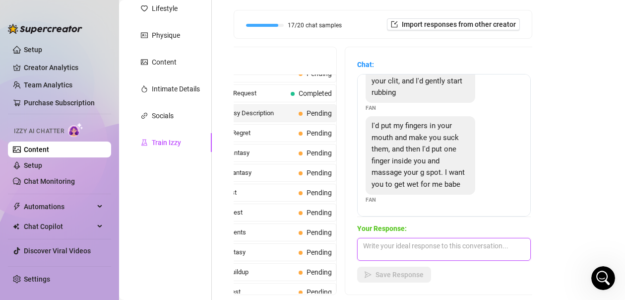
click at [452, 238] on textarea at bounding box center [444, 249] width 174 height 23
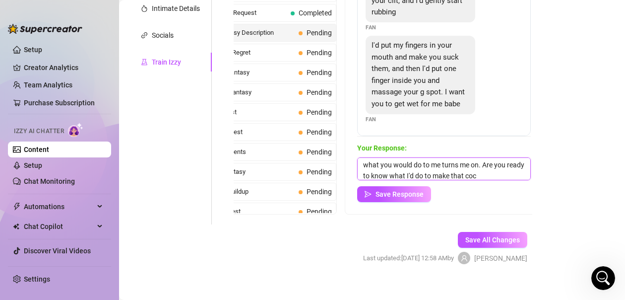
scroll to position [22, 0]
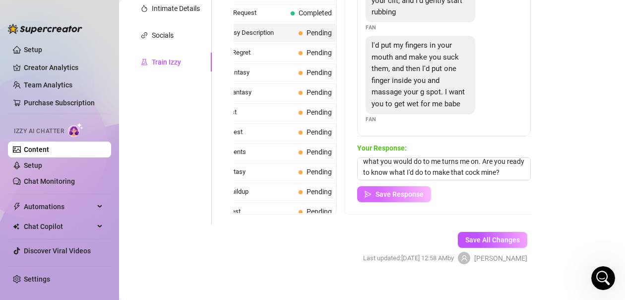
click at [419, 190] on span "Save Response" at bounding box center [400, 194] width 48 height 8
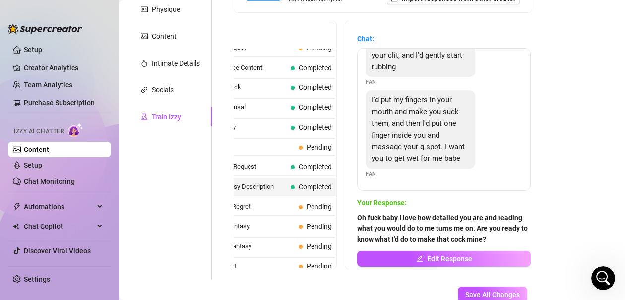
scroll to position [229, 0]
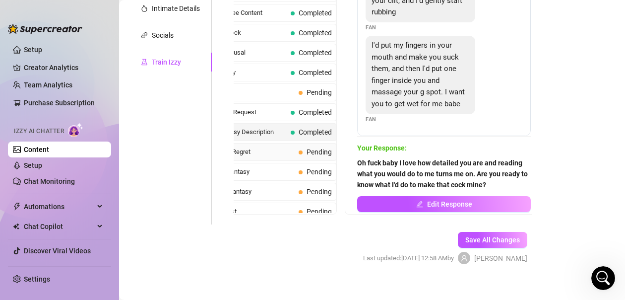
click at [263, 154] on span "Early Morning Regret" at bounding box center [244, 152] width 102 height 10
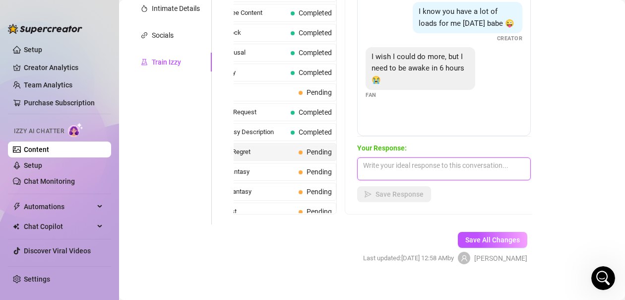
click at [409, 157] on textarea at bounding box center [444, 168] width 174 height 23
click at [468, 160] on textarea at bounding box center [444, 168] width 174 height 23
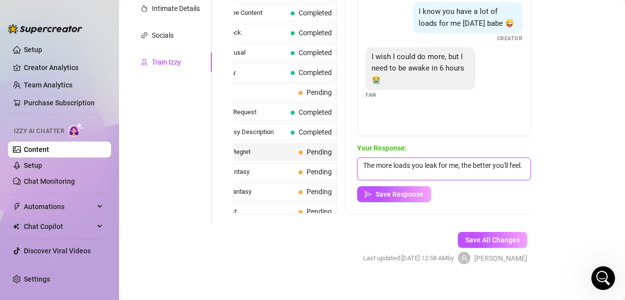
scroll to position [0, 0]
click at [438, 157] on textarea "The more loads you leak for me, the better you'll feel....you know I'm right ba…" at bounding box center [444, 168] width 174 height 23
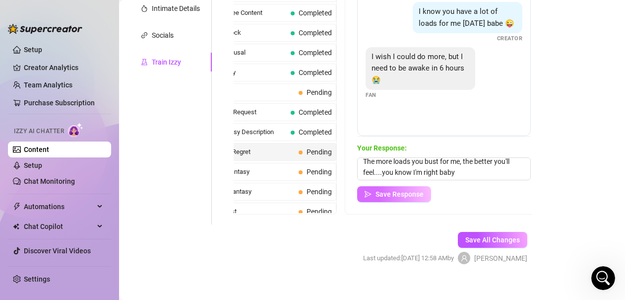
click at [423, 190] on span "Save Response" at bounding box center [400, 194] width 48 height 8
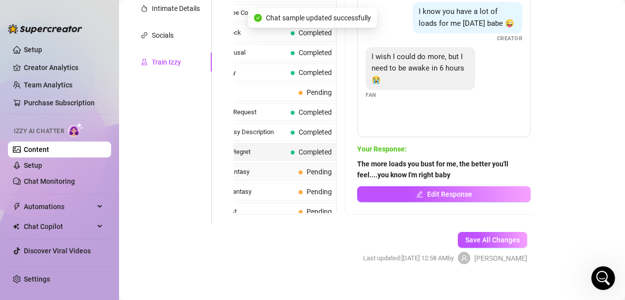
click at [276, 172] on span "Hotel Room Fantasy" at bounding box center [244, 172] width 102 height 10
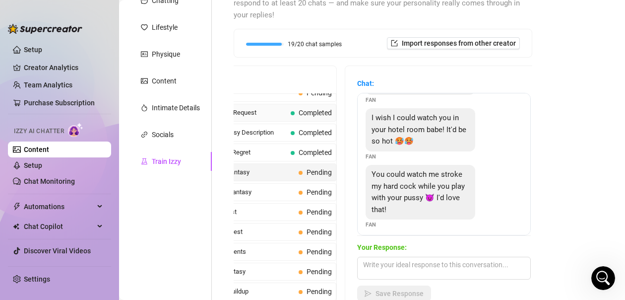
scroll to position [347, 0]
click at [267, 213] on span "Climax Request" at bounding box center [244, 211] width 102 height 10
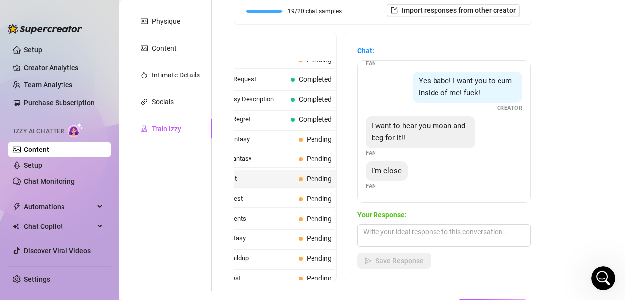
scroll to position [180, 0]
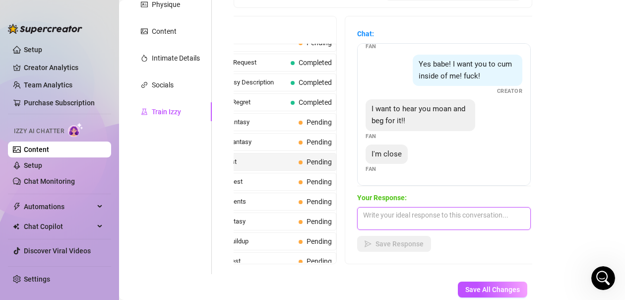
click at [400, 207] on textarea at bounding box center [444, 218] width 174 height 23
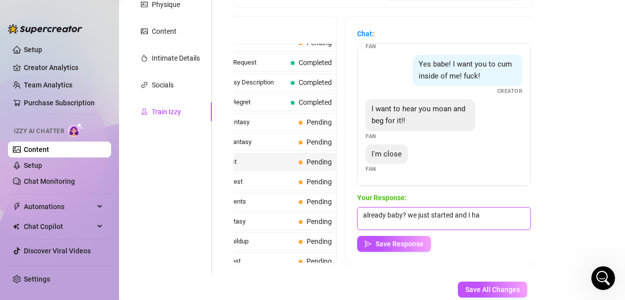
scroll to position [0, 0]
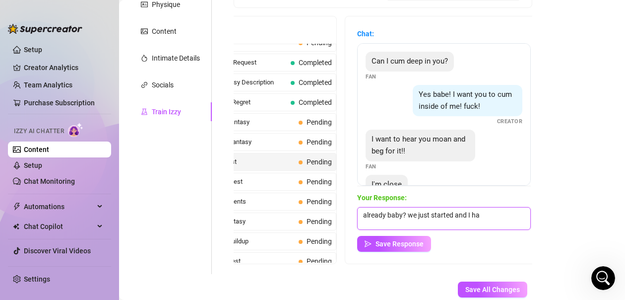
drag, startPoint x: 491, startPoint y: 204, endPoint x: 342, endPoint y: 199, distance: 148.9
click at [342, 199] on div "Chats Last Money Nipples Inquiry Completed Waiting For Payday Completed Not Pus…" at bounding box center [383, 140] width 299 height 248
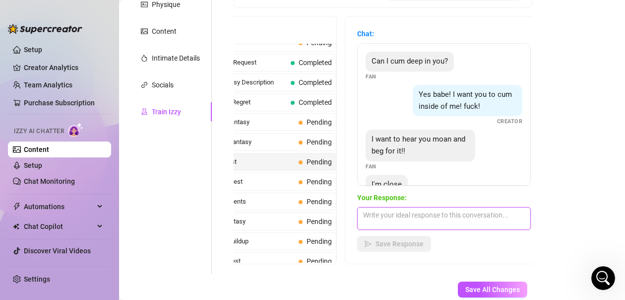
scroll to position [30, 0]
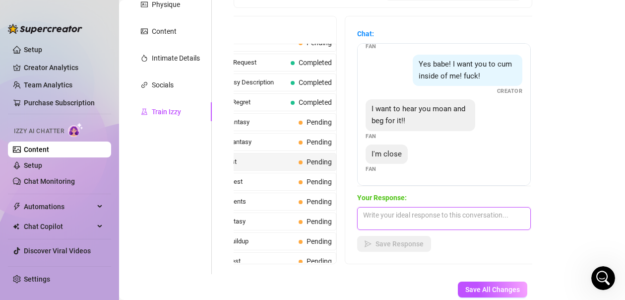
click at [430, 207] on textarea at bounding box center [444, 218] width 174 height 23
click at [401, 207] on textarea at bounding box center [444, 218] width 174 height 23
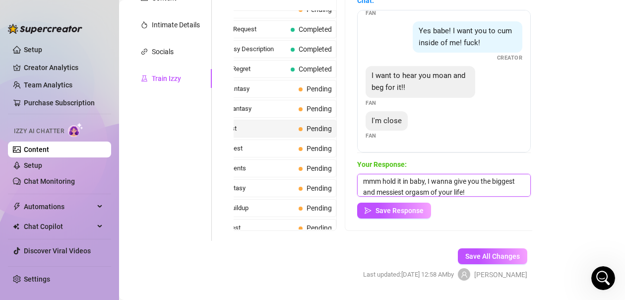
scroll to position [229, 0]
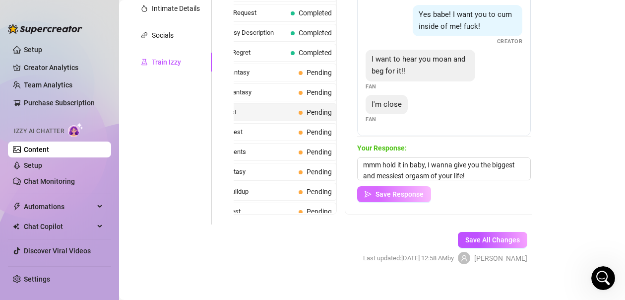
click at [408, 190] on span "Save Response" at bounding box center [400, 194] width 48 height 8
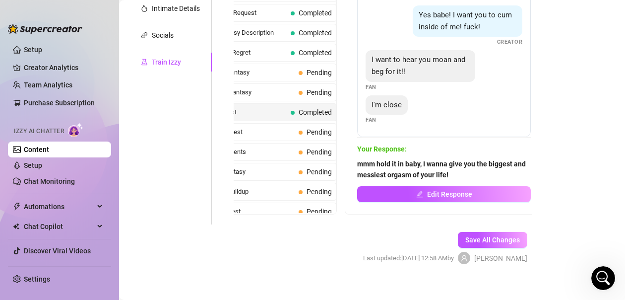
scroll to position [30, 0]
click at [262, 131] on span "Self Play Request" at bounding box center [244, 132] width 102 height 10
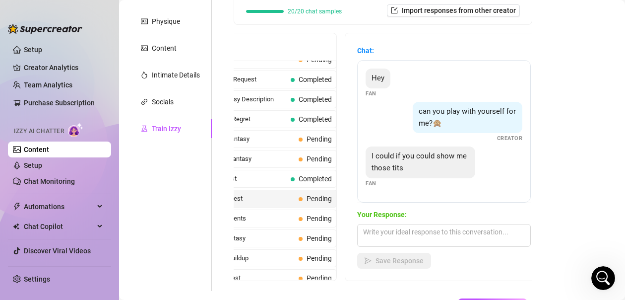
scroll to position [180, 0]
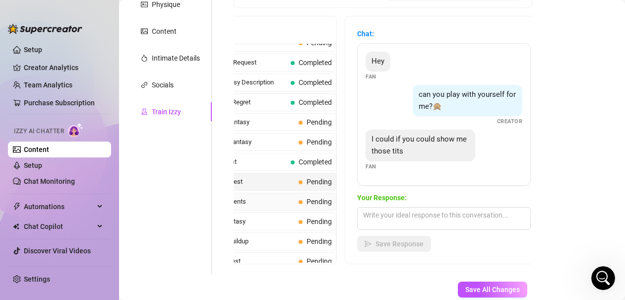
click at [269, 198] on span "Tight Compliments" at bounding box center [244, 201] width 102 height 10
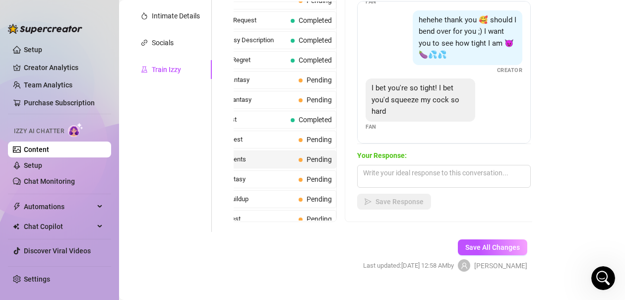
scroll to position [229, 0]
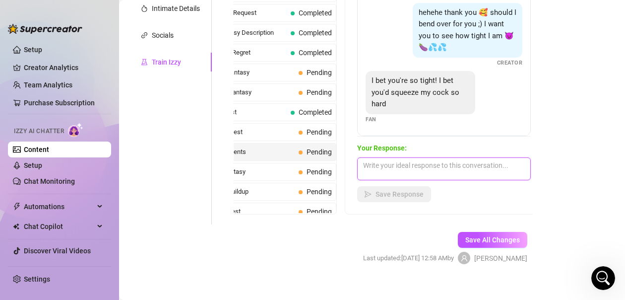
click at [405, 158] on textarea at bounding box center [444, 168] width 174 height 23
click at [392, 158] on textarea at bounding box center [444, 168] width 174 height 23
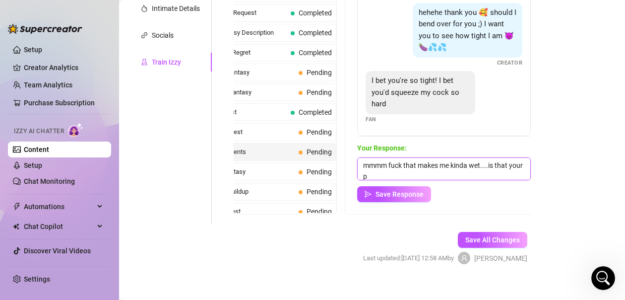
scroll to position [0, 0]
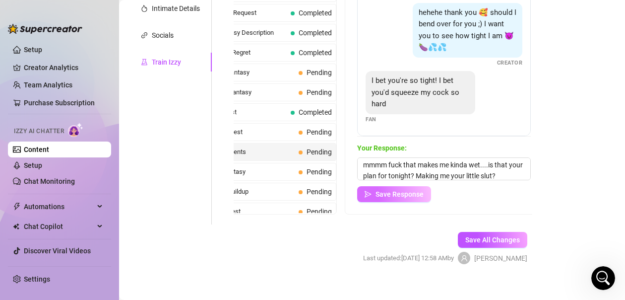
click at [408, 190] on span "Save Response" at bounding box center [400, 194] width 48 height 8
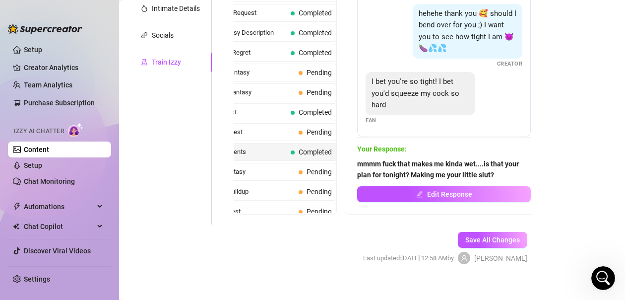
scroll to position [100, 0]
click at [261, 172] on span "Stretching Fantasy" at bounding box center [244, 172] width 102 height 10
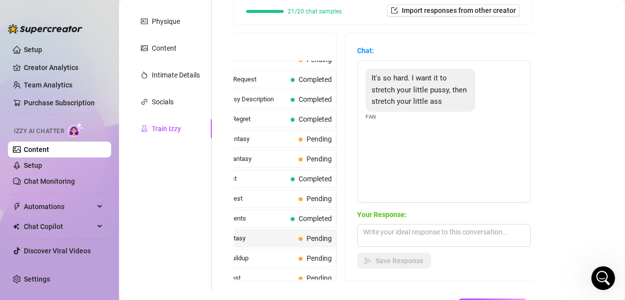
scroll to position [180, 0]
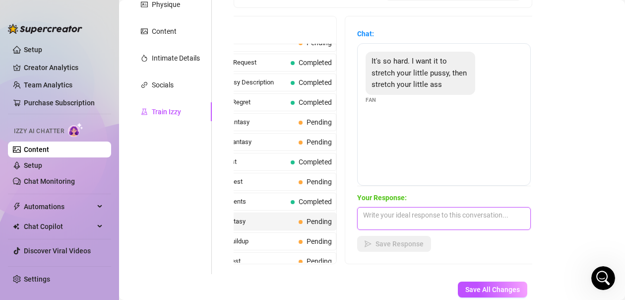
click at [426, 208] on textarea at bounding box center [444, 218] width 174 height 23
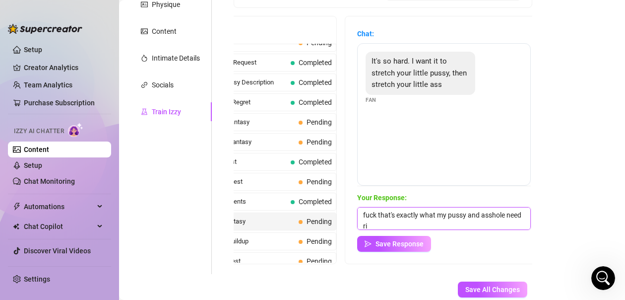
scroll to position [0, 0]
click at [378, 207] on textarea "fuck that's exactly what my pussy and asshole need right now" at bounding box center [444, 218] width 174 height 23
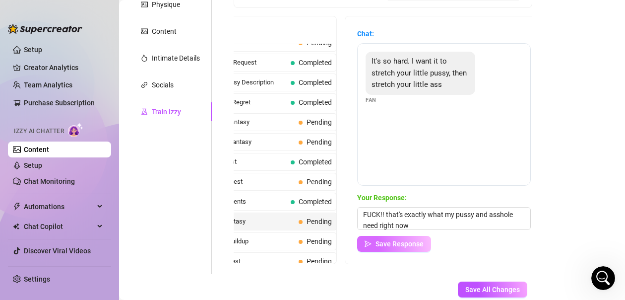
click at [406, 240] on span "Save Response" at bounding box center [400, 244] width 48 height 8
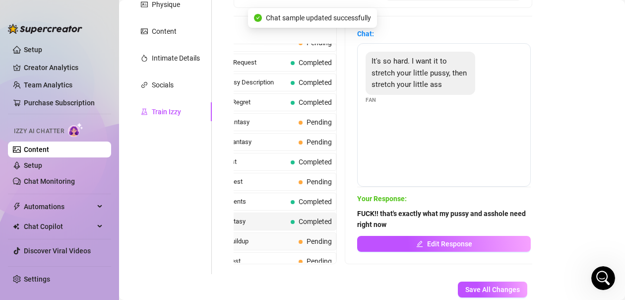
scroll to position [397, 0]
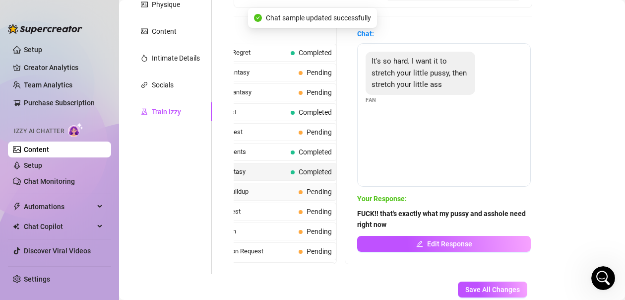
click at [263, 192] on span "Anticipation Buildup" at bounding box center [244, 192] width 102 height 10
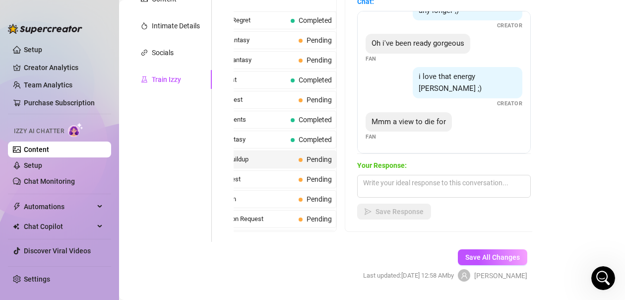
scroll to position [229, 0]
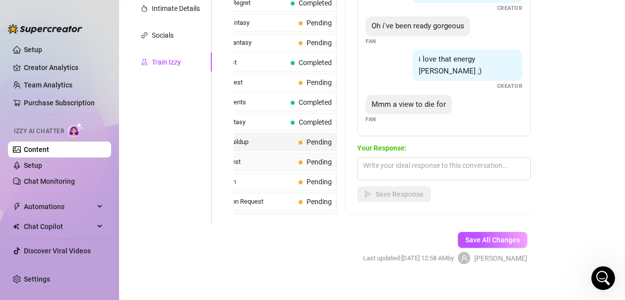
click at [290, 160] on div "Position Request Pending" at bounding box center [263, 162] width 148 height 18
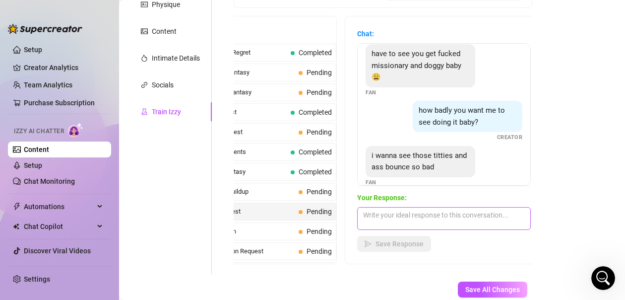
scroll to position [20, 0]
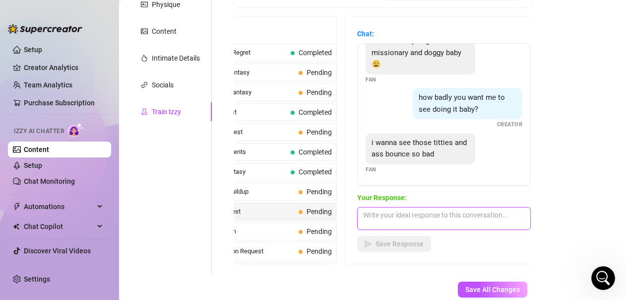
click at [444, 207] on textarea at bounding box center [444, 218] width 174 height 23
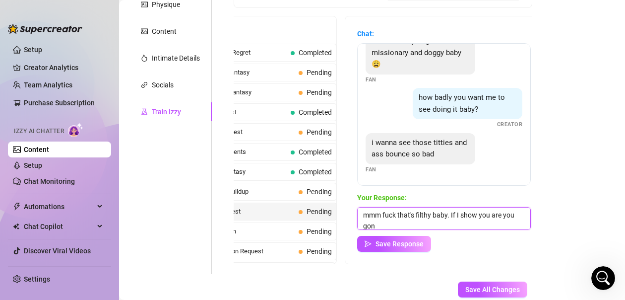
scroll to position [0, 0]
click at [489, 207] on textarea "mmm fuck that's filthy baby. If I show you are you gonna cum quick or" at bounding box center [444, 218] width 174 height 23
click at [436, 212] on textarea "mmm fuck that's filthy baby. If I show you, are you gonna cum quick or" at bounding box center [444, 218] width 174 height 23
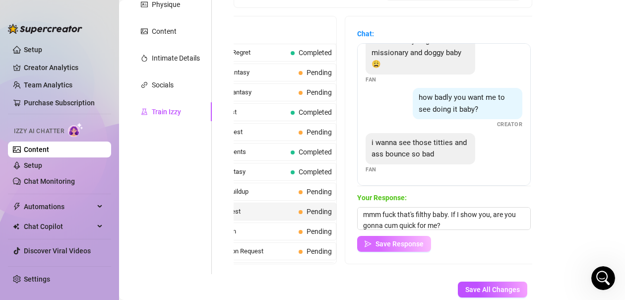
click at [418, 240] on span "Save Response" at bounding box center [400, 244] width 48 height 8
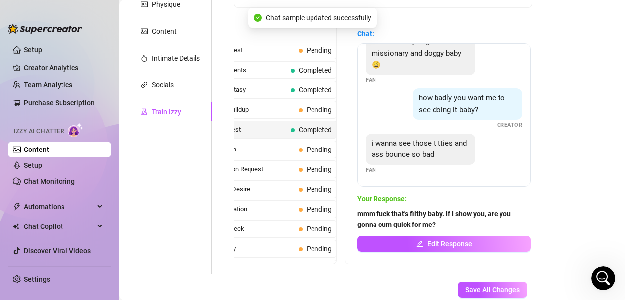
scroll to position [496, 0]
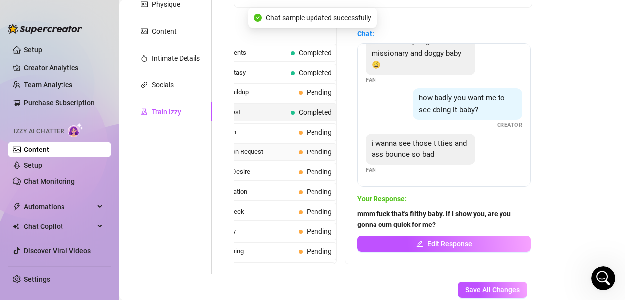
click at [269, 150] on span "Pic Appreciation Request" at bounding box center [244, 152] width 102 height 10
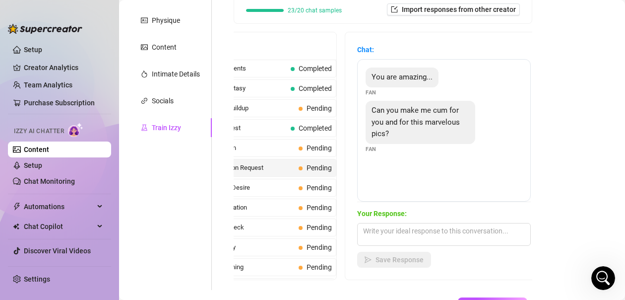
scroll to position [180, 0]
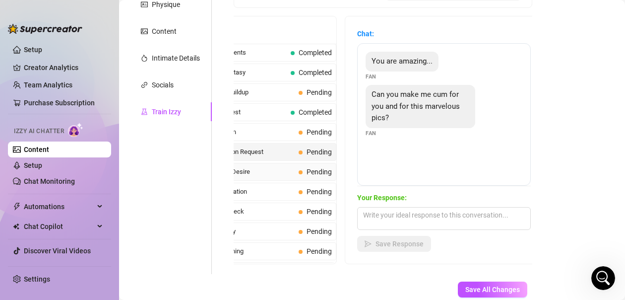
click at [265, 171] on span "Body Contact Desire" at bounding box center [244, 172] width 102 height 10
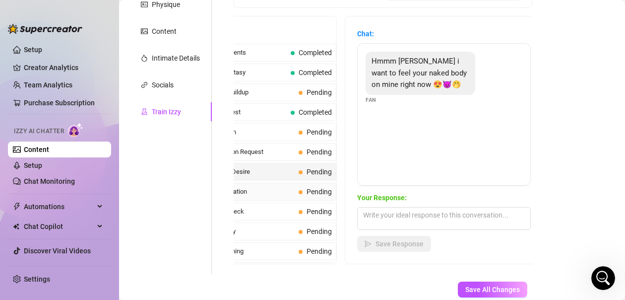
click at [255, 191] on span "Sushi Conversation" at bounding box center [244, 192] width 102 height 10
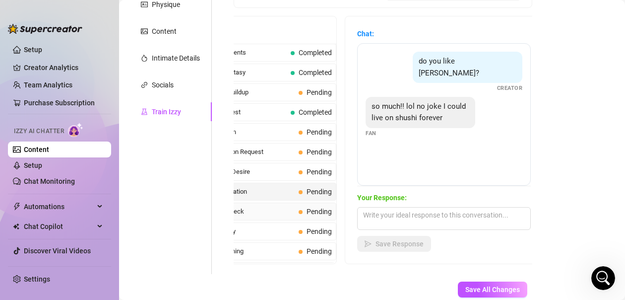
click at [264, 215] on div "Simple Day Check Pending" at bounding box center [263, 211] width 148 height 18
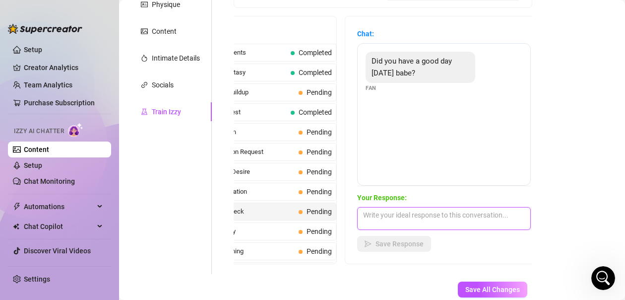
click at [390, 207] on textarea at bounding box center [444, 218] width 174 height 23
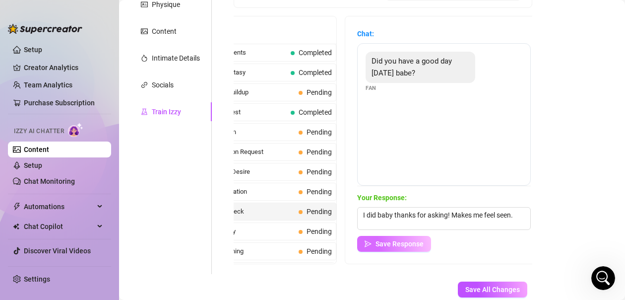
click at [391, 240] on span "Save Response" at bounding box center [400, 244] width 48 height 8
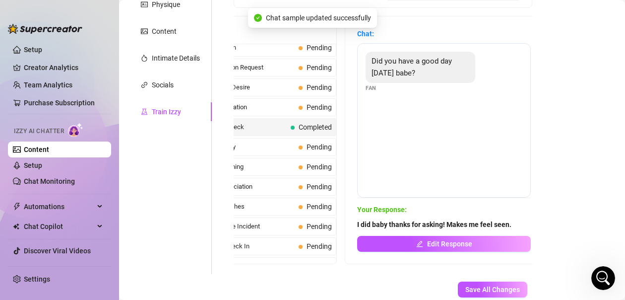
scroll to position [595, 0]
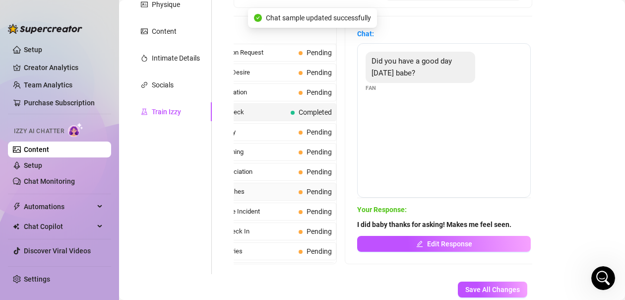
click at [270, 195] on div "Goodnight Wishes Pending" at bounding box center [263, 192] width 148 height 18
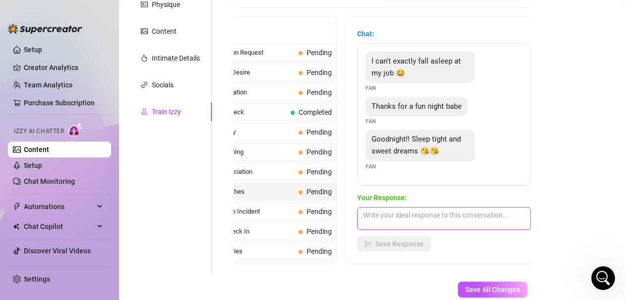
click at [424, 208] on textarea at bounding box center [444, 218] width 174 height 23
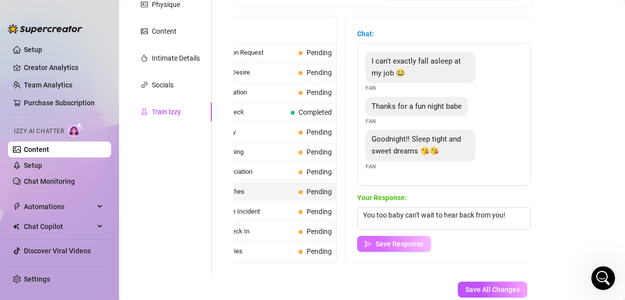
drag, startPoint x: 417, startPoint y: 236, endPoint x: 410, endPoint y: 235, distance: 7.0
click at [416, 240] on span "Save Response" at bounding box center [400, 244] width 48 height 8
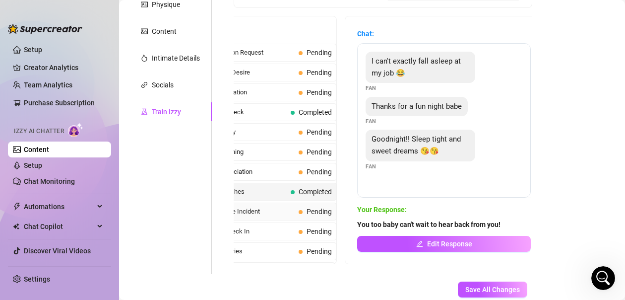
click at [258, 210] on span "Exhausting Fire Incident" at bounding box center [244, 211] width 102 height 10
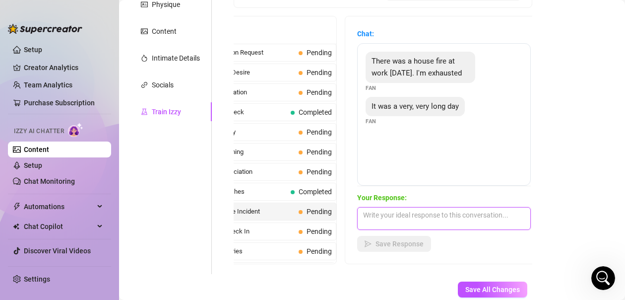
click at [430, 207] on textarea at bounding box center [444, 218] width 174 height 23
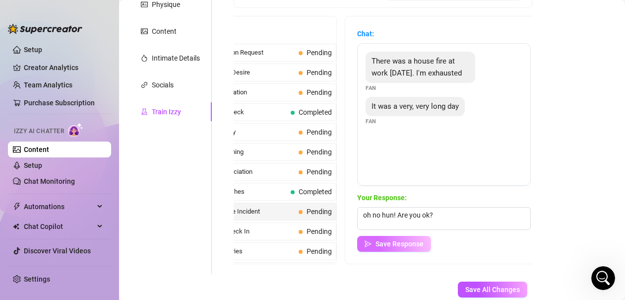
click at [406, 240] on span "Save Response" at bounding box center [400, 244] width 48 height 8
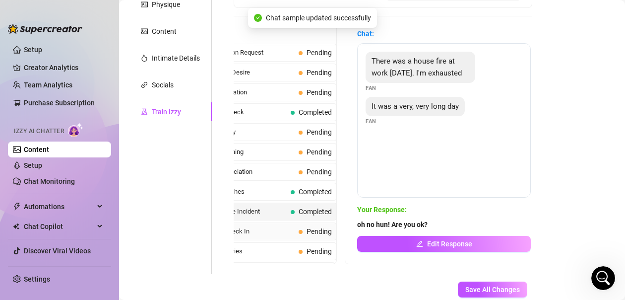
click at [276, 232] on span "Not Sleepy Check In" at bounding box center [244, 231] width 102 height 10
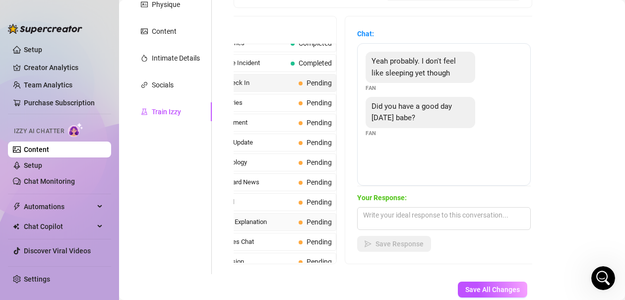
scroll to position [744, 0]
click at [266, 183] on span "Lifesaving Award News" at bounding box center [244, 182] width 102 height 10
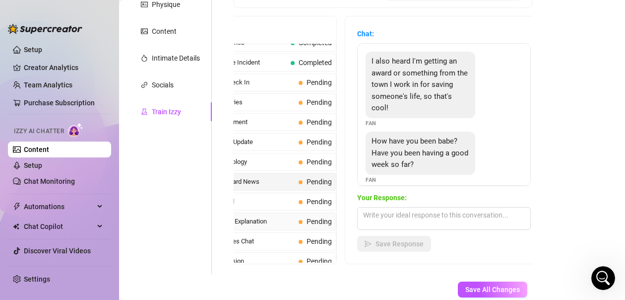
click at [242, 218] on span "Long Absence Explanation" at bounding box center [244, 221] width 102 height 10
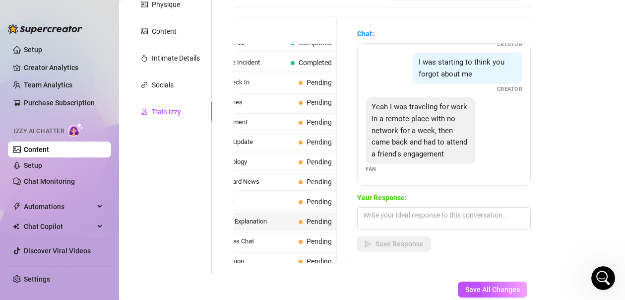
scroll to position [101, 0]
click at [423, 207] on textarea at bounding box center [444, 218] width 174 height 23
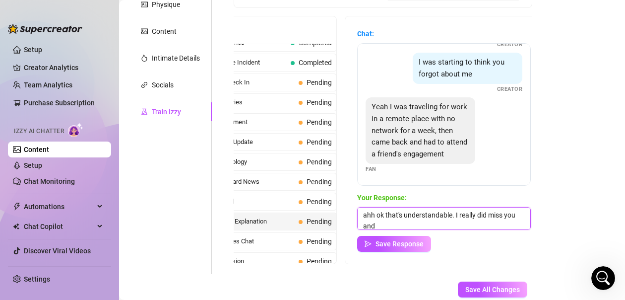
scroll to position [0, 0]
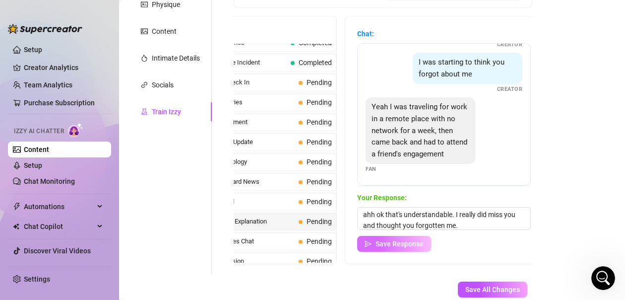
click at [413, 240] on span "Save Response" at bounding box center [400, 244] width 48 height 8
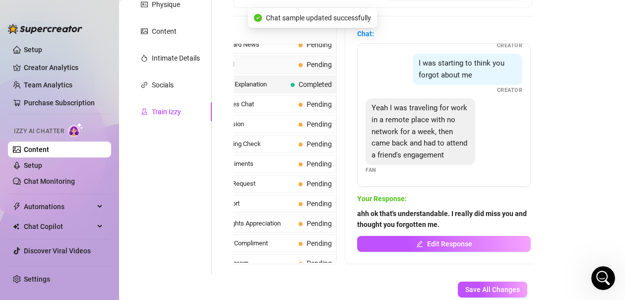
scroll to position [893, 0]
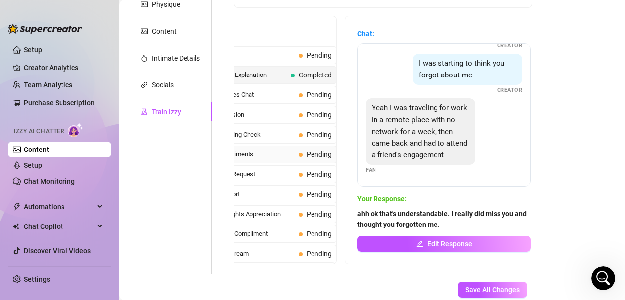
click at [265, 157] on div "Camera Compliments Pending" at bounding box center [263, 154] width 148 height 18
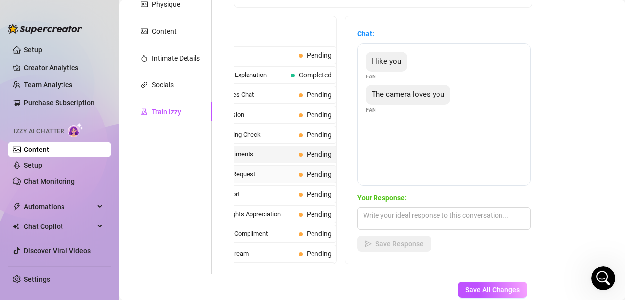
click at [258, 169] on span "Personal Info Request" at bounding box center [244, 174] width 102 height 10
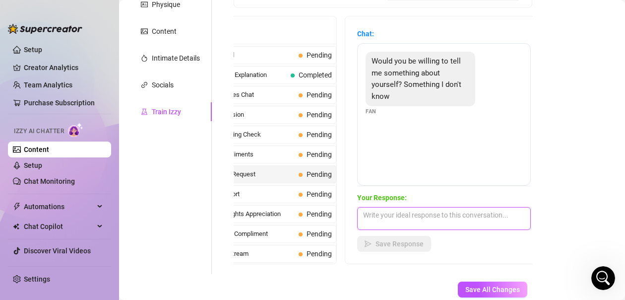
click at [415, 211] on textarea at bounding box center [444, 218] width 174 height 23
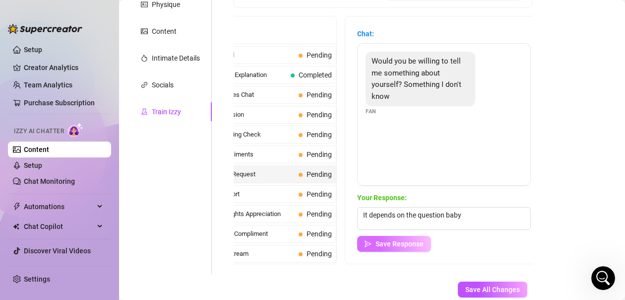
click at [419, 239] on button "Save Response" at bounding box center [394, 244] width 74 height 16
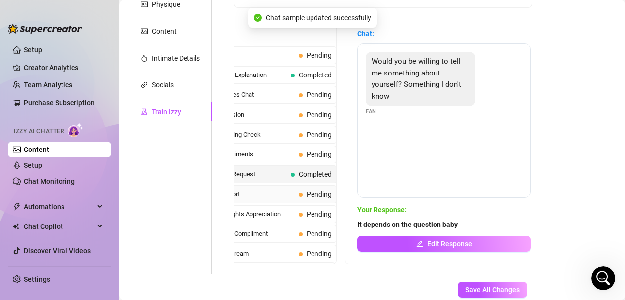
scroll to position [900, 0]
click at [261, 249] on span "Missed Live Stream" at bounding box center [244, 254] width 102 height 10
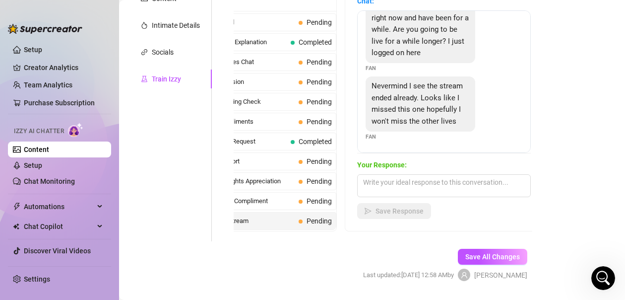
scroll to position [229, 0]
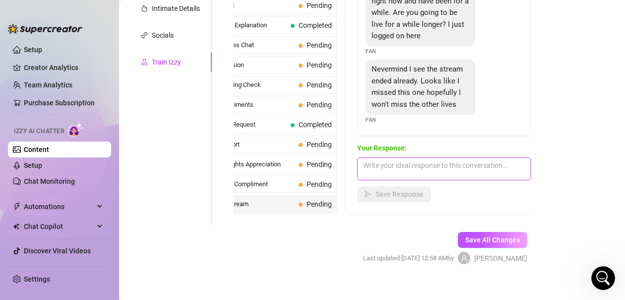
click at [424, 157] on textarea at bounding box center [444, 168] width 174 height 23
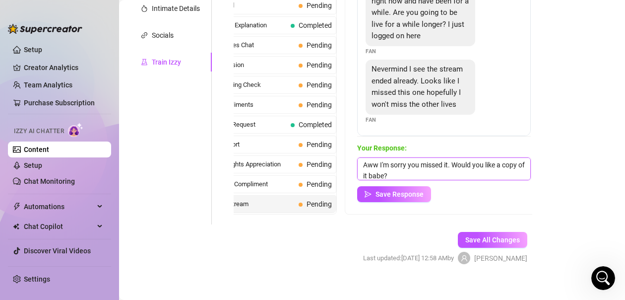
scroll to position [11, 0]
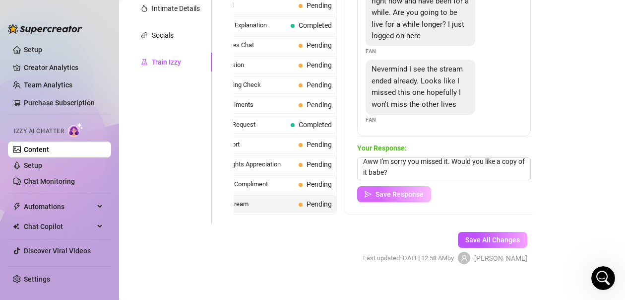
click at [407, 190] on span "Save Response" at bounding box center [400, 194] width 48 height 8
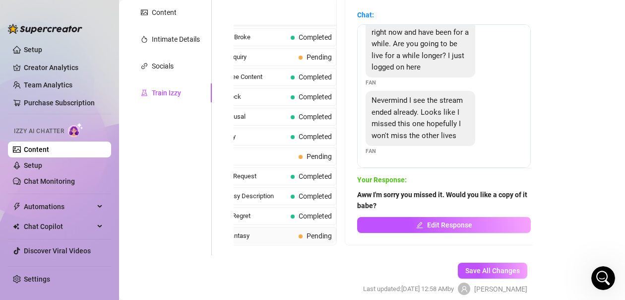
scroll to position [198, 0]
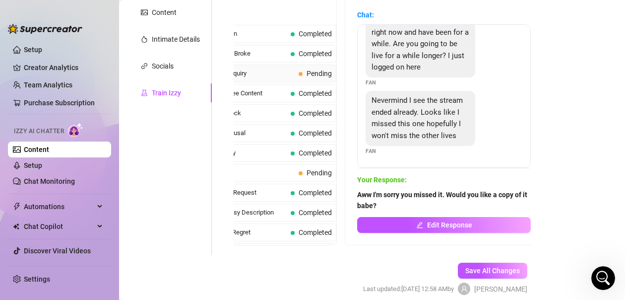
click at [285, 65] on div "VIP Content Inquiry Pending" at bounding box center [263, 74] width 148 height 18
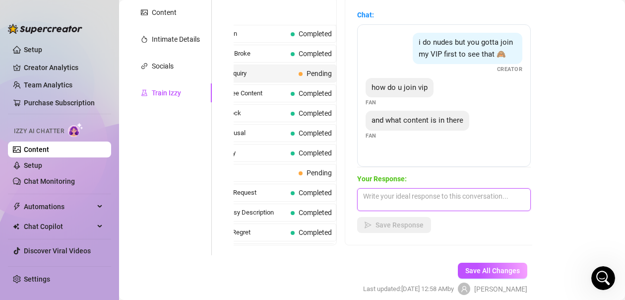
click at [442, 193] on textarea at bounding box center [444, 199] width 174 height 23
click at [307, 176] on span "Pending" at bounding box center [315, 172] width 33 height 11
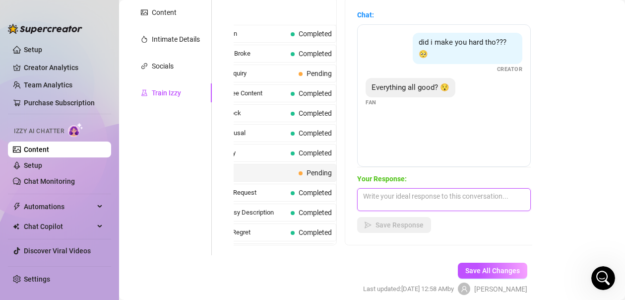
click at [439, 188] on textarea at bounding box center [444, 199] width 174 height 23
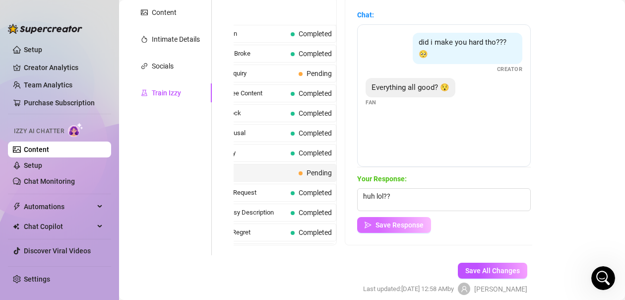
click at [417, 221] on span "Save Response" at bounding box center [400, 225] width 48 height 8
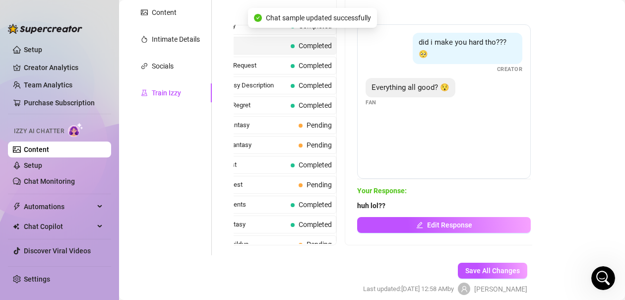
scroll to position [347, 0]
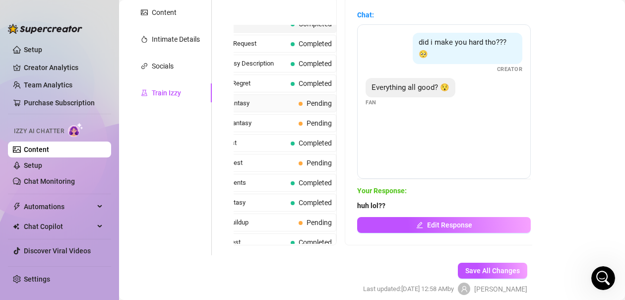
click at [258, 98] on span "Hotel Room Fantasy" at bounding box center [244, 103] width 102 height 10
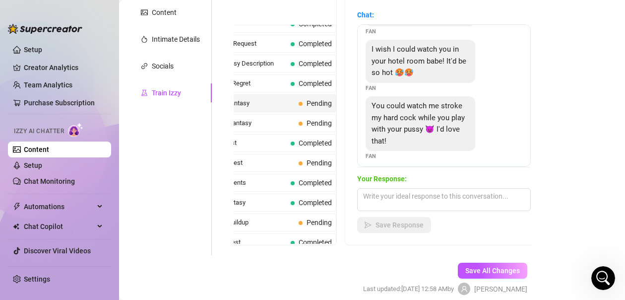
scroll to position [56, 0]
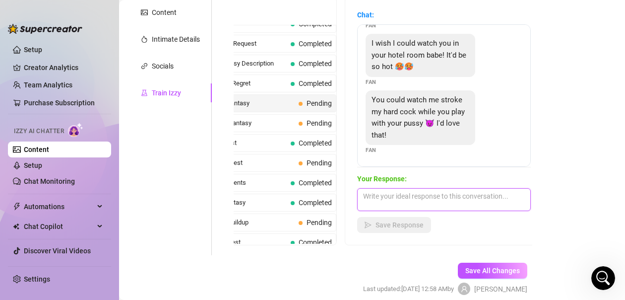
click at [435, 188] on textarea at bounding box center [444, 199] width 174 height 23
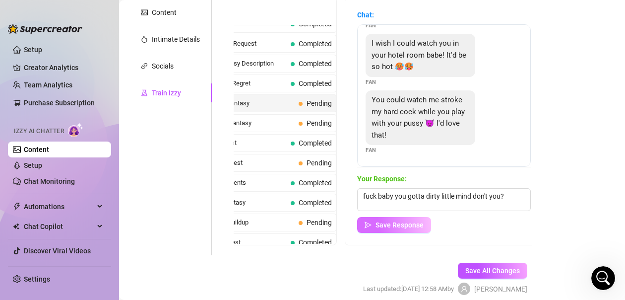
click at [418, 221] on span "Save Response" at bounding box center [400, 225] width 48 height 8
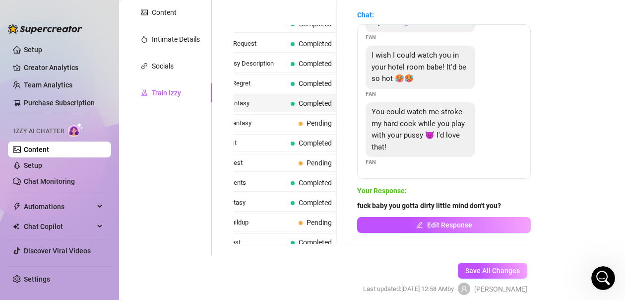
scroll to position [44, 0]
click at [273, 160] on span "Self Play Request" at bounding box center [244, 163] width 102 height 10
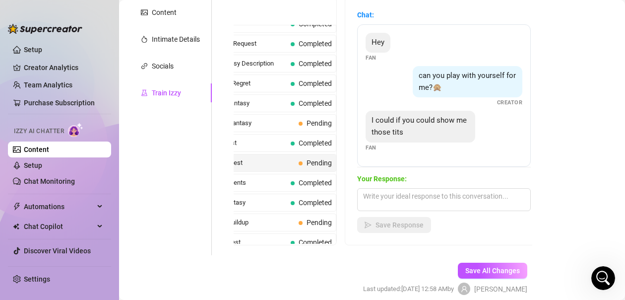
scroll to position [229, 0]
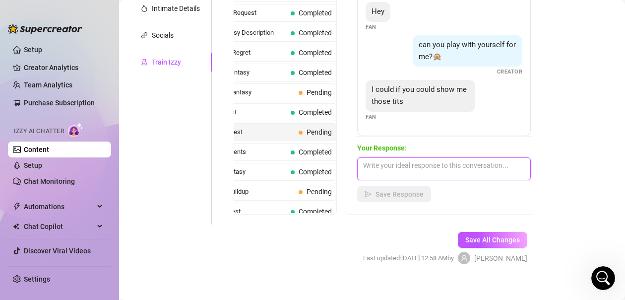
click at [441, 159] on textarea at bounding box center [444, 168] width 174 height 23
click at [397, 157] on textarea at bounding box center [444, 168] width 174 height 23
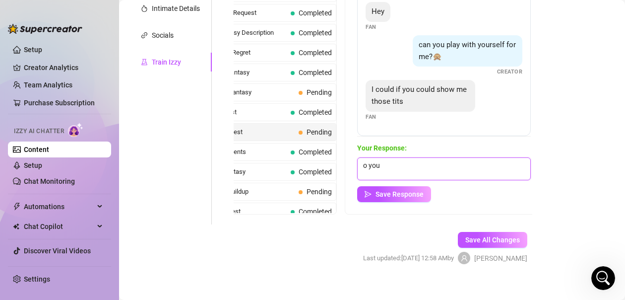
click at [401, 161] on textarea "o you" at bounding box center [444, 168] width 174 height 23
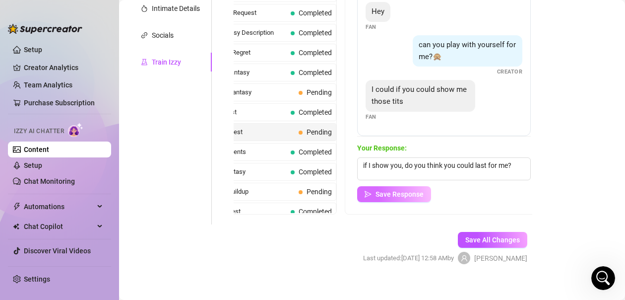
click at [412, 190] on span "Save Response" at bounding box center [400, 194] width 48 height 8
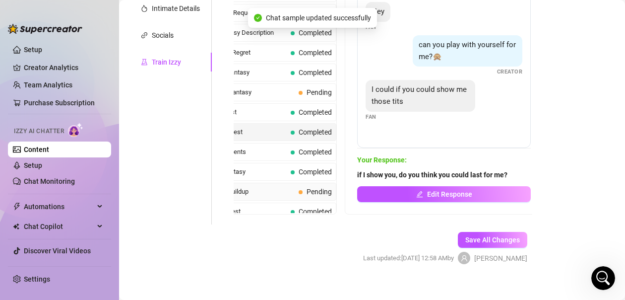
click at [287, 189] on div "Anticipation Buildup Pending" at bounding box center [263, 192] width 148 height 18
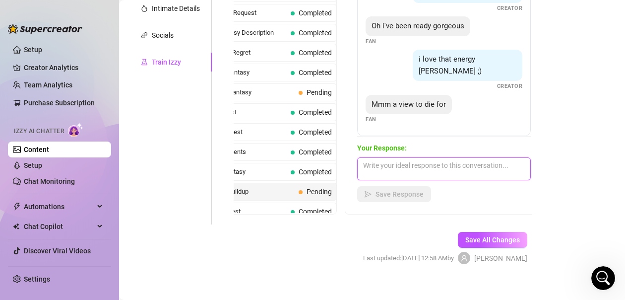
click at [409, 162] on textarea at bounding box center [444, 168] width 174 height 23
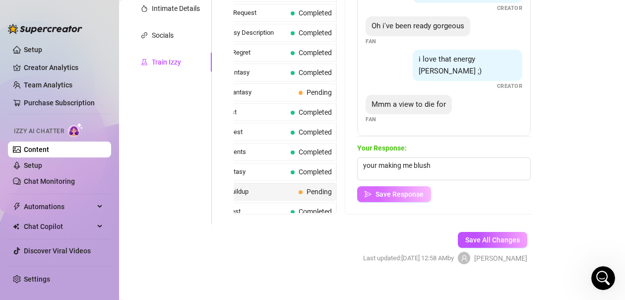
click at [420, 190] on span "Save Response" at bounding box center [400, 194] width 48 height 8
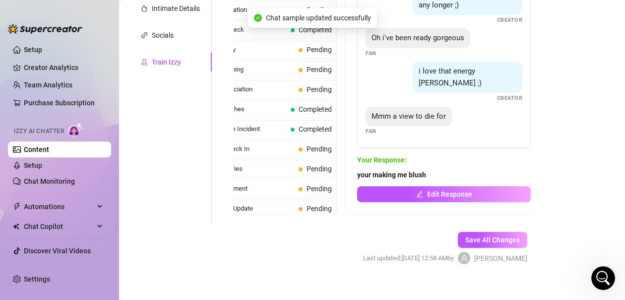
scroll to position [645, 0]
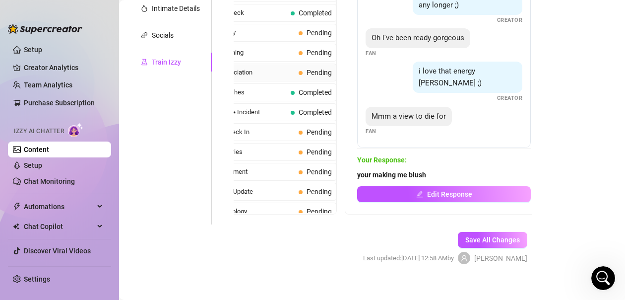
click at [274, 73] on span "Comedy Appreciation" at bounding box center [244, 72] width 102 height 10
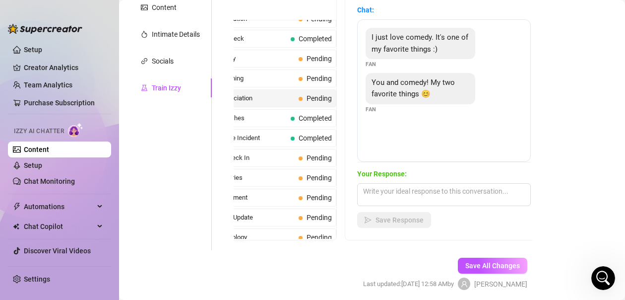
scroll to position [180, 0]
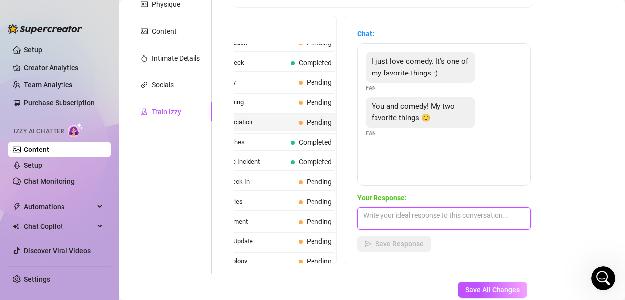
click at [430, 211] on textarea at bounding box center [444, 218] width 174 height 23
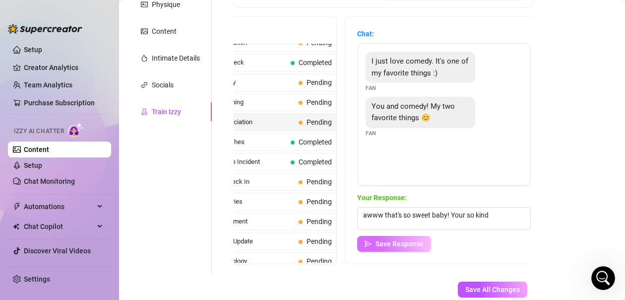
click at [408, 240] on span "Save Response" at bounding box center [400, 244] width 48 height 8
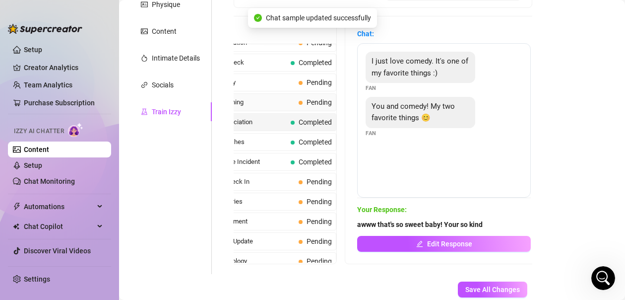
click at [271, 99] on span "Lazy TV Watching" at bounding box center [244, 102] width 102 height 10
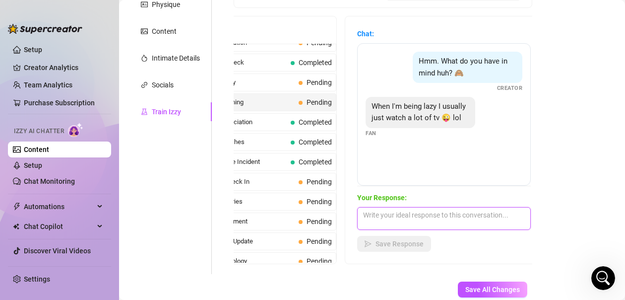
click at [433, 207] on textarea at bounding box center [444, 218] width 174 height 23
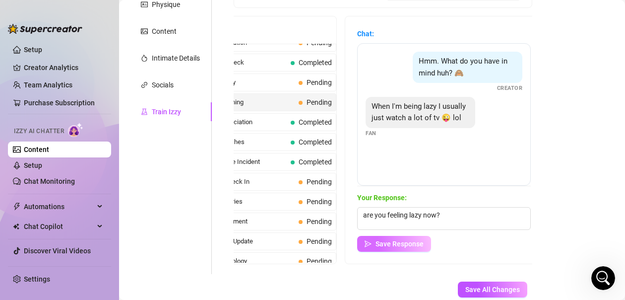
click at [408, 237] on button "Save Response" at bounding box center [394, 244] width 74 height 16
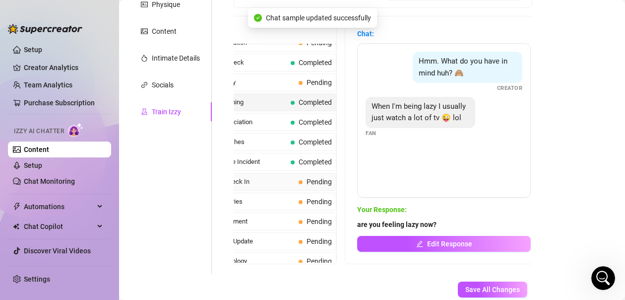
click at [299, 184] on span "Pending" at bounding box center [315, 181] width 33 height 11
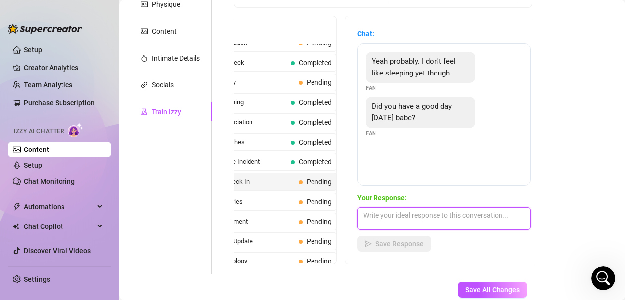
click at [418, 207] on textarea at bounding box center [444, 218] width 174 height 23
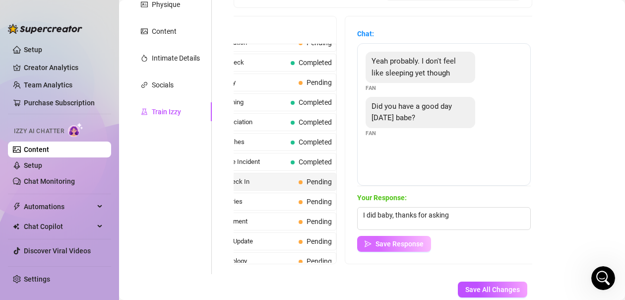
click at [420, 240] on span "Save Response" at bounding box center [400, 244] width 48 height 8
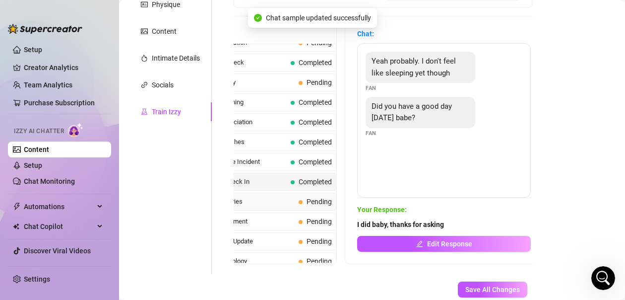
click at [262, 199] on span "Seattle Memories" at bounding box center [244, 201] width 102 height 10
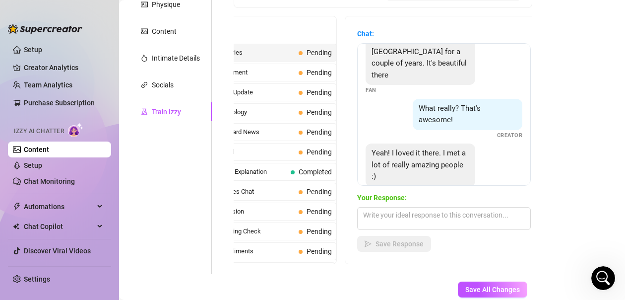
scroll to position [32, 0]
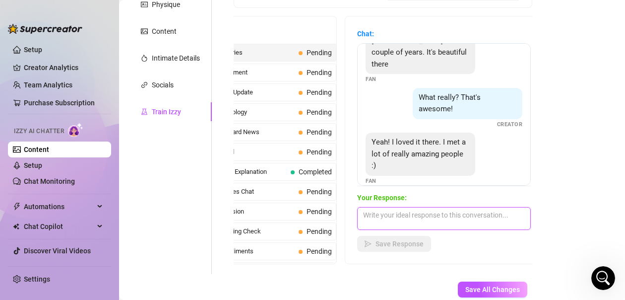
click at [413, 207] on textarea at bounding box center [444, 218] width 174 height 23
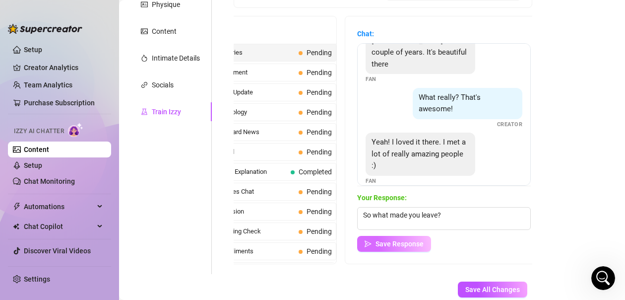
click at [398, 238] on button "Save Response" at bounding box center [394, 244] width 74 height 16
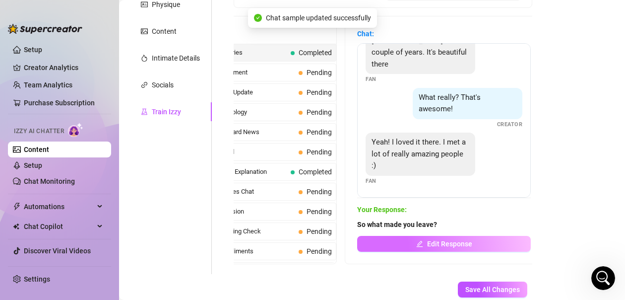
scroll to position [0, 0]
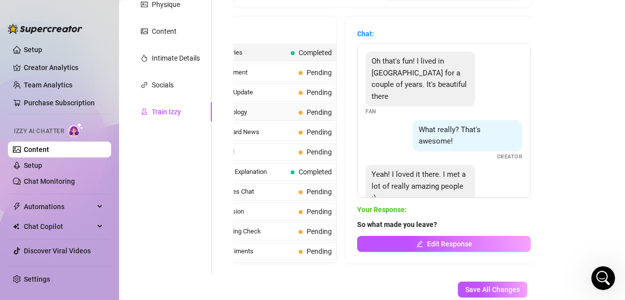
click at [269, 117] on div "Busy Work Apology Pending" at bounding box center [263, 112] width 148 height 18
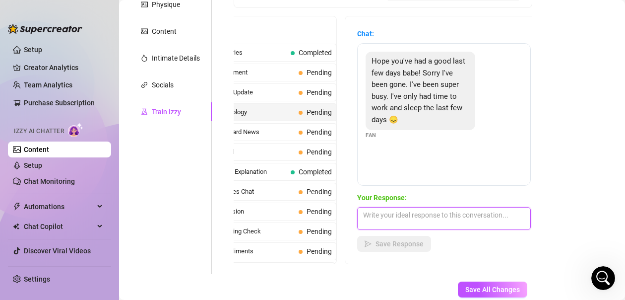
click at [410, 207] on textarea at bounding box center [444, 218] width 174 height 23
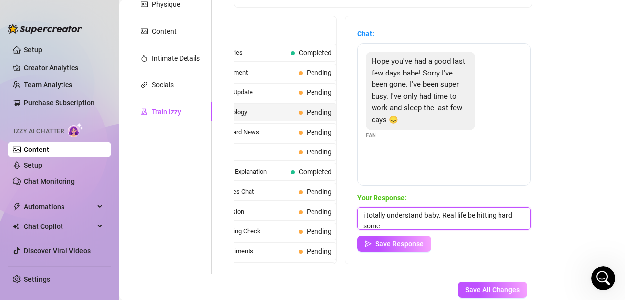
scroll to position [0, 0]
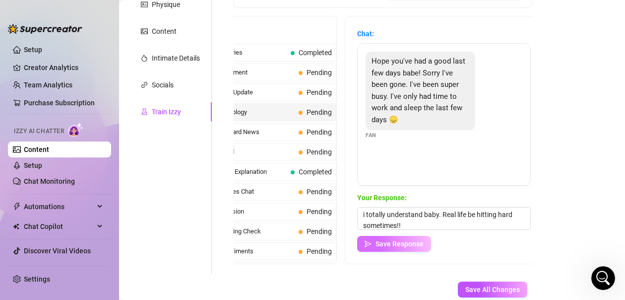
click at [413, 240] on span "Save Response" at bounding box center [400, 244] width 48 height 8
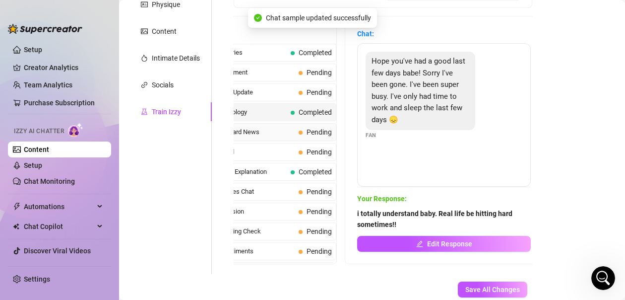
click at [258, 132] on span "Lifesaving Award News" at bounding box center [244, 132] width 102 height 10
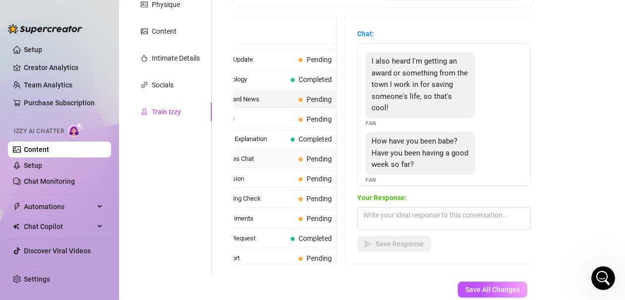
scroll to position [843, 0]
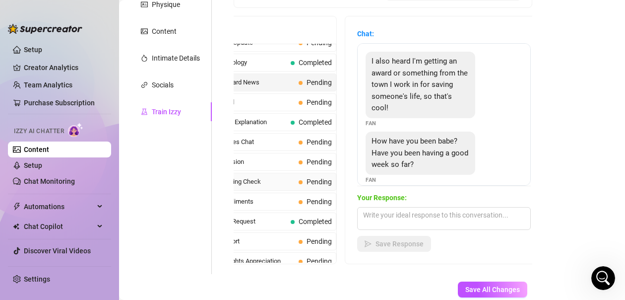
click at [276, 179] on span "Simple Wellbeing Check" at bounding box center [244, 182] width 102 height 10
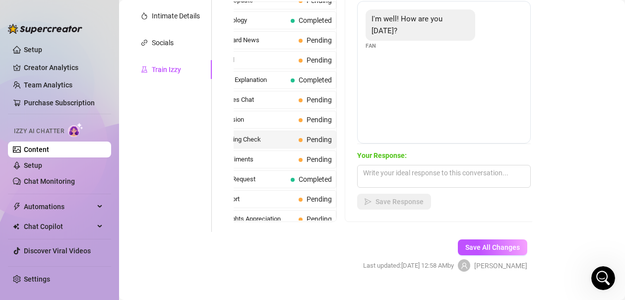
scroll to position [229, 0]
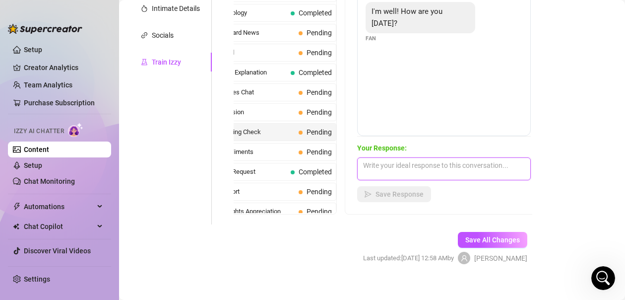
click at [447, 159] on textarea at bounding box center [444, 168] width 174 height 23
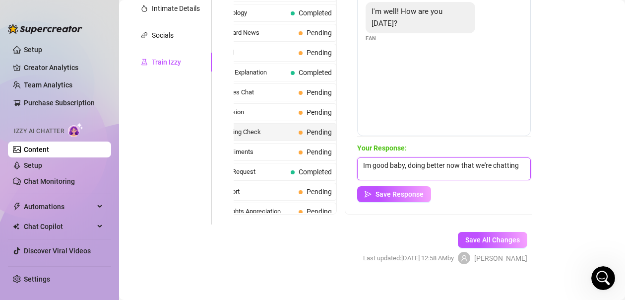
click at [366, 157] on textarea "Im good baby, doing better now that we're chatting" at bounding box center [444, 168] width 174 height 23
click at [416, 190] on span "Save Response" at bounding box center [400, 194] width 48 height 8
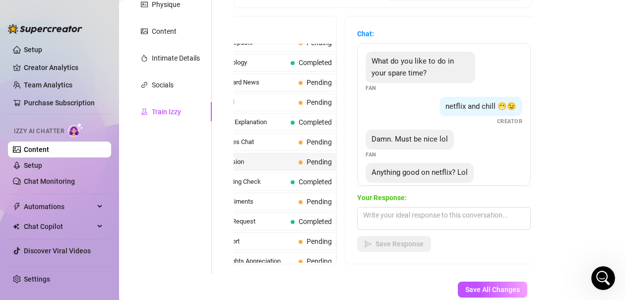
scroll to position [30, 0]
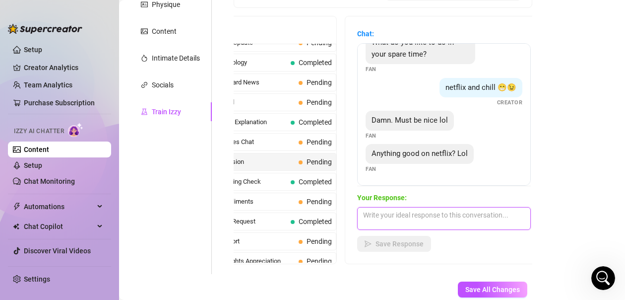
click at [428, 210] on textarea at bounding box center [444, 218] width 174 height 23
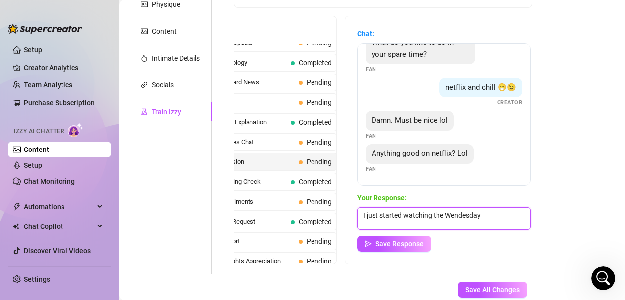
click at [463, 207] on textarea "I just started watching the Wendesday" at bounding box center [444, 218] width 174 height 23
click at [512, 207] on textarea "I just started watching the Wednesday" at bounding box center [444, 218] width 174 height 23
type textarea "I just started watching the Wednesday series on Netflix, it's pretty good so far"
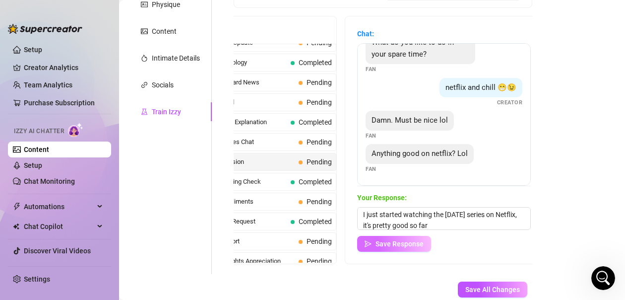
click at [408, 240] on span "Save Response" at bounding box center [400, 244] width 48 height 8
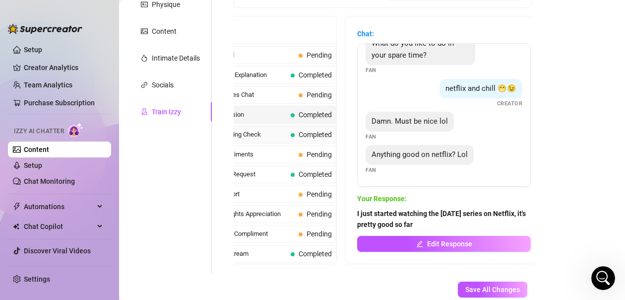
scroll to position [900, 0]
click at [309, 190] on span "Pending" at bounding box center [319, 194] width 25 height 8
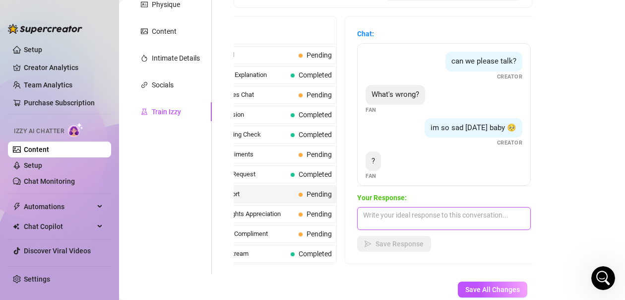
click at [401, 208] on textarea at bounding box center [444, 218] width 174 height 23
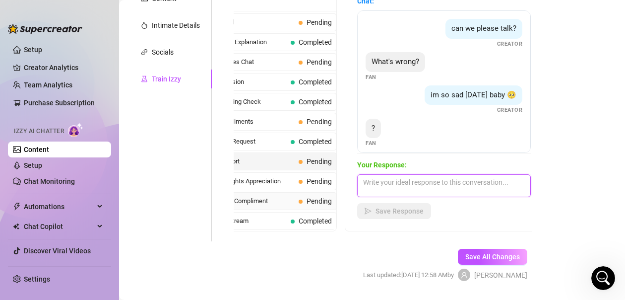
scroll to position [229, 0]
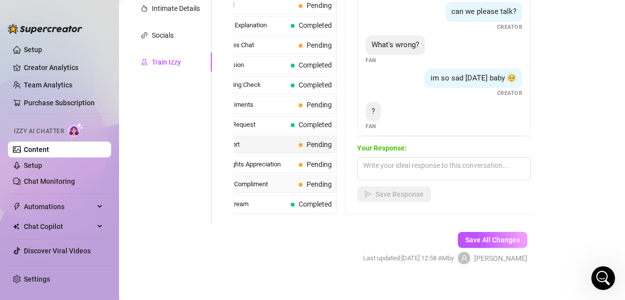
click at [275, 179] on span "Unmuted Chat Compliment" at bounding box center [244, 184] width 102 height 10
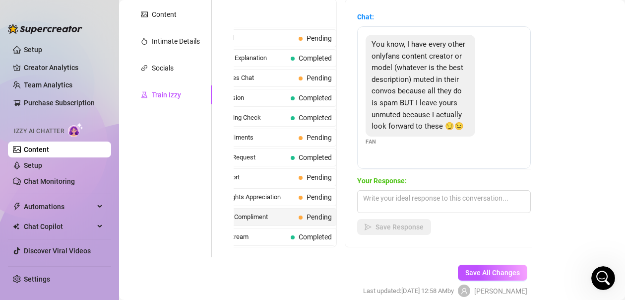
scroll to position [180, 0]
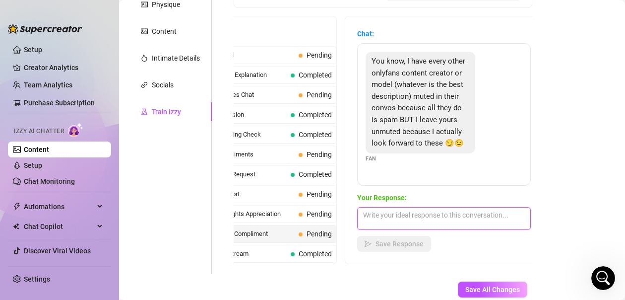
click at [417, 207] on textarea at bounding box center [444, 218] width 174 height 23
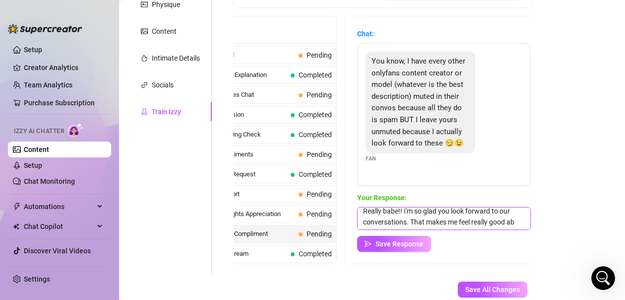
scroll to position [4, 0]
type textarea "Really babe!! I'm so glad you look forward to our conversations. That makes me …"
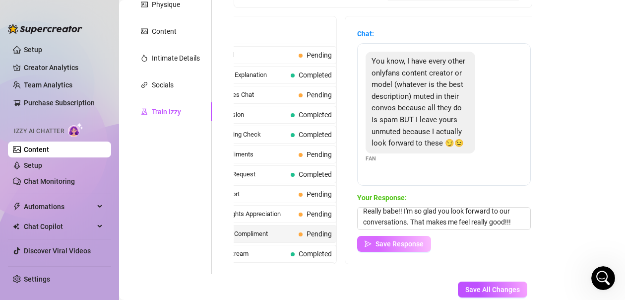
click at [396, 237] on button "Save Response" at bounding box center [394, 244] width 74 height 16
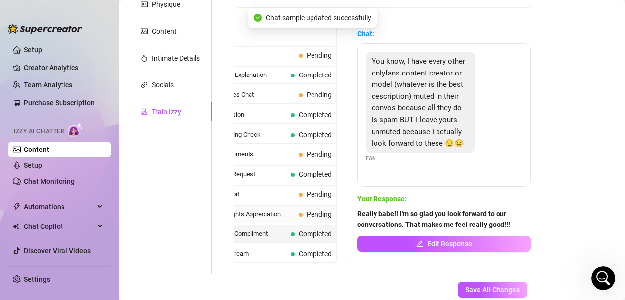
click at [272, 209] on span "Morning Thoughts Appreciation" at bounding box center [244, 214] width 102 height 10
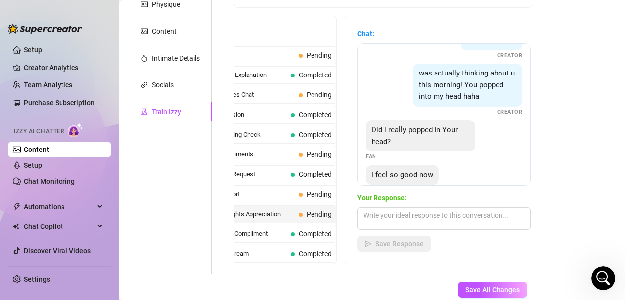
scroll to position [120, 0]
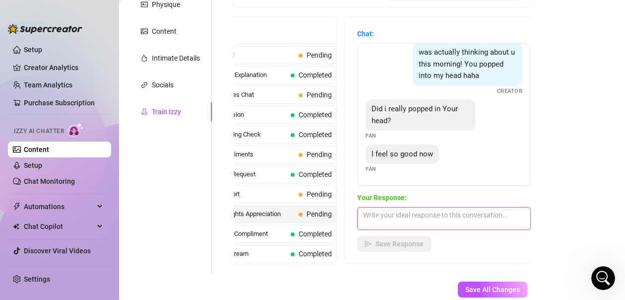
click at [459, 209] on textarea at bounding box center [444, 218] width 174 height 23
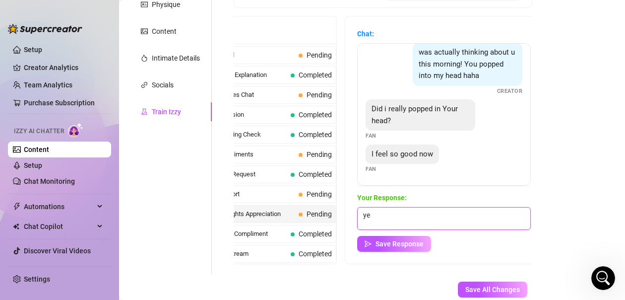
type textarea "y"
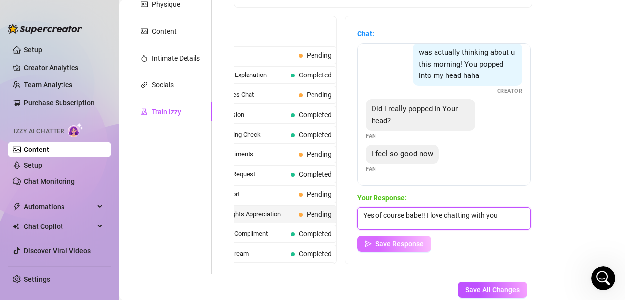
type textarea "Yes of course babe!! I love chatting with you"
click at [416, 240] on span "Save Response" at bounding box center [400, 244] width 48 height 8
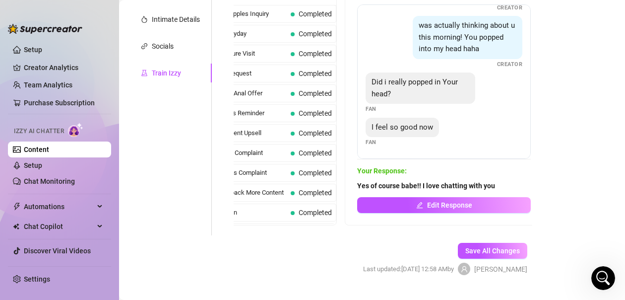
scroll to position [229, 0]
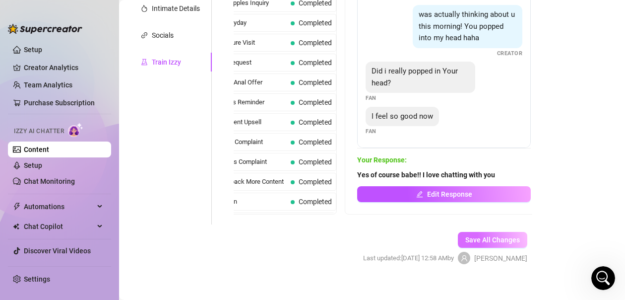
click at [463, 234] on button "Save All Changes" at bounding box center [492, 240] width 69 height 16
click at [465, 236] on span "Save All Changes" at bounding box center [492, 240] width 55 height 8
click at [40, 165] on link "Setup" at bounding box center [33, 165] width 18 height 8
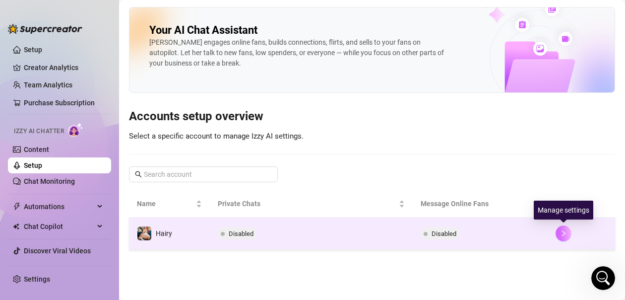
click at [566, 237] on icon "right" at bounding box center [563, 233] width 7 height 7
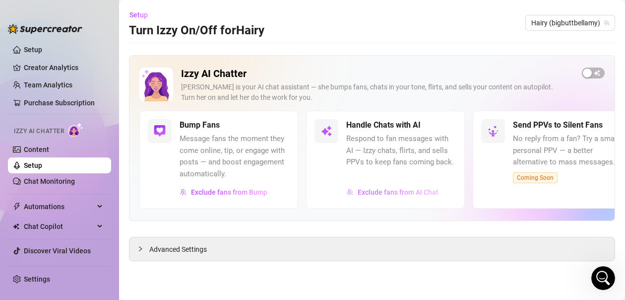
click at [419, 194] on span "Exclude fans from AI Chat" at bounding box center [398, 192] width 81 height 8
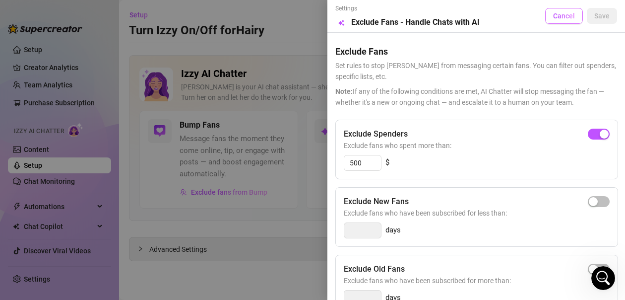
click at [555, 17] on span "Cancel" at bounding box center [564, 16] width 22 height 8
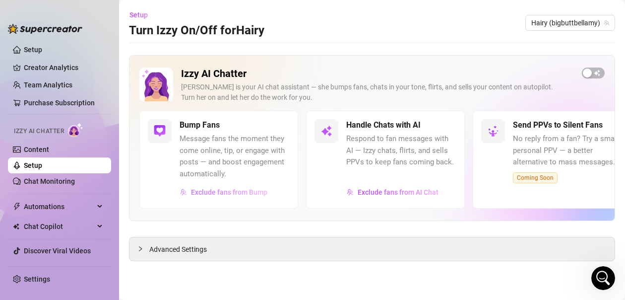
click at [236, 194] on span "Exclude fans from Bump" at bounding box center [229, 192] width 76 height 8
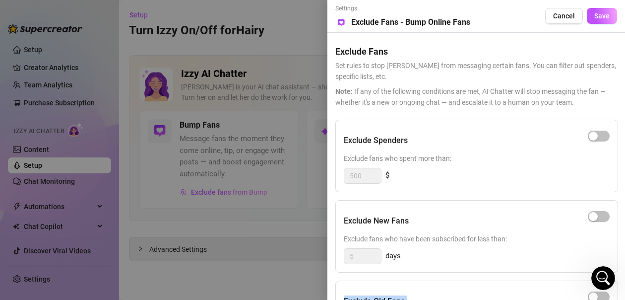
drag, startPoint x: 518, startPoint y: 284, endPoint x: 515, endPoint y: 253, distance: 31.4
click at [515, 254] on div "Exclude Spenders Exclude fans who spent more than: 500 $ Exclude New Fans Exclu…" at bounding box center [476, 283] width 282 height 327
click at [594, 134] on div "button" at bounding box center [593, 135] width 9 height 9
click at [600, 137] on div "button" at bounding box center [604, 135] width 9 height 9
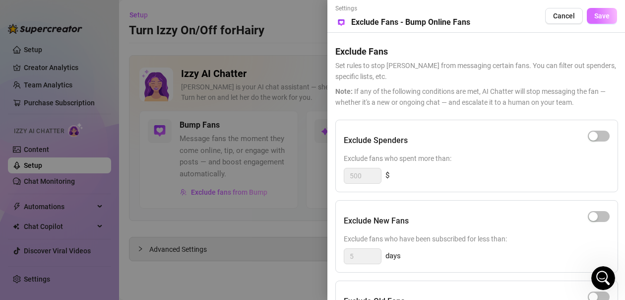
click at [608, 13] on span "Save" at bounding box center [601, 16] width 15 height 8
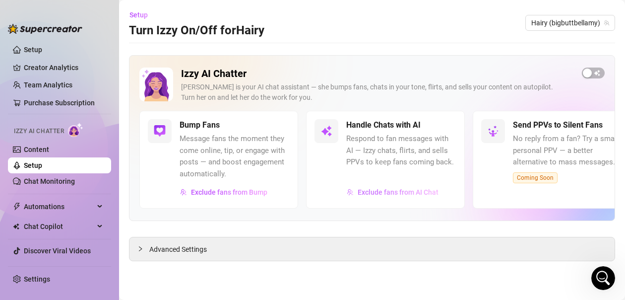
click at [406, 191] on span "Exclude fans from AI Chat" at bounding box center [398, 192] width 81 height 8
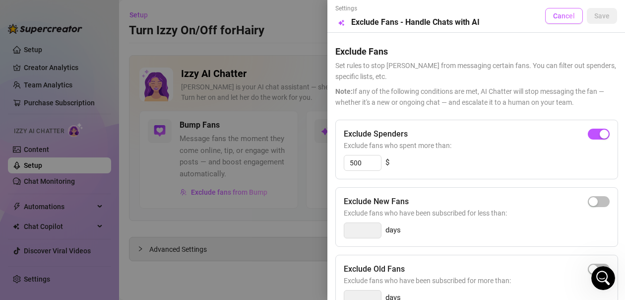
click at [553, 18] on span "Cancel" at bounding box center [564, 16] width 22 height 8
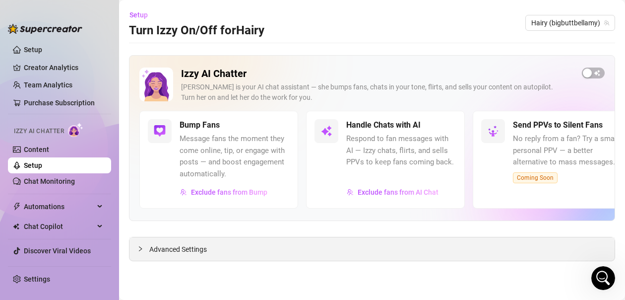
click at [139, 249] on icon "collapsed" at bounding box center [140, 249] width 6 height 6
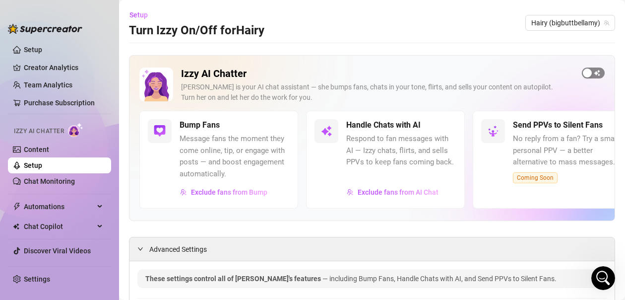
click at [588, 75] on span "button" at bounding box center [593, 72] width 23 height 11
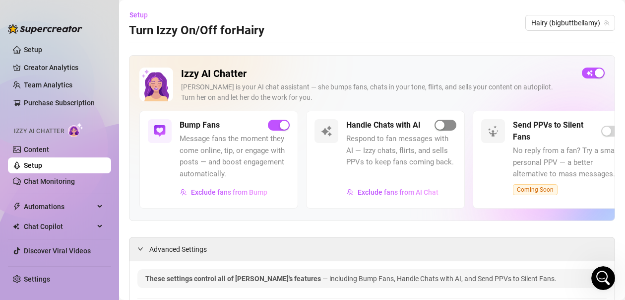
click at [441, 127] on div "button" at bounding box center [440, 125] width 9 height 9
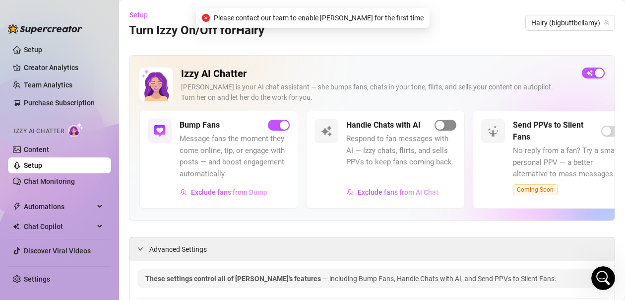
click at [441, 125] on div "button" at bounding box center [440, 125] width 9 height 9
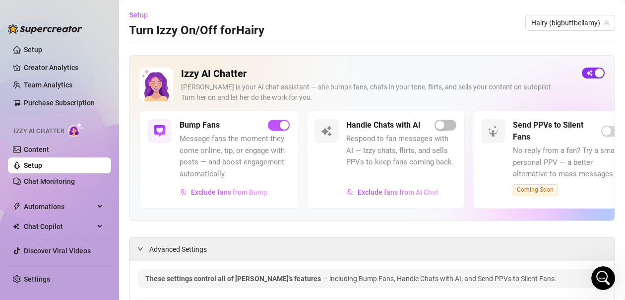
click at [584, 76] on span "button" at bounding box center [593, 72] width 23 height 11
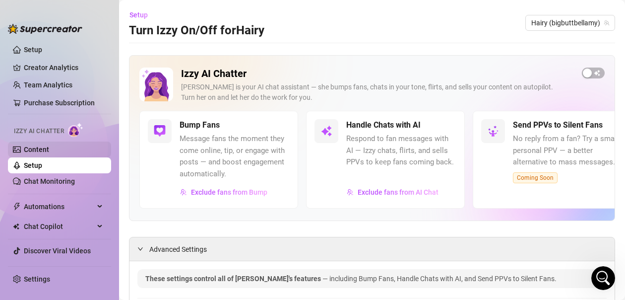
click at [39, 151] on link "Content" at bounding box center [36, 149] width 25 height 8
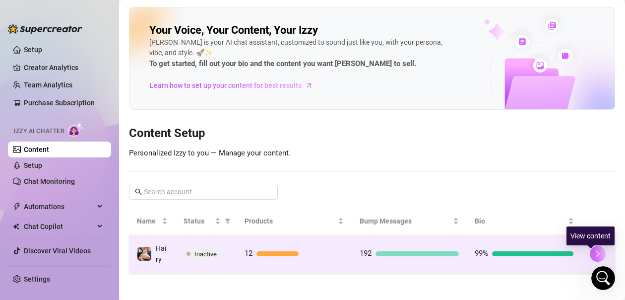
click at [590, 261] on button "button" at bounding box center [598, 254] width 16 height 16
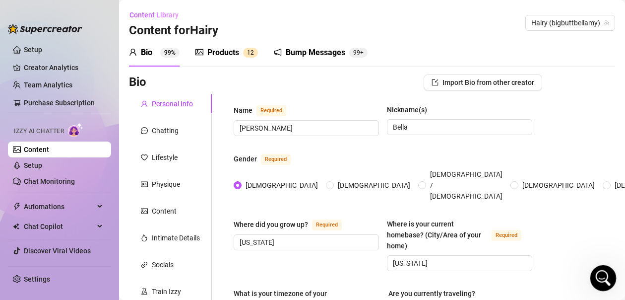
click at [599, 276] on icon "Open Intercom Messenger" at bounding box center [602, 276] width 16 height 16
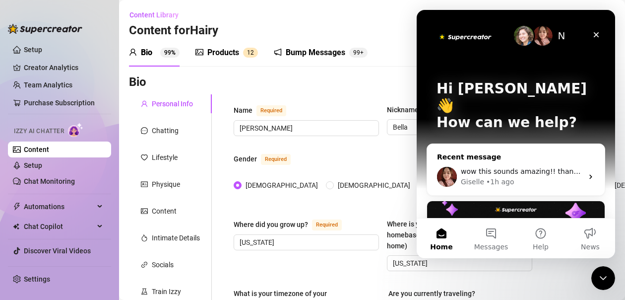
click at [539, 167] on span "wow this sounds amazing!! thanks for your quick responses!!" at bounding box center [568, 171] width 214 height 8
click at [519, 38] on img "Intercom messenger" at bounding box center [524, 36] width 20 height 20
drag, startPoint x: 597, startPoint y: 33, endPoint x: 463, endPoint y: 182, distance: 199.9
click at [597, 33] on icon "Close" at bounding box center [596, 35] width 8 height 8
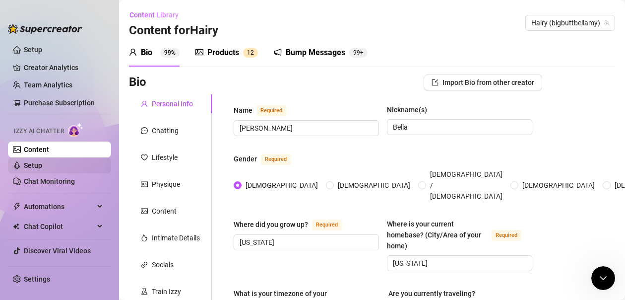
click at [40, 166] on link "Setup" at bounding box center [33, 165] width 18 height 8
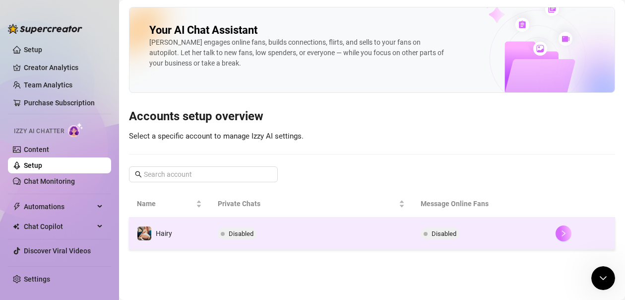
click at [561, 234] on icon "right" at bounding box center [563, 233] width 7 height 7
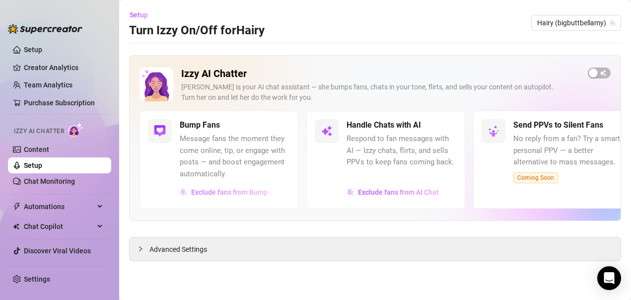
click at [264, 192] on span "Exclude fans from Bump" at bounding box center [229, 192] width 76 height 8
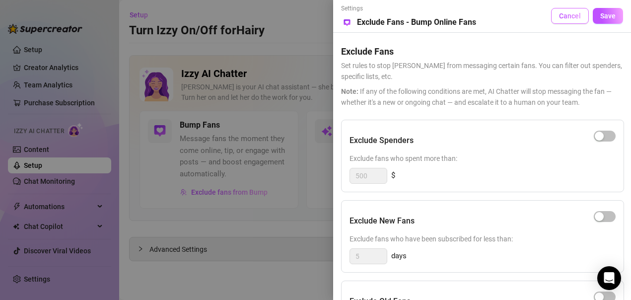
click at [572, 18] on span "Cancel" at bounding box center [570, 16] width 22 height 8
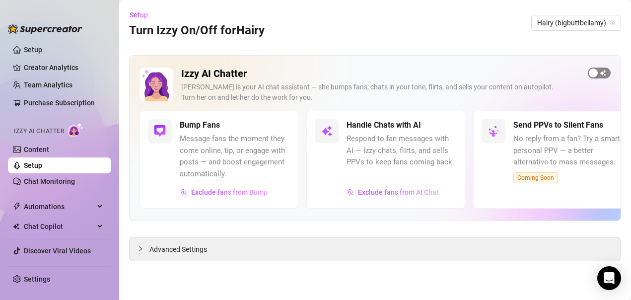
click at [595, 73] on div "button" at bounding box center [592, 72] width 9 height 9
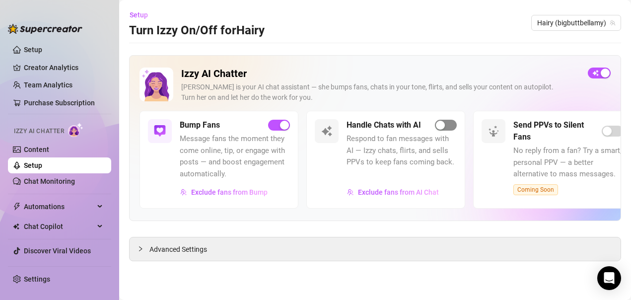
click at [443, 126] on div "button" at bounding box center [440, 125] width 9 height 9
click at [608, 281] on icon "Open Intercom Messenger" at bounding box center [608, 277] width 13 height 13
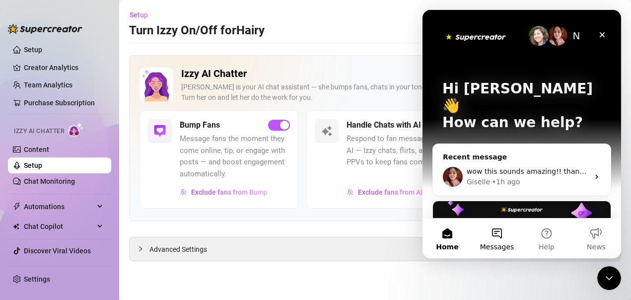
click at [499, 237] on button "Messages" at bounding box center [497, 238] width 50 height 40
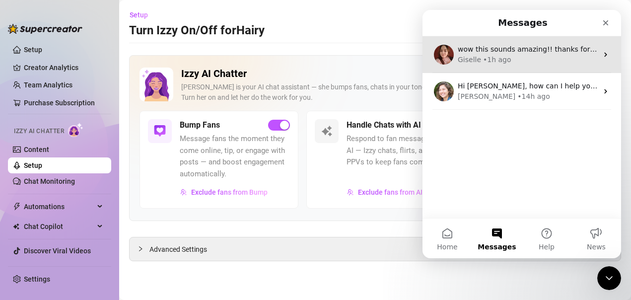
click at [519, 58] on div "Giselle • 1h ago" at bounding box center [527, 60] width 140 height 10
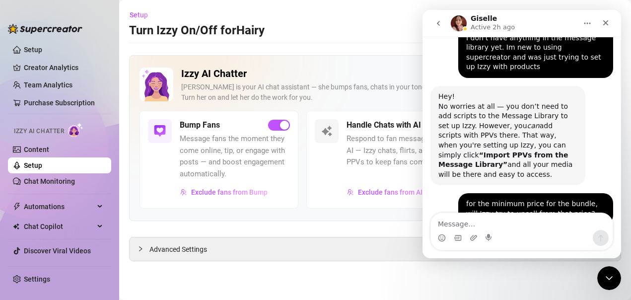
click at [490, 218] on textarea "Message…" at bounding box center [522, 221] width 182 height 17
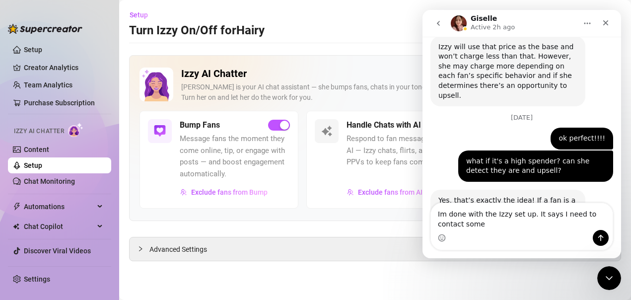
scroll to position [1209, 0]
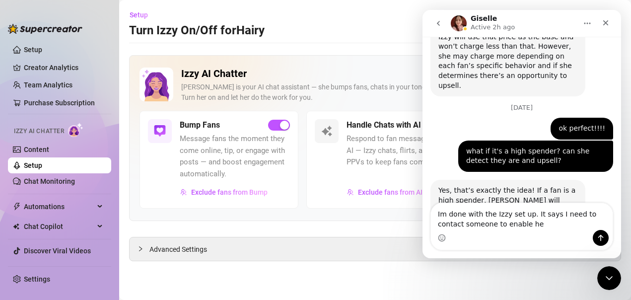
type textarea "Im done with the Izzy set up. It says I need to contact someone to enable her"
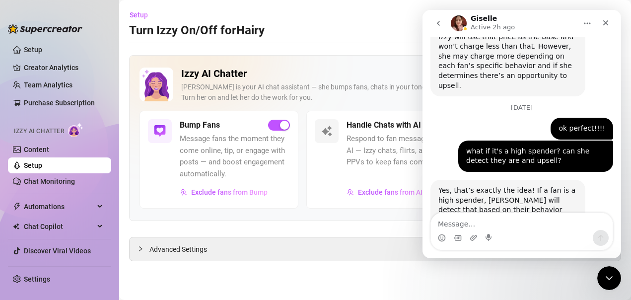
scroll to position [1238, 0]
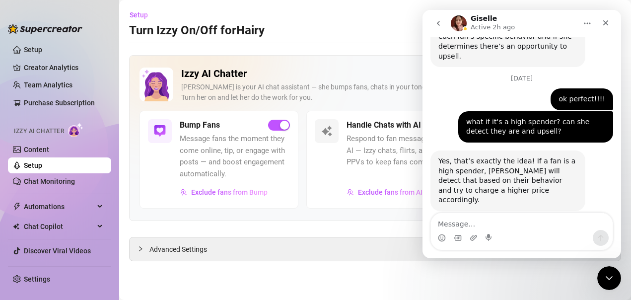
click at [439, 24] on icon "go back" at bounding box center [438, 23] width 8 height 8
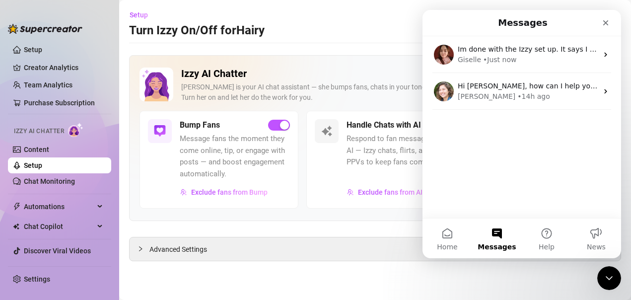
scroll to position [0, 0]
click at [360, 257] on div "Advanced Settings" at bounding box center [374, 248] width 491 height 23
click at [606, 24] on icon "Close" at bounding box center [605, 22] width 5 height 5
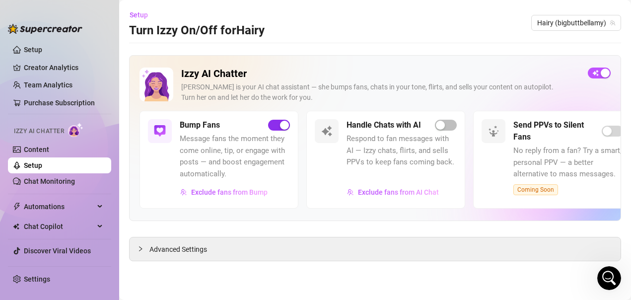
click at [284, 127] on div "button" at bounding box center [284, 125] width 9 height 9
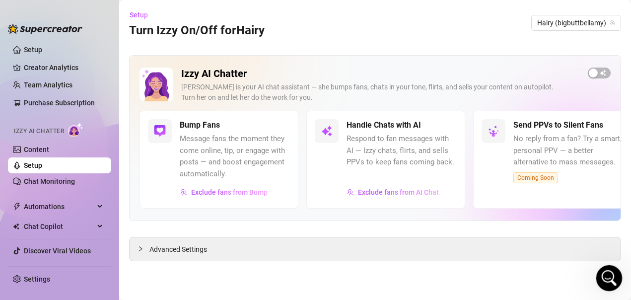
click at [607, 276] on icon "Open Intercom Messenger" at bounding box center [607, 276] width 16 height 16
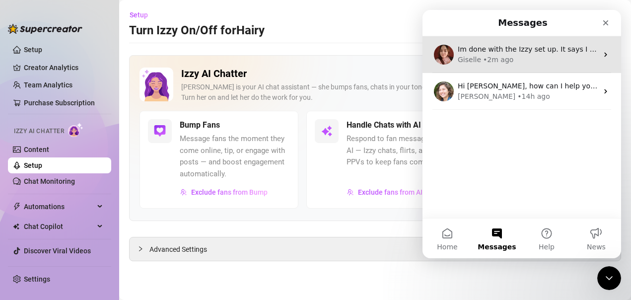
click at [514, 64] on div "Giselle • 2m ago" at bounding box center [527, 60] width 140 height 10
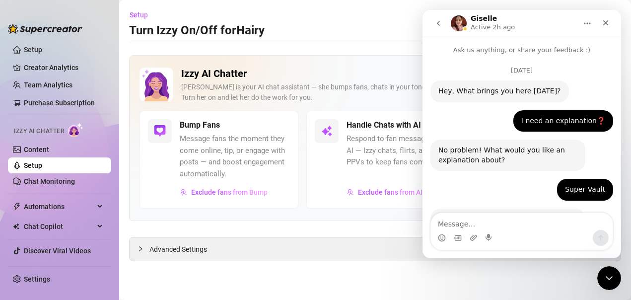
scroll to position [1238, 0]
